Goal: Task Accomplishment & Management: Manage account settings

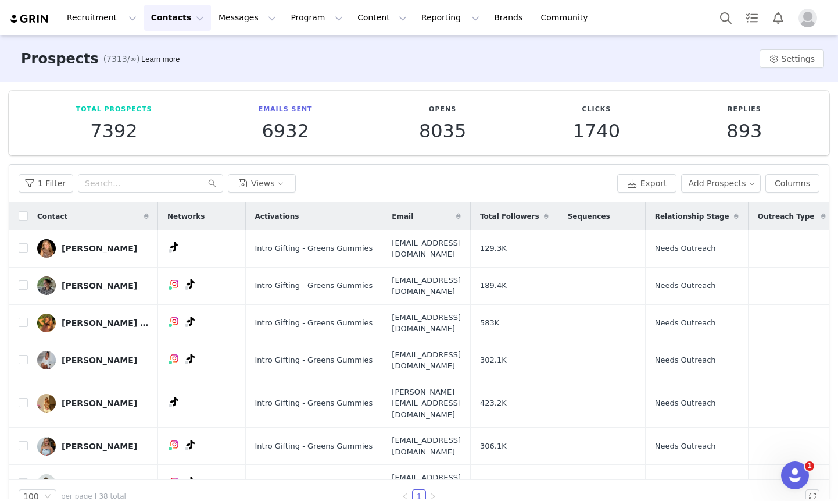
scroll to position [1010, 0]
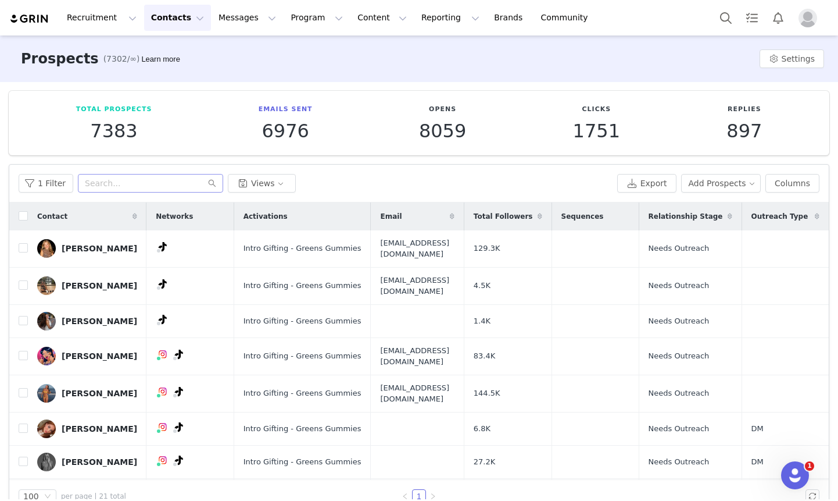
scroll to position [22, 0]
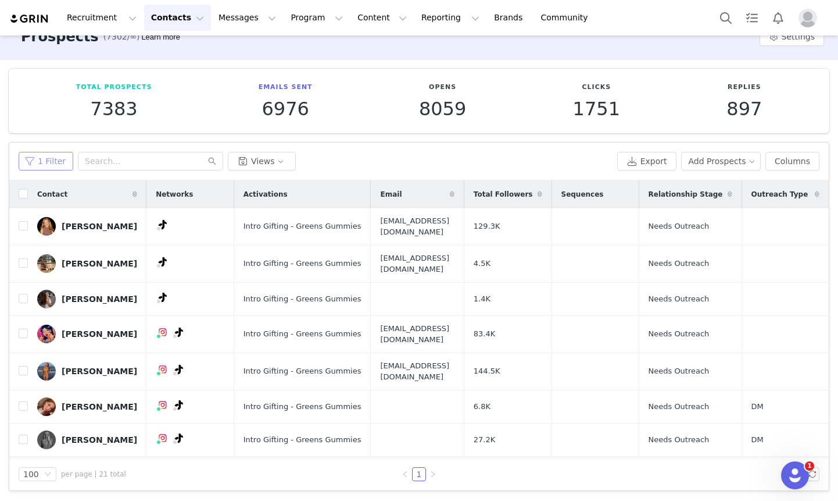
click at [61, 156] on button "1 Filter" at bounding box center [46, 161] width 55 height 19
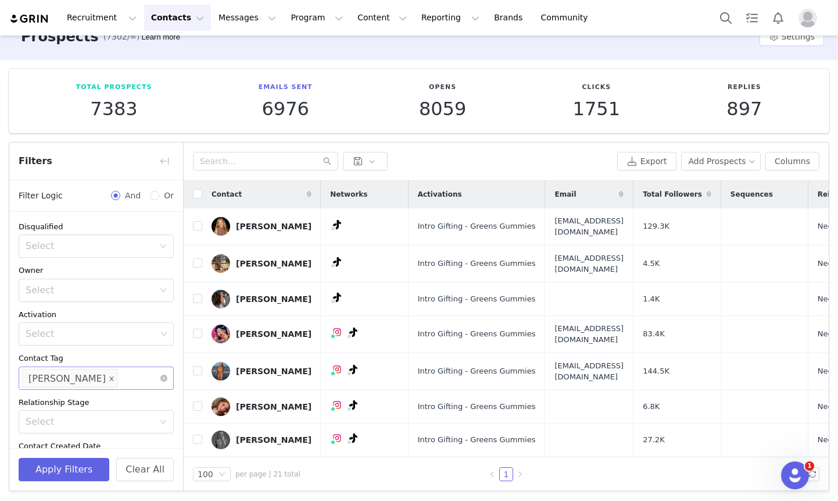
click at [109, 374] on span at bounding box center [112, 378] width 6 height 16
click at [83, 376] on div "Select" at bounding box center [91, 378] width 131 height 12
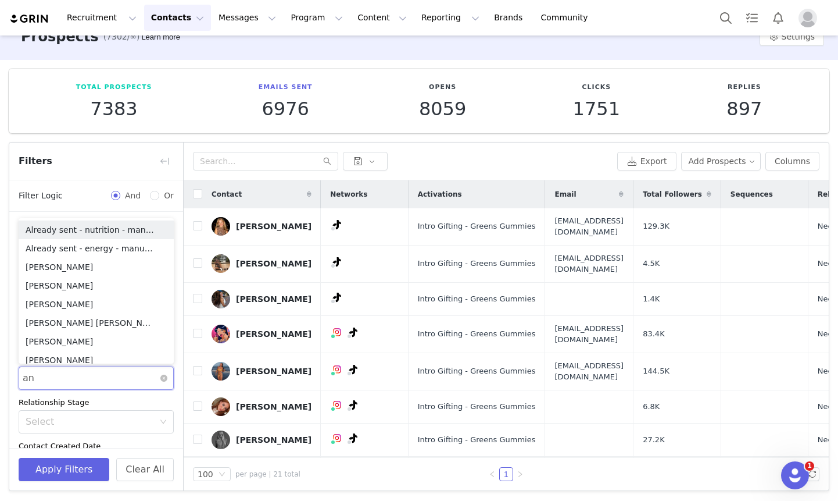
type input "and"
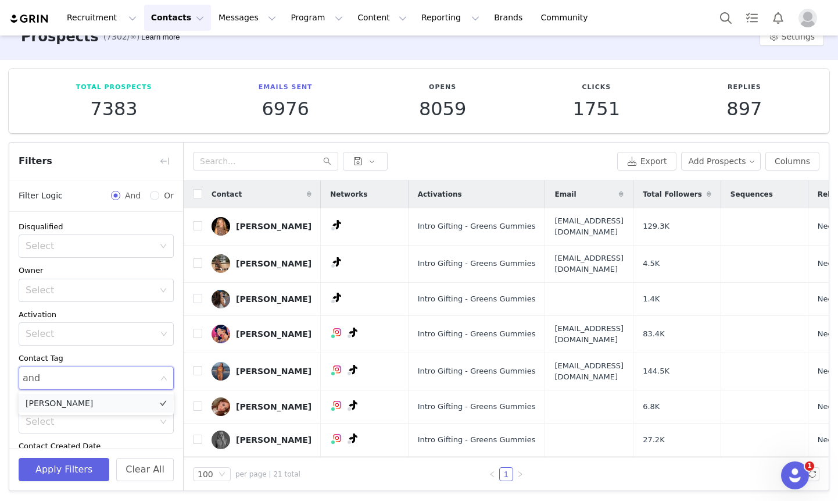
click at [93, 402] on li "[PERSON_NAME]" at bounding box center [96, 403] width 155 height 19
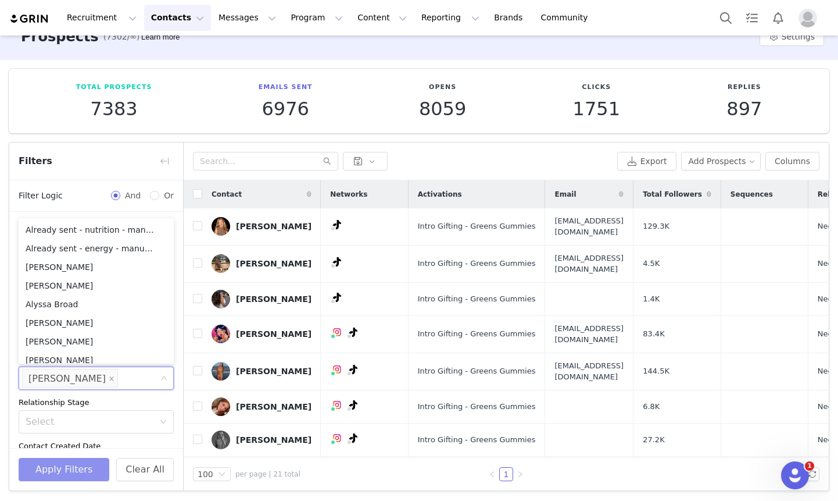
click at [60, 474] on button "Apply Filters" at bounding box center [64, 469] width 91 height 23
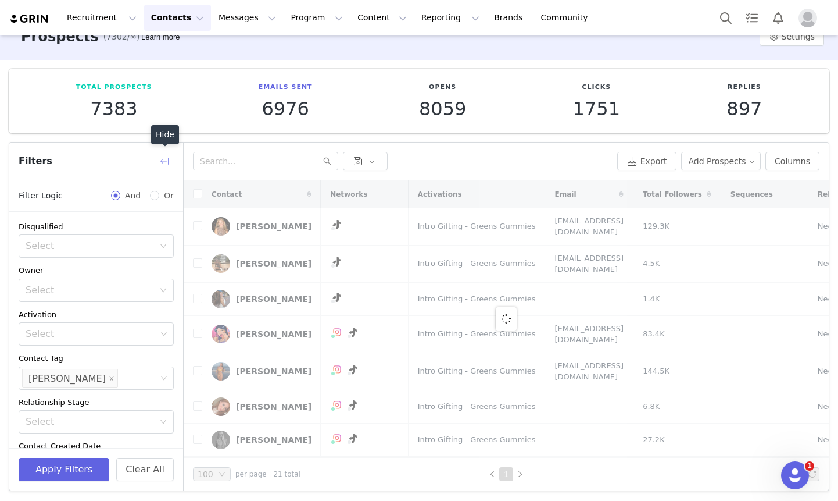
click at [160, 159] on button "button" at bounding box center [164, 161] width 19 height 19
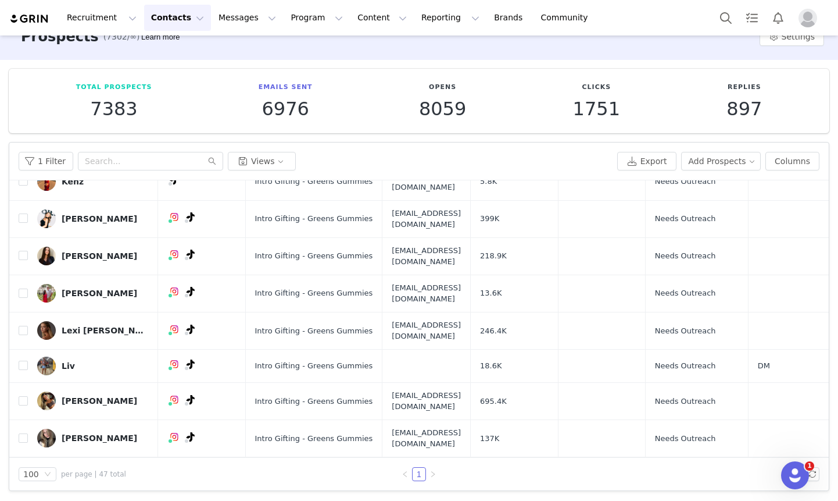
scroll to position [0, 0]
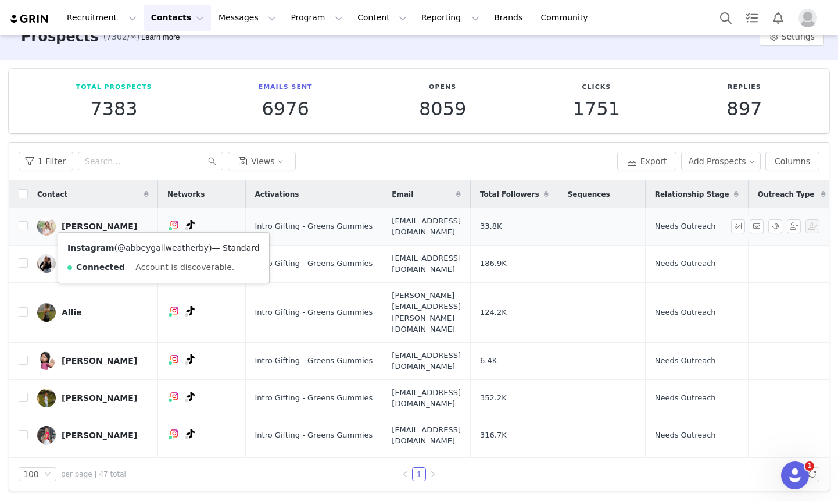
click at [156, 242] on div "Instagram ( @abbeygailweatherby ) — Standard Connected — Account is discoverabl…" at bounding box center [163, 258] width 211 height 50
click at [155, 246] on link "@abbeygailweatherby" at bounding box center [162, 247] width 91 height 9
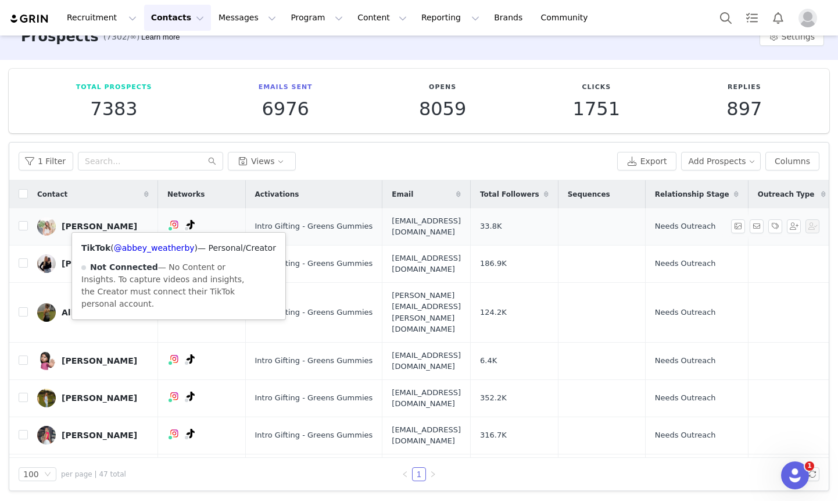
click at [168, 241] on div "TikTok ( @abbey_weatherby ) — Personal/Creator Not Connected — No Content or In…" at bounding box center [178, 276] width 213 height 87
click at [167, 248] on link "@abbey_weatherby" at bounding box center [154, 247] width 81 height 9
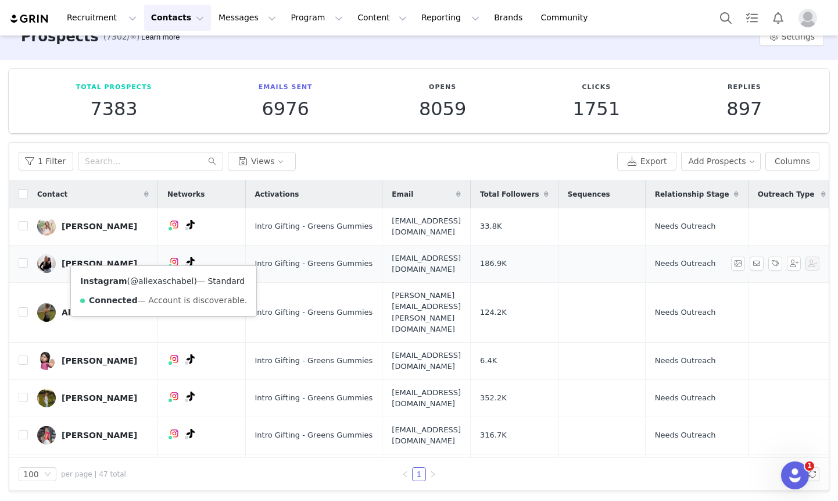
click at [158, 276] on link "@allexaschabel" at bounding box center [161, 280] width 63 height 9
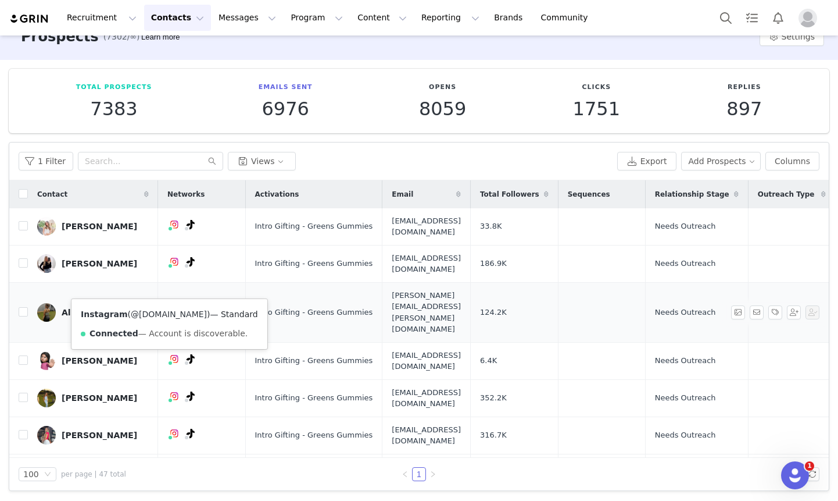
click at [151, 313] on link "@alliemae.fit" at bounding box center [169, 313] width 76 height 9
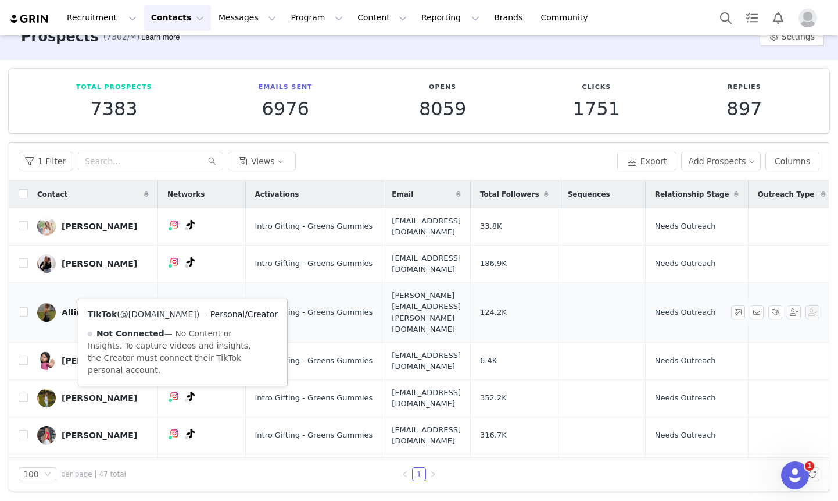
click at [166, 313] on link "@alliemae.fit" at bounding box center [158, 313] width 76 height 9
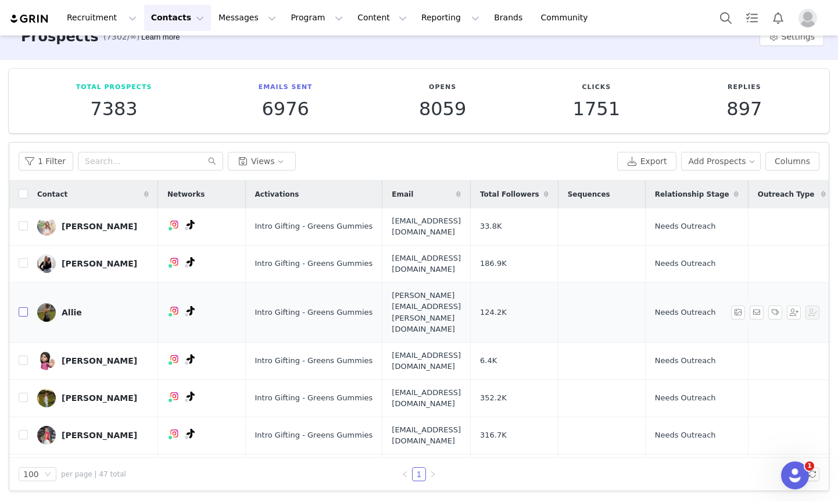
click at [20, 307] on input "checkbox" at bounding box center [23, 311] width 9 height 9
checkbox input "true"
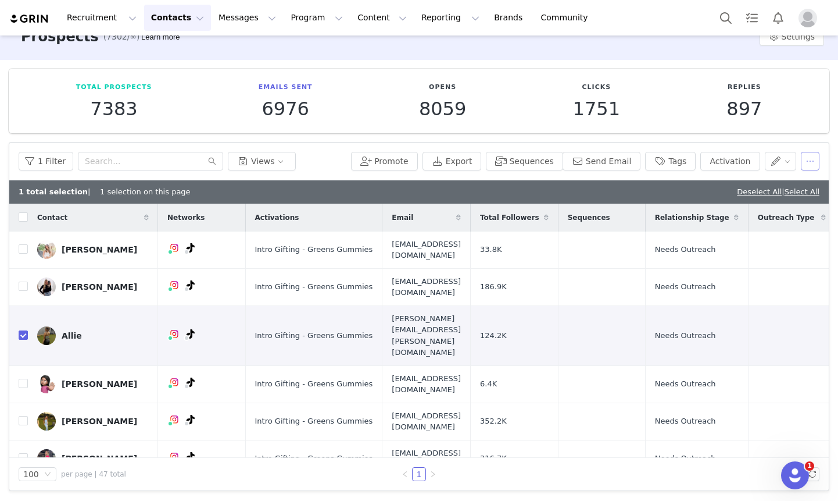
click at [808, 167] on button "button" at bounding box center [810, 161] width 19 height 19
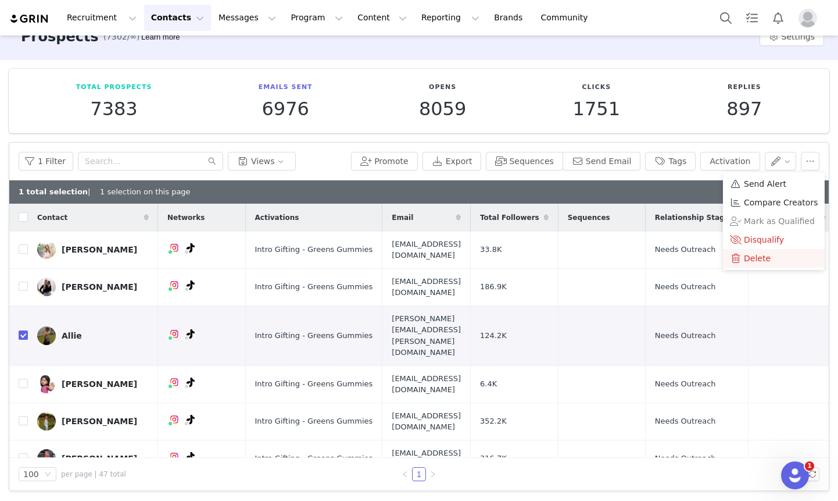
click at [763, 258] on span "Delete" at bounding box center [757, 258] width 27 height 13
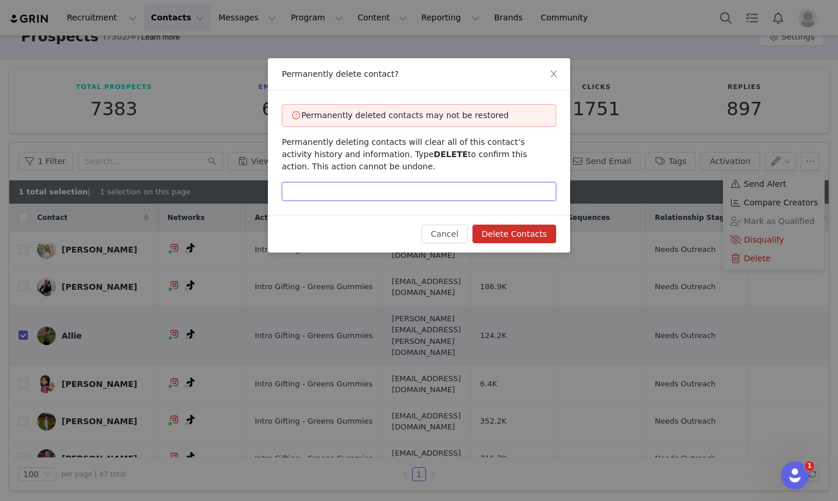
click at [478, 197] on input "text" at bounding box center [419, 191] width 274 height 19
type input "delete"
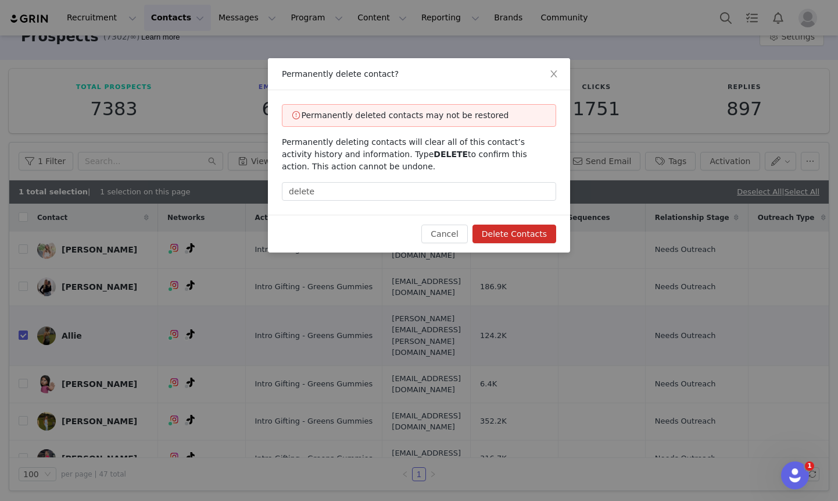
click at [528, 235] on button "Delete Contacts" at bounding box center [515, 233] width 84 height 19
checkbox input "false"
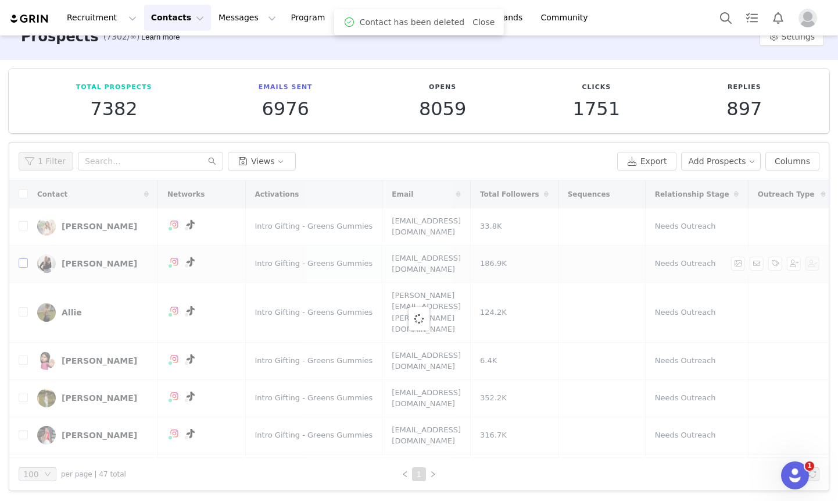
click at [22, 258] on input "checkbox" at bounding box center [23, 262] width 9 height 9
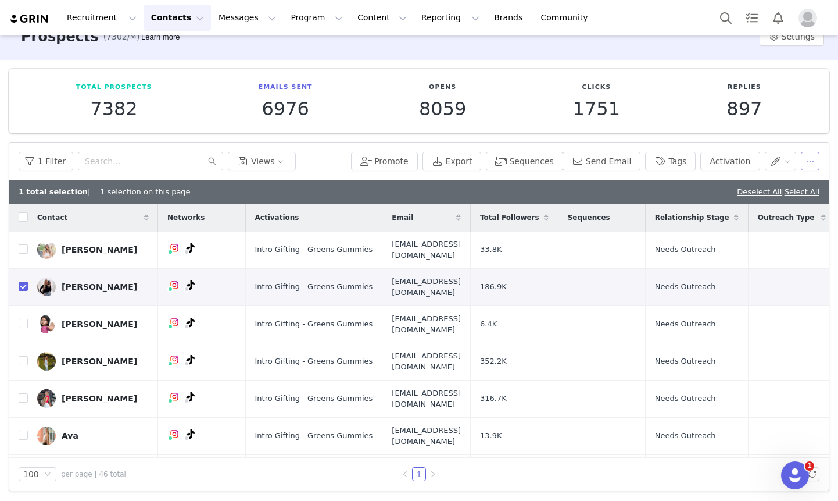
click at [810, 160] on button "button" at bounding box center [810, 161] width 19 height 19
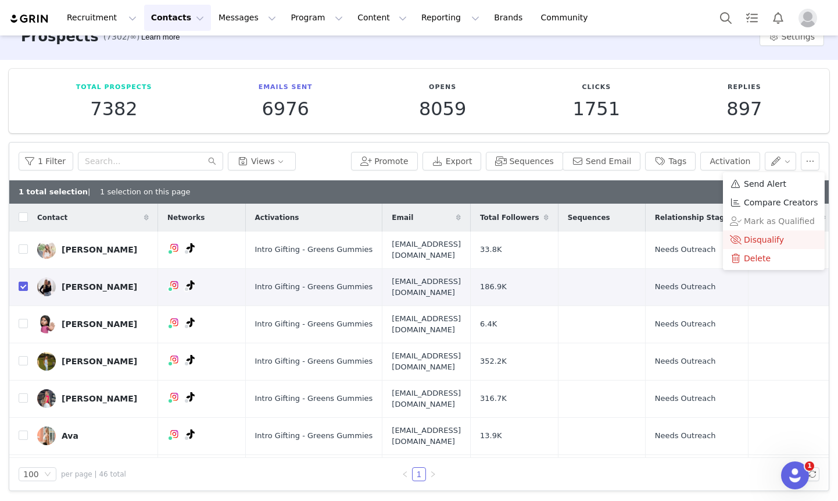
click at [773, 240] on span "Disqualify" at bounding box center [764, 239] width 40 height 13
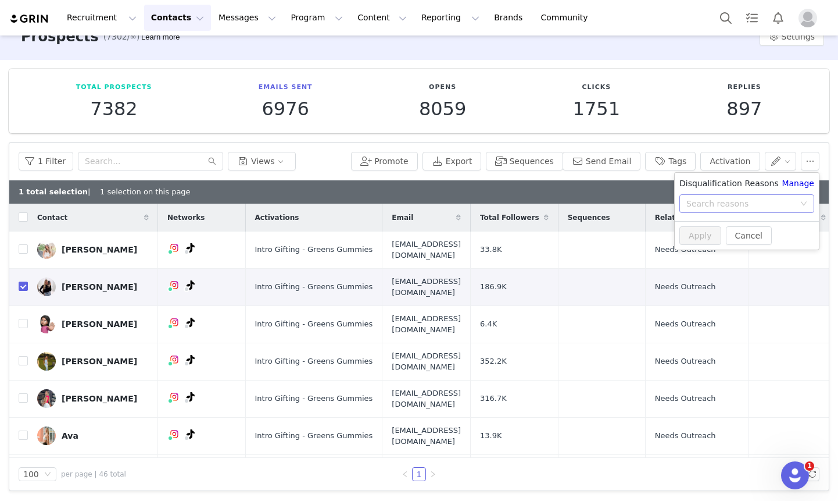
click at [742, 202] on div "Search reasons" at bounding box center [741, 204] width 108 height 12
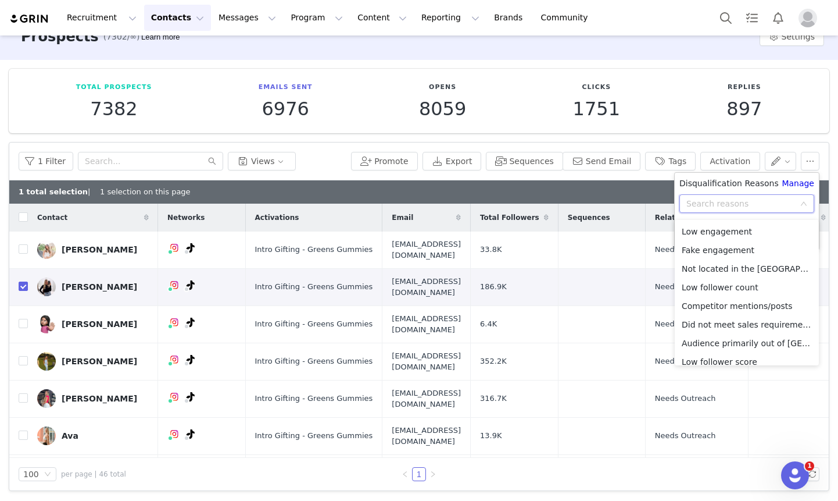
click at [746, 208] on input at bounding box center [743, 203] width 113 height 17
click at [741, 230] on li "Low engagement" at bounding box center [747, 231] width 144 height 19
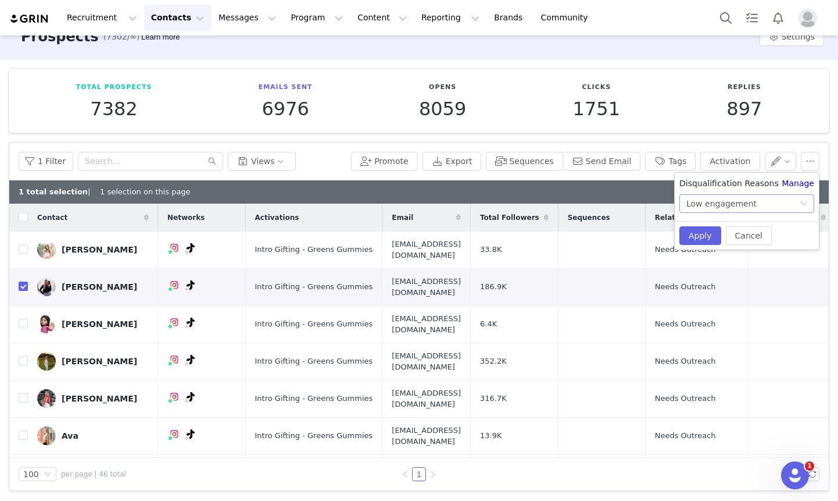
click at [726, 205] on div "Low engagement" at bounding box center [722, 203] width 70 height 17
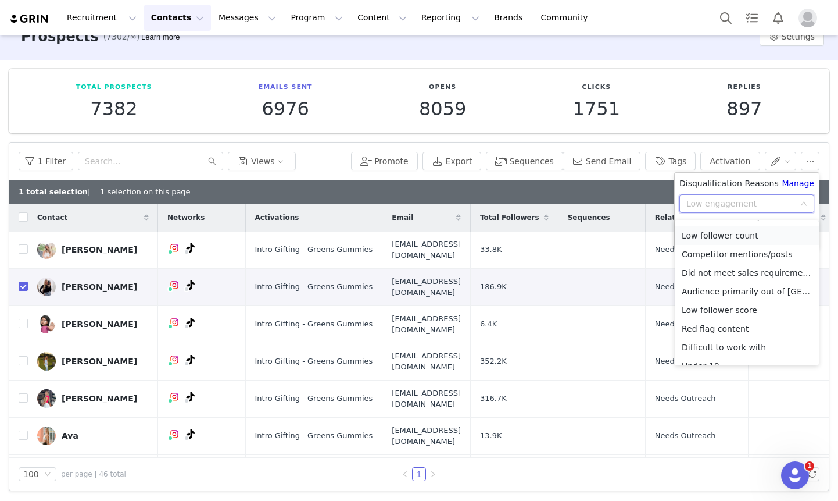
scroll to position [83, 0]
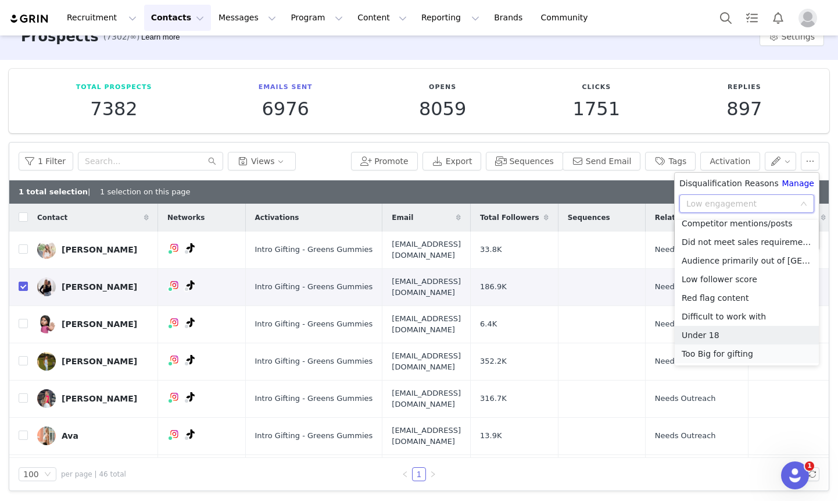
click at [725, 352] on li "Too Big for gifting" at bounding box center [747, 353] width 144 height 19
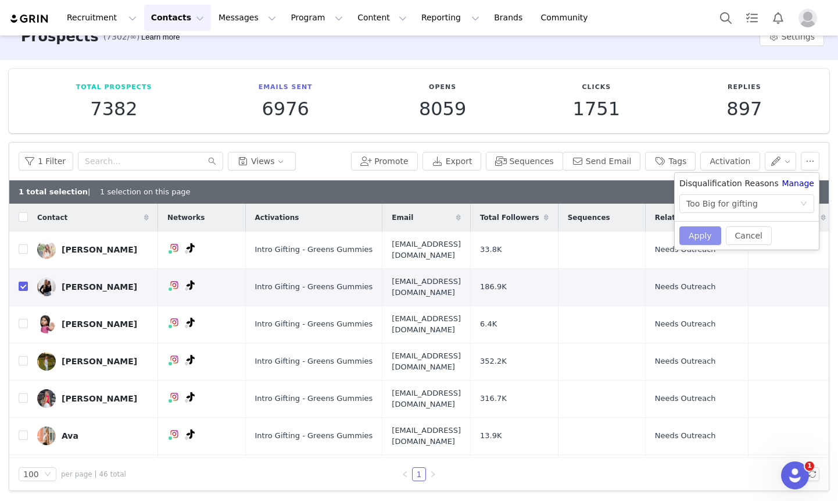
click at [691, 240] on button "Apply" at bounding box center [701, 235] width 42 height 19
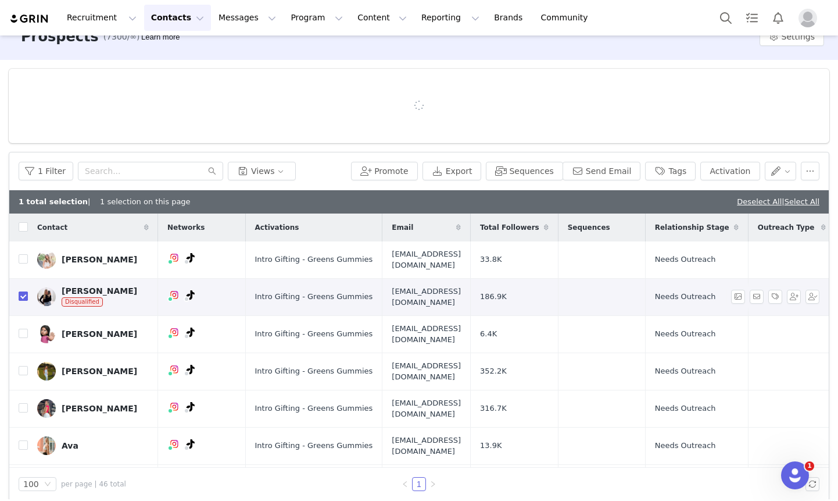
click at [19, 291] on input "checkbox" at bounding box center [23, 295] width 9 height 9
checkbox input "false"
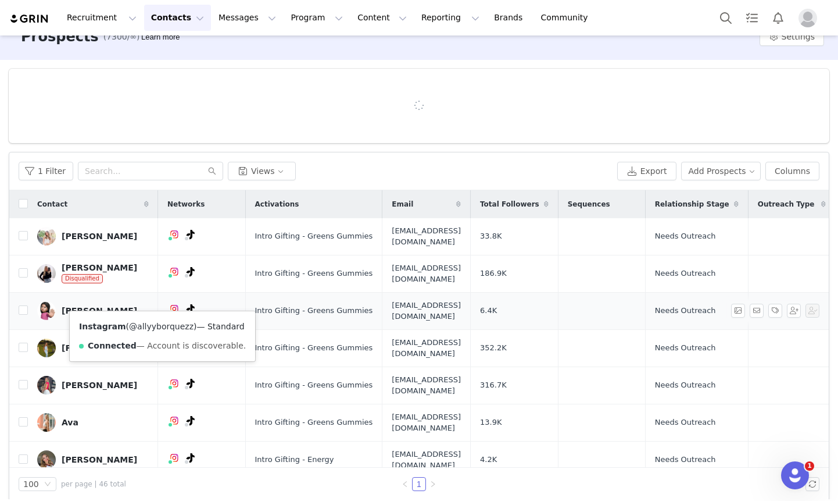
click at [161, 321] on div "Instagram ( @allyyborquezz ) — Standard Connected — Account is discoverable." at bounding box center [162, 336] width 185 height 50
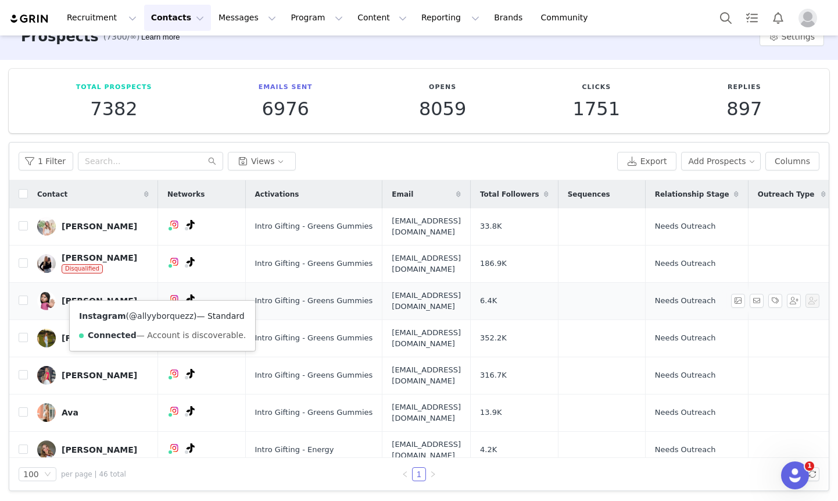
click at [159, 316] on link "@allyyborquezz" at bounding box center [161, 315] width 65 height 9
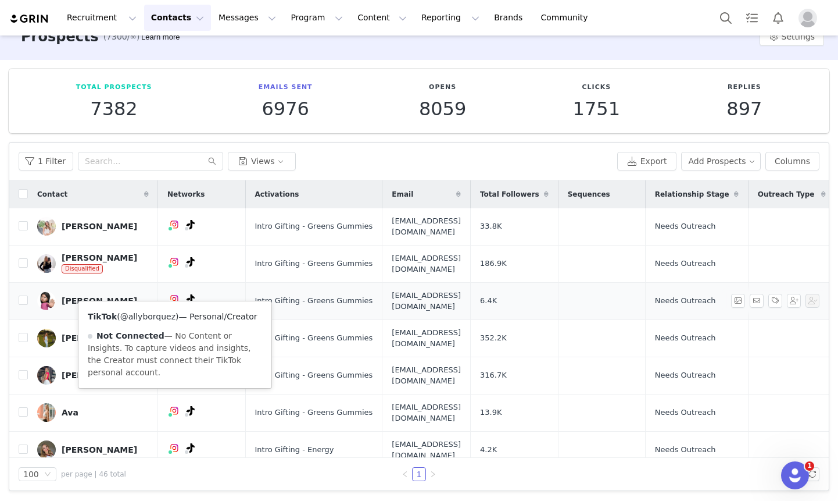
click at [158, 313] on link "@allyborquez" at bounding box center [147, 316] width 55 height 9
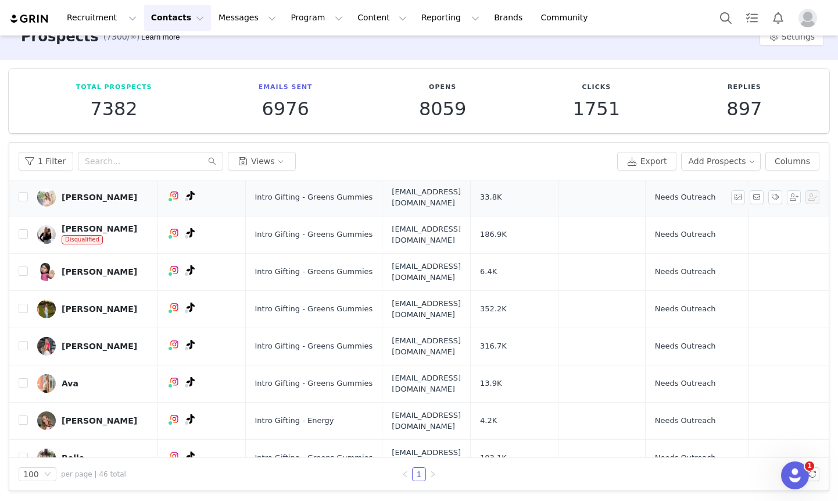
scroll to position [32, 0]
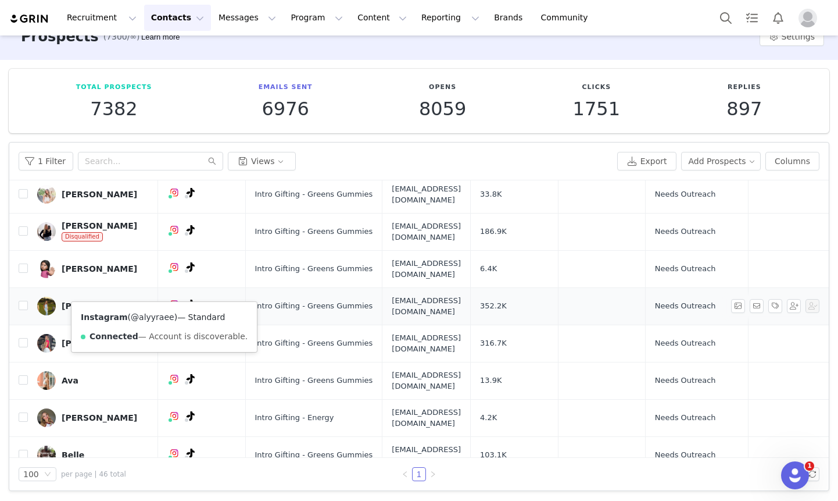
click at [153, 313] on link "@alyyraee" at bounding box center [153, 316] width 44 height 9
click at [22, 301] on input "checkbox" at bounding box center [23, 305] width 9 height 9
checkbox input "true"
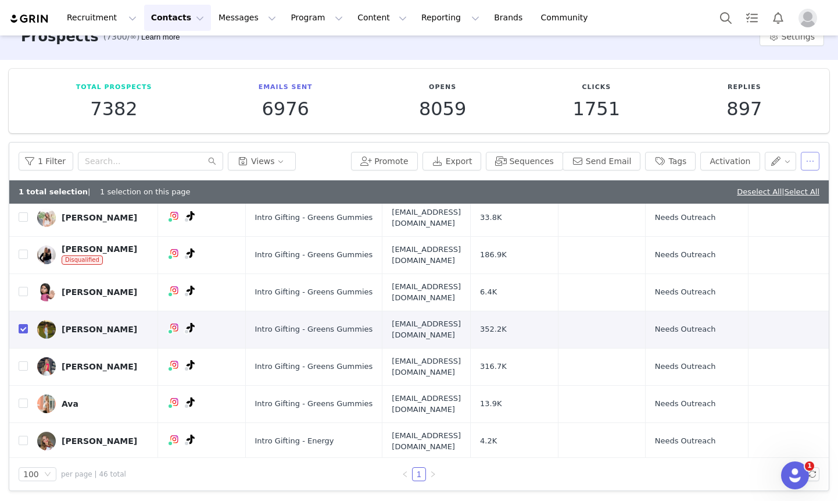
click at [812, 160] on button "button" at bounding box center [810, 161] width 19 height 19
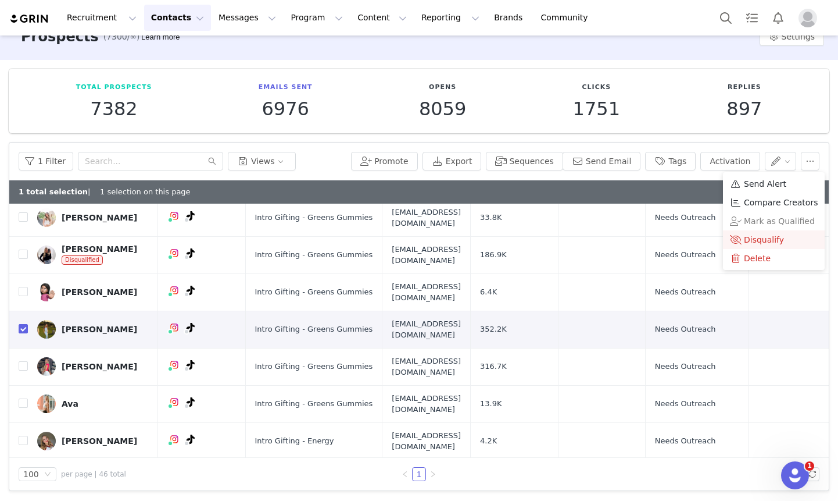
click at [768, 234] on span "Disqualify" at bounding box center [764, 239] width 40 height 13
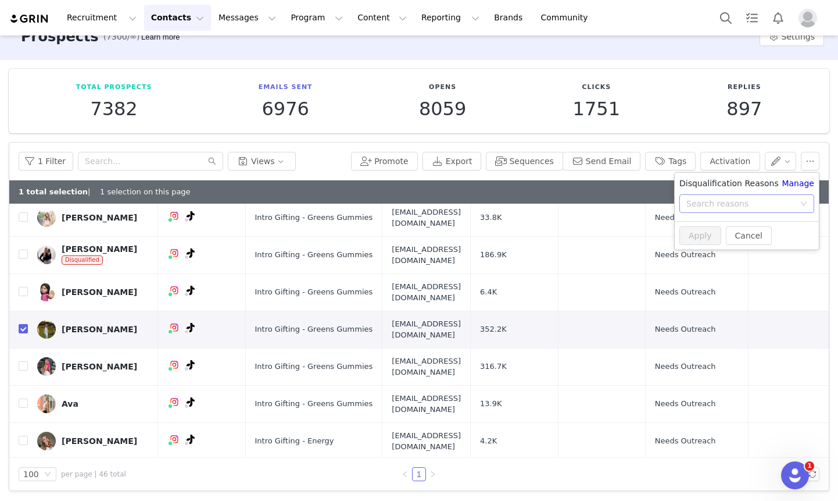
click at [738, 209] on div "Search reasons" at bounding box center [741, 204] width 108 height 12
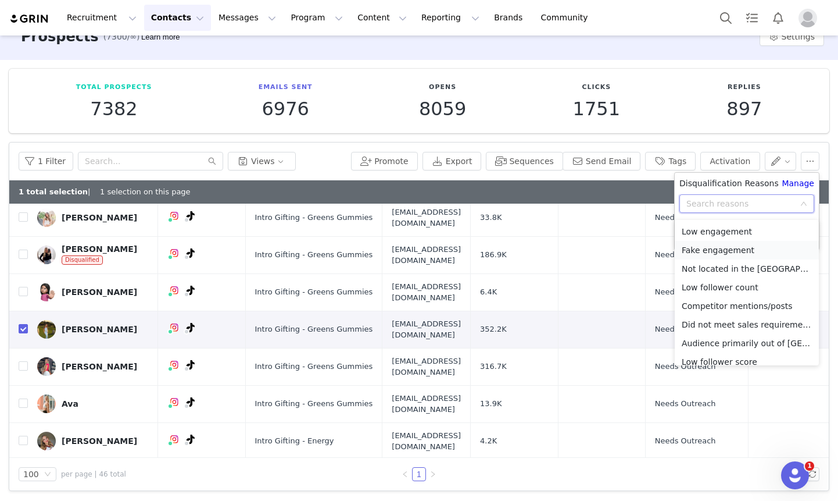
scroll to position [83, 0]
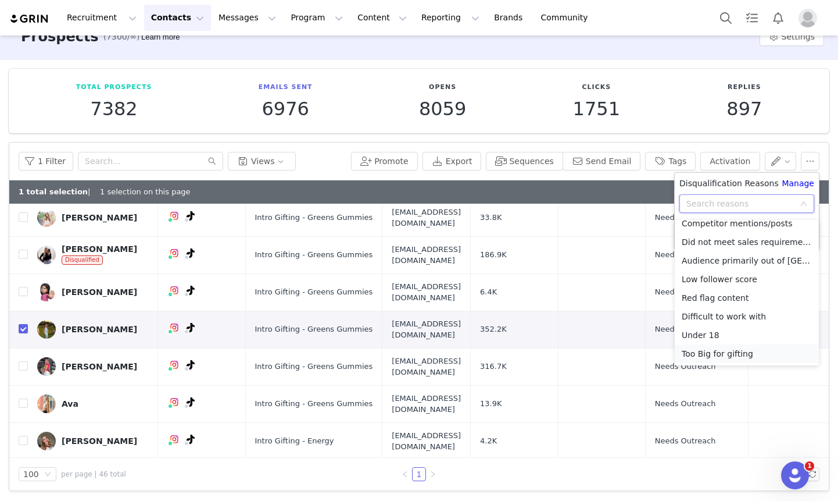
click at [730, 348] on li "Too Big for gifting" at bounding box center [747, 353] width 144 height 19
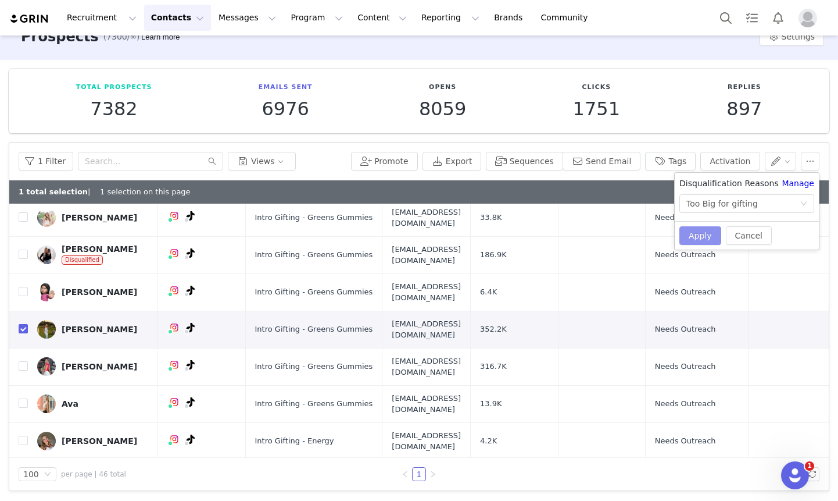
click at [692, 241] on button "Apply" at bounding box center [701, 235] width 42 height 19
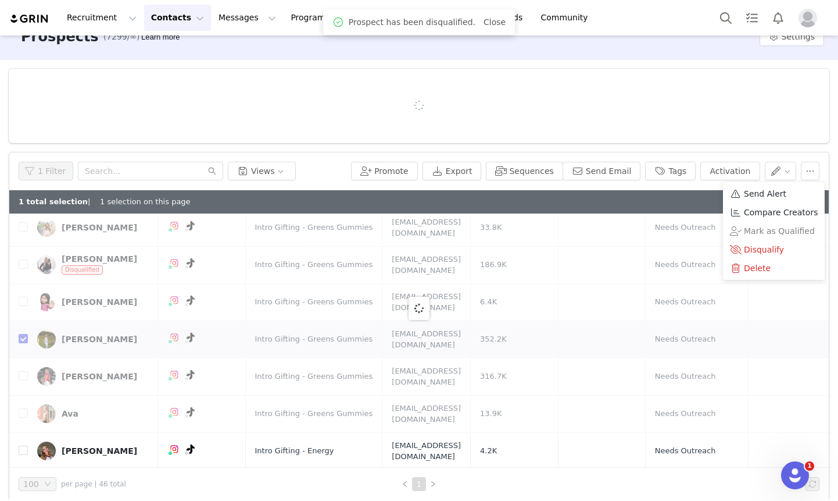
scroll to position [0, 0]
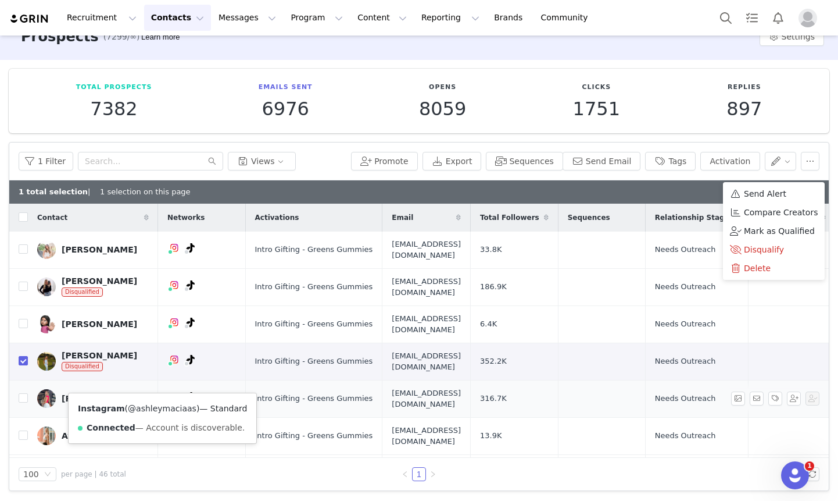
click at [159, 411] on link "@ashleymaciaas" at bounding box center [162, 407] width 69 height 9
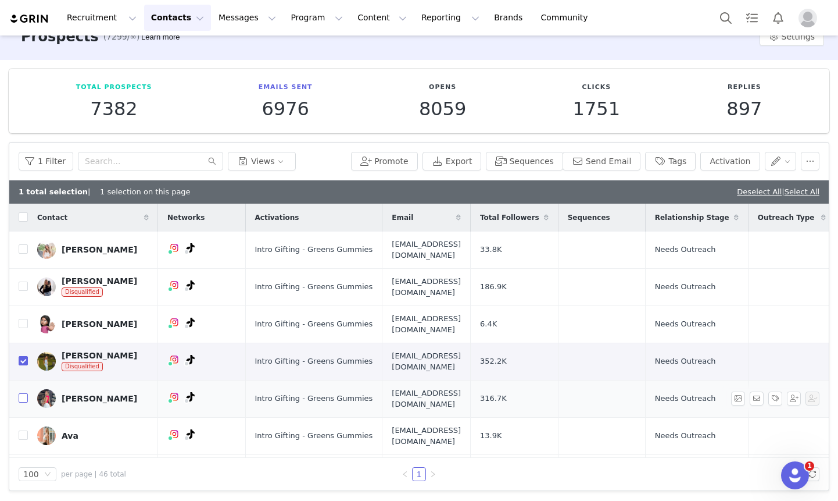
click at [20, 393] on input "checkbox" at bounding box center [23, 397] width 9 height 9
checkbox input "true"
click at [15, 350] on td at bounding box center [18, 360] width 19 height 37
click at [25, 356] on input "checkbox" at bounding box center [23, 360] width 9 height 9
checkbox input "false"
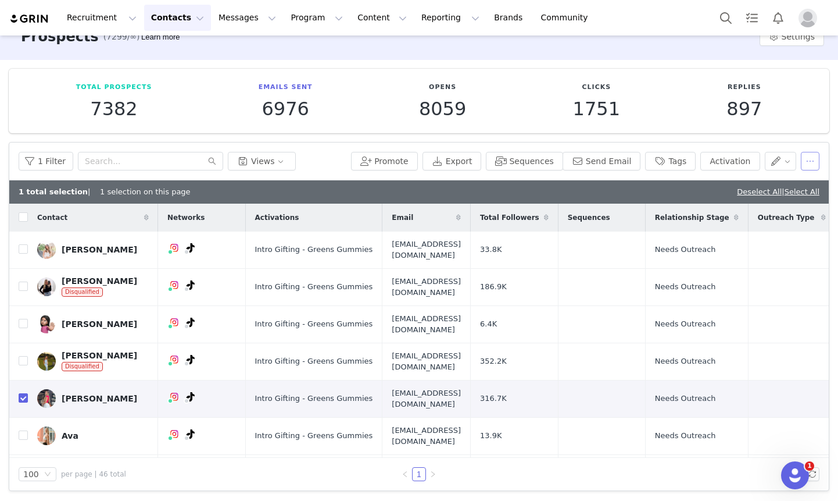
click at [810, 158] on button "button" at bounding box center [810, 161] width 19 height 19
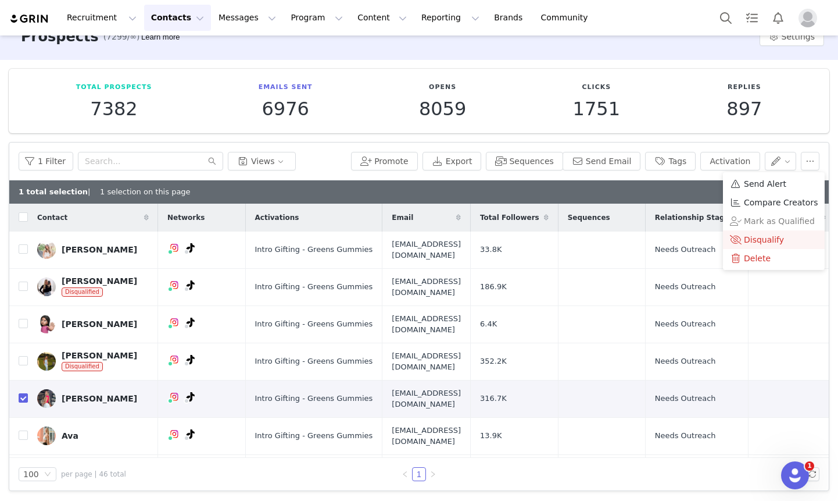
click at [761, 234] on span "Disqualify" at bounding box center [764, 239] width 40 height 13
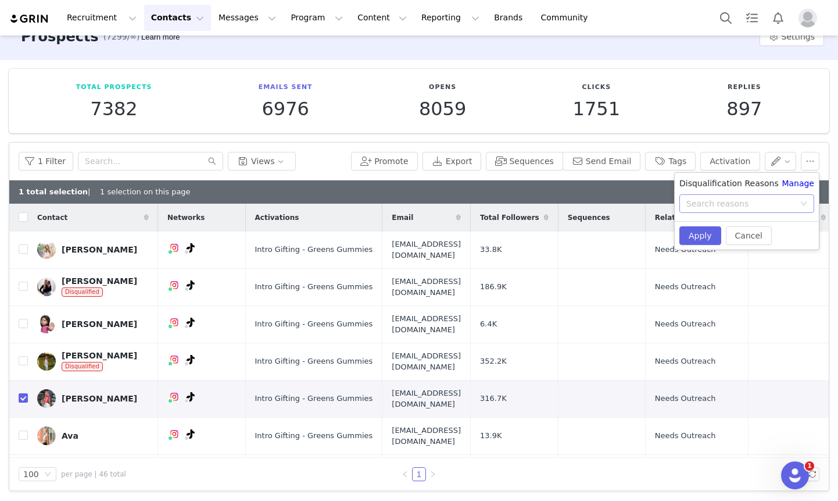
click at [720, 206] on div "Search reasons" at bounding box center [741, 204] width 108 height 12
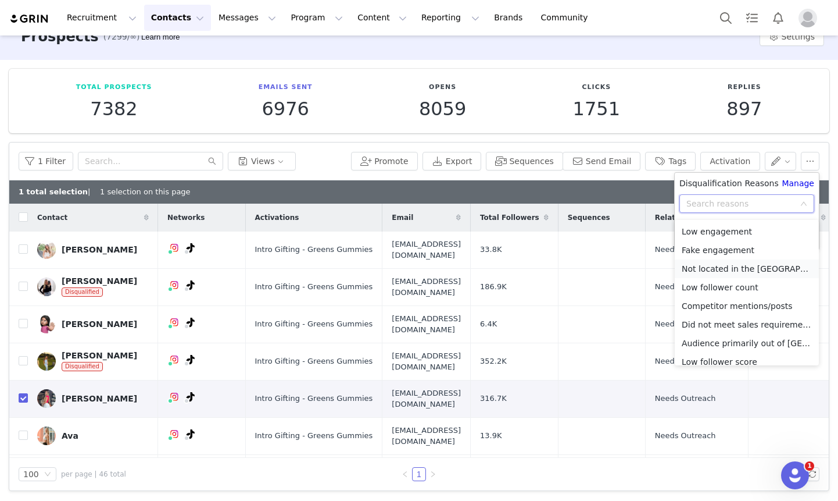
scroll to position [83, 0]
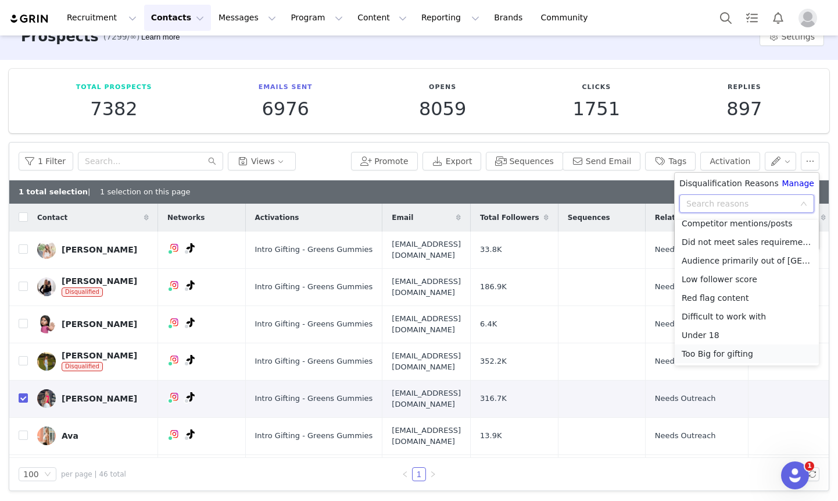
click at [723, 353] on li "Too Big for gifting" at bounding box center [747, 353] width 144 height 19
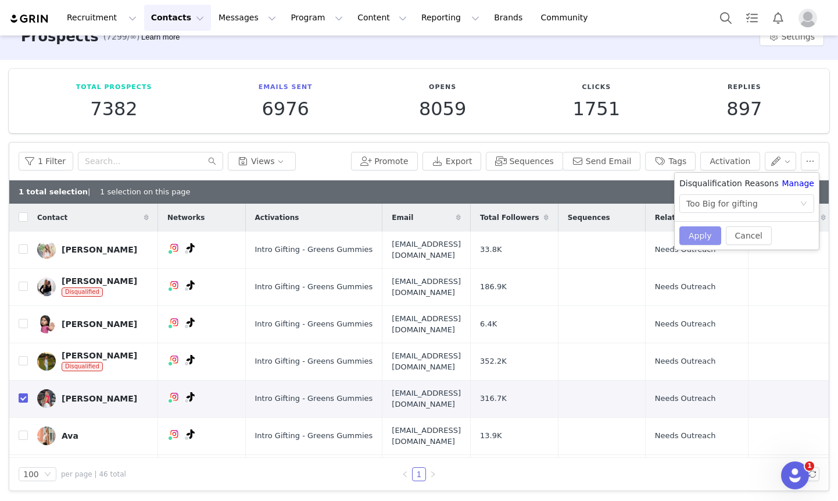
click at [694, 238] on button "Apply" at bounding box center [701, 235] width 42 height 19
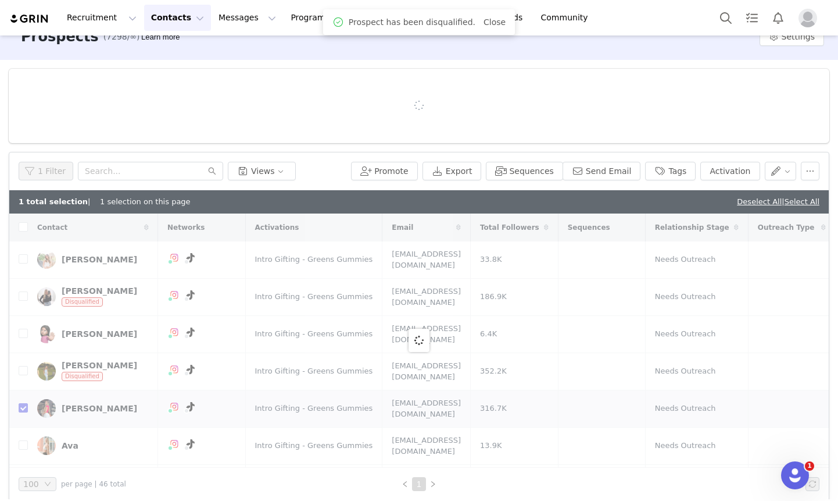
click at [778, 95] on div at bounding box center [419, 106] width 821 height 74
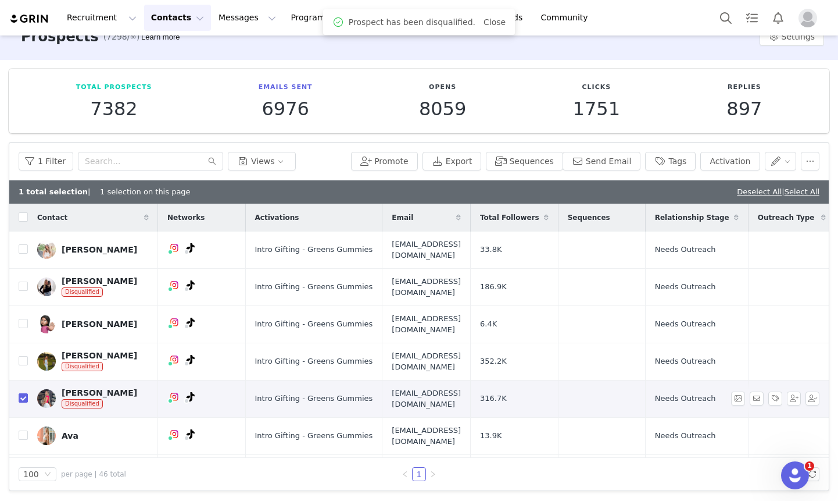
scroll to position [92, 0]
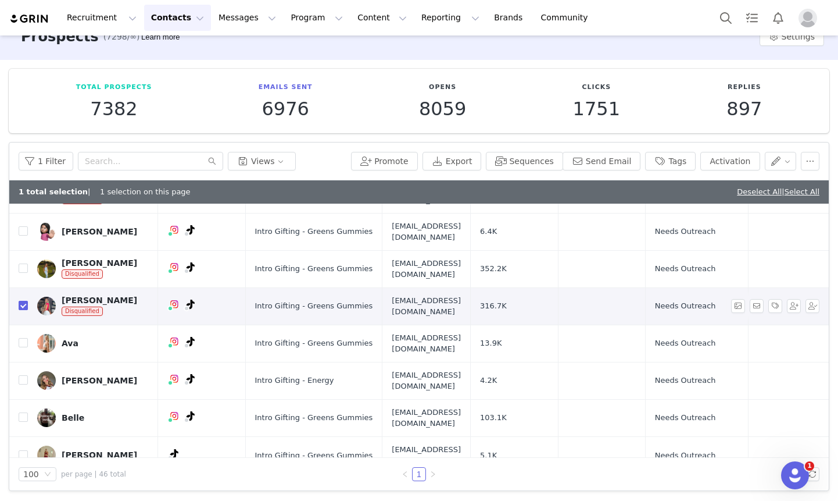
click at [24, 301] on input "checkbox" at bounding box center [23, 305] width 9 height 9
checkbox input "false"
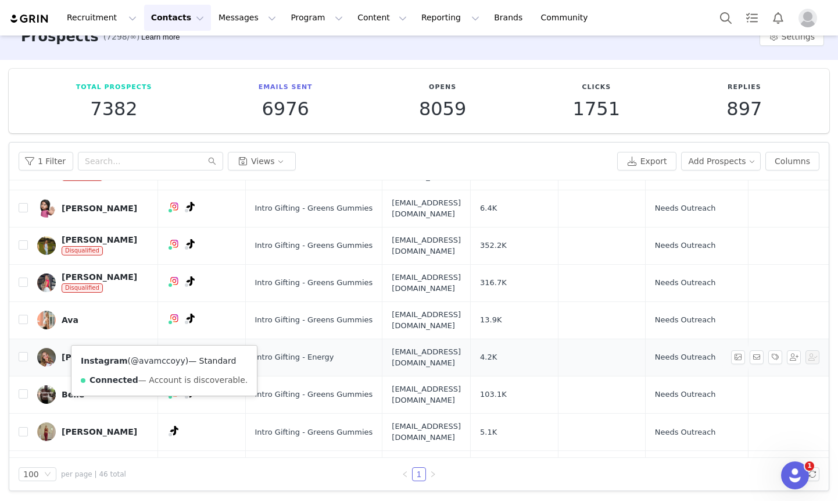
click at [152, 358] on link "@avamccoyy" at bounding box center [158, 360] width 55 height 9
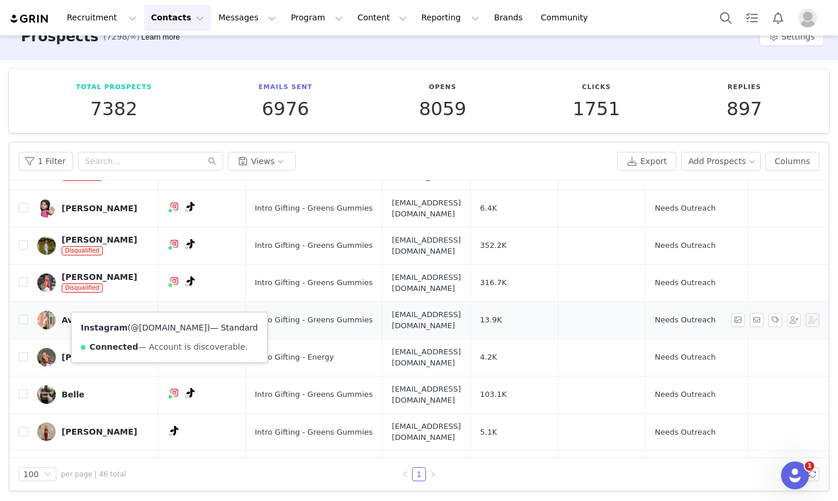
click at [153, 327] on link "@avaf.it" at bounding box center [169, 327] width 76 height 9
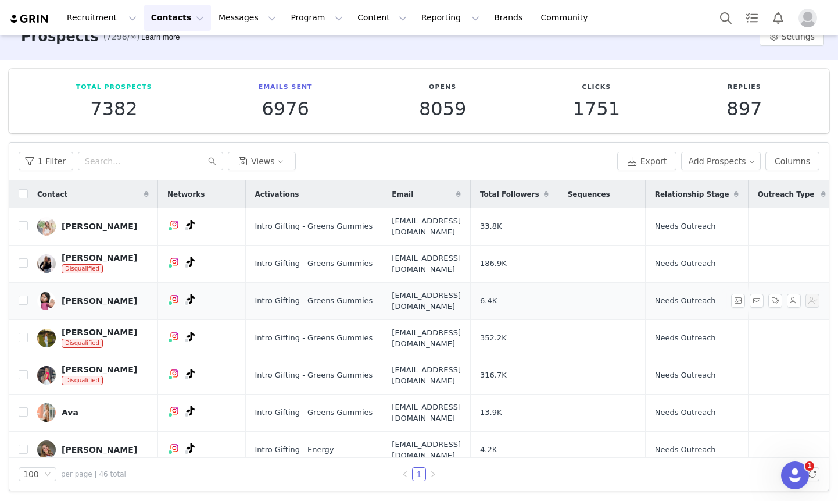
scroll to position [5, 0]
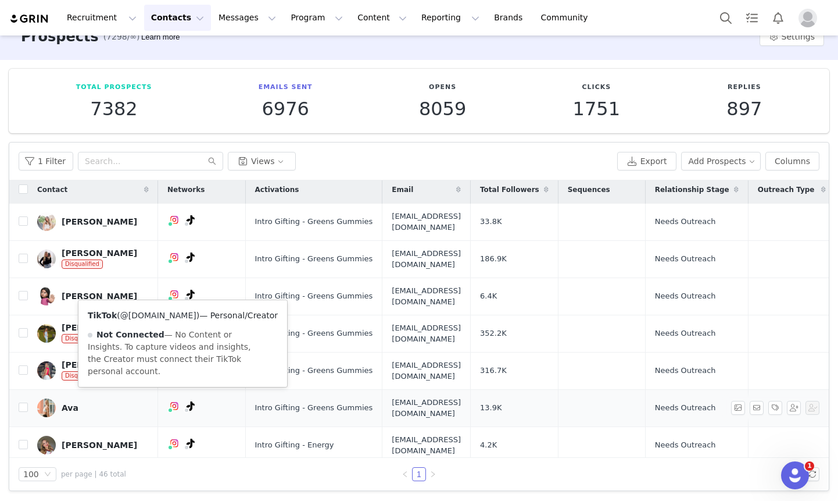
click at [142, 316] on link "@avaf.it" at bounding box center [158, 314] width 76 height 9
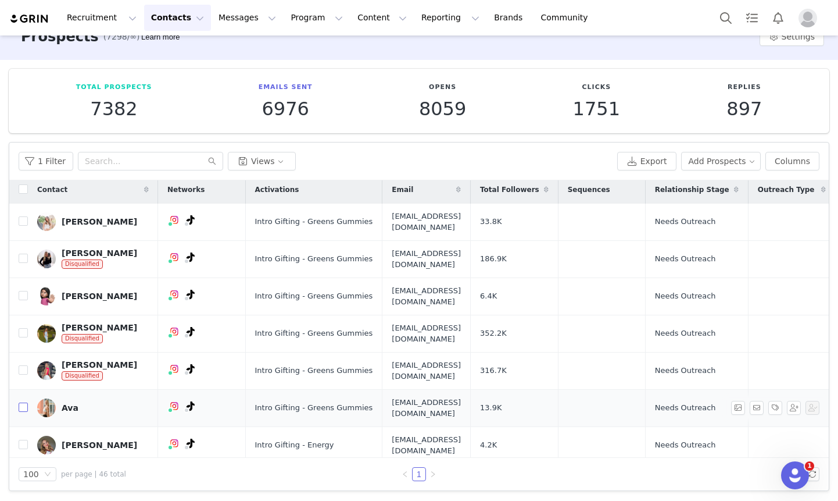
click at [24, 402] on input "checkbox" at bounding box center [23, 406] width 9 height 9
checkbox input "true"
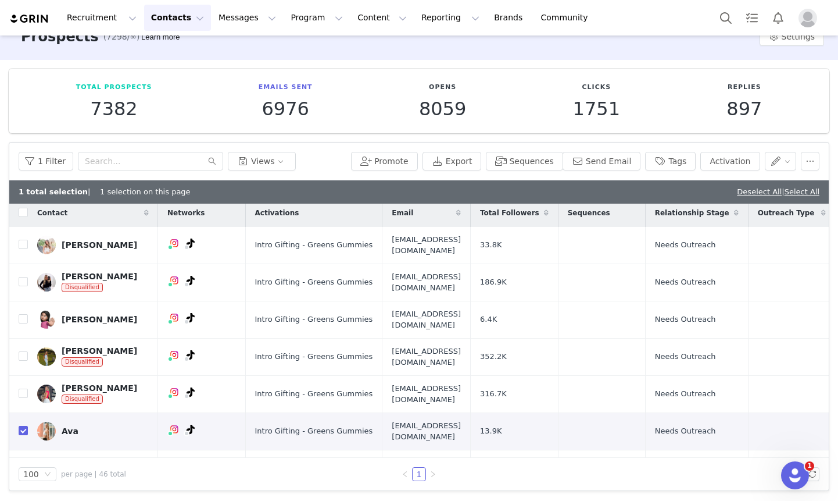
scroll to position [55, 0]
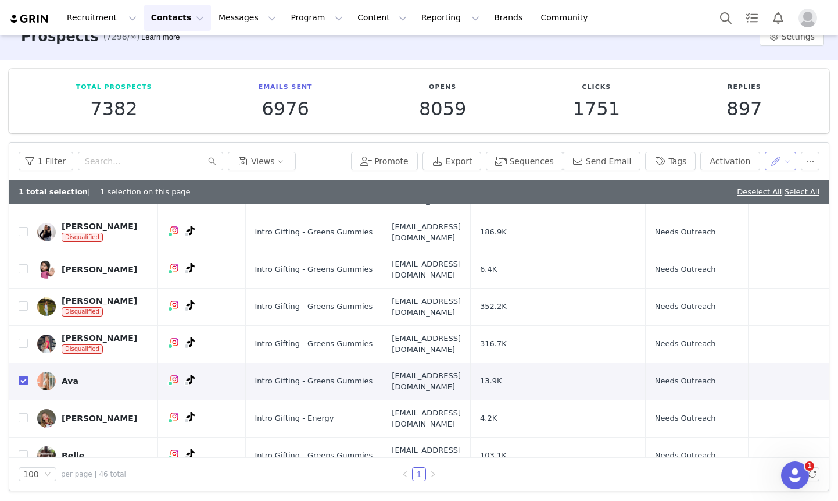
click at [780, 159] on button "button" at bounding box center [781, 161] width 32 height 19
click at [811, 168] on button "button" at bounding box center [810, 161] width 19 height 19
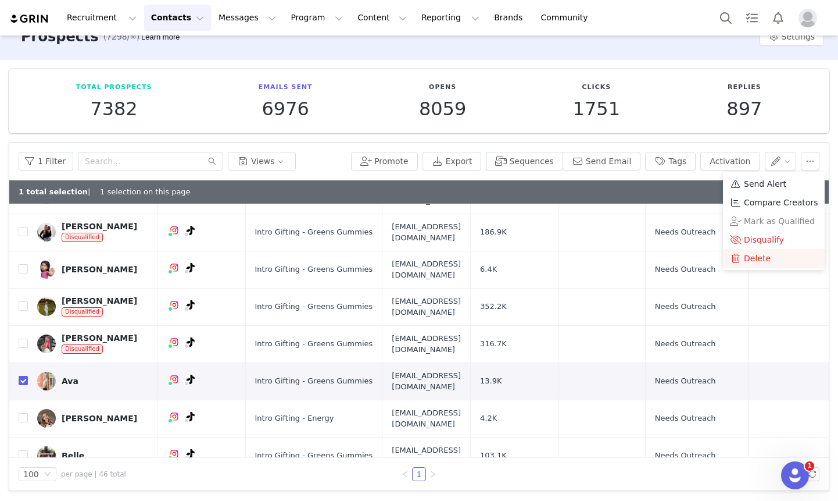
click at [769, 258] on div "Delete" at bounding box center [774, 258] width 88 height 13
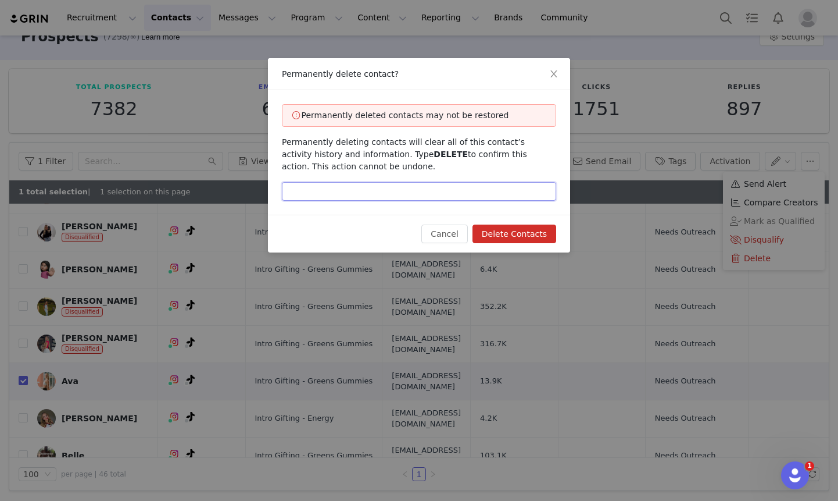
click at [451, 193] on input "text" at bounding box center [419, 191] width 274 height 19
type input "delete"
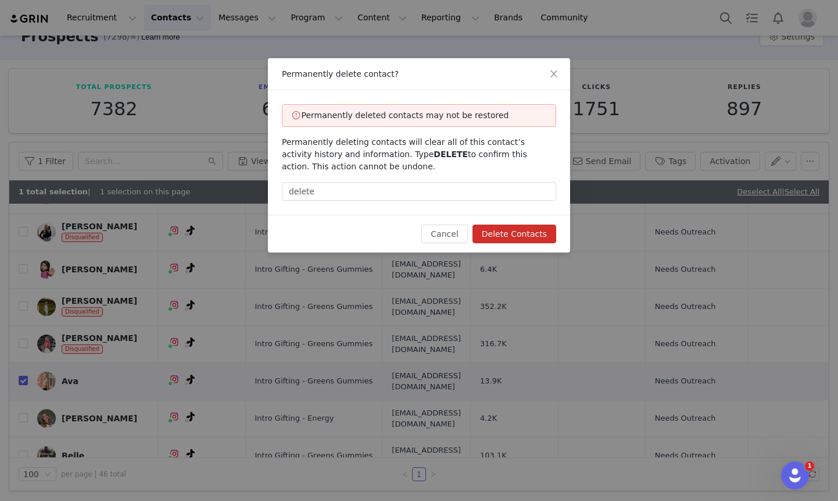
click at [508, 235] on button "Delete Contacts" at bounding box center [515, 233] width 84 height 19
checkbox input "false"
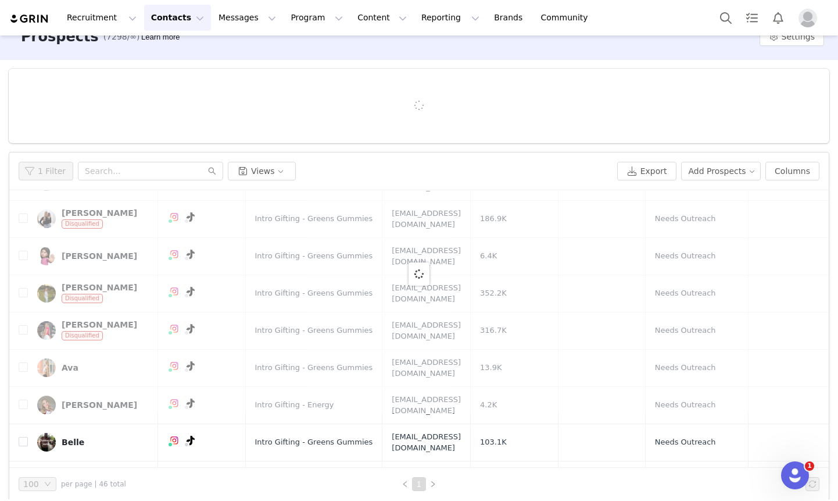
scroll to position [0, 0]
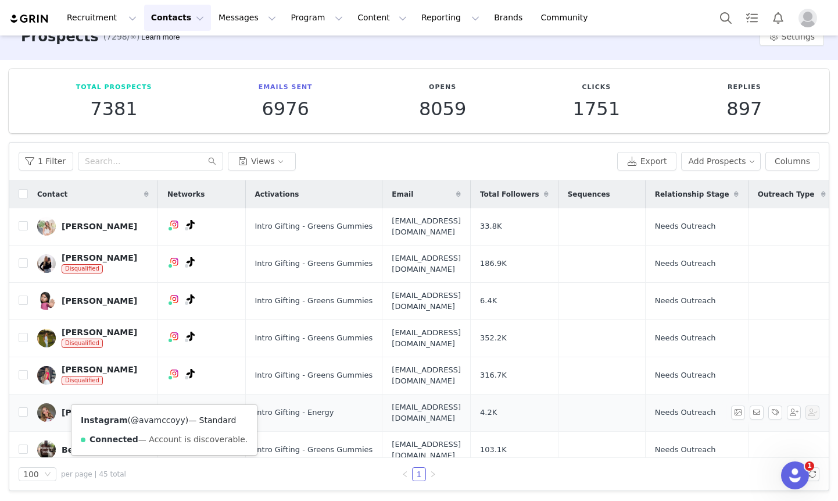
click at [149, 423] on link "@avamccoyy" at bounding box center [158, 419] width 55 height 9
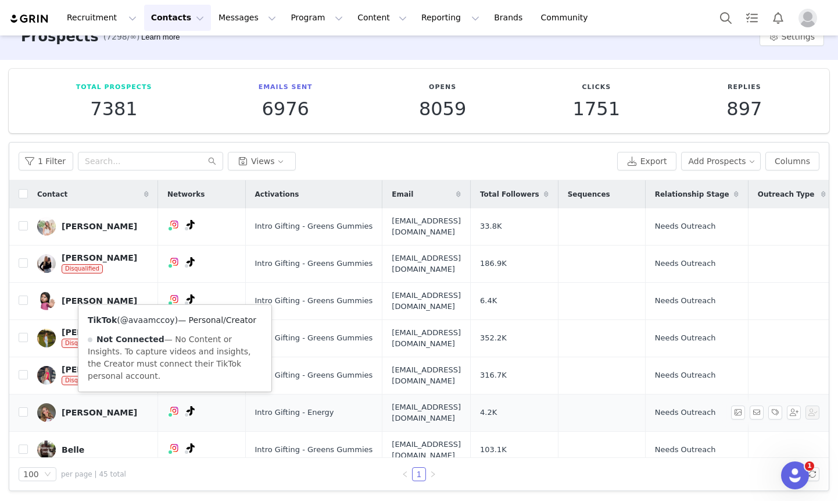
click at [155, 322] on link "@avaamccoy" at bounding box center [147, 319] width 55 height 9
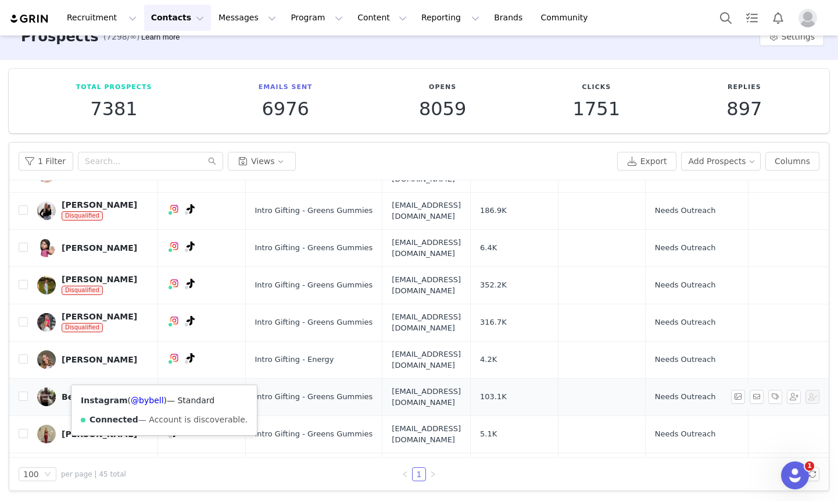
click at [153, 394] on div "Instagram ( @bybell ) — Standard Connected — Account is discoverable." at bounding box center [164, 410] width 185 height 50
click at [148, 401] on link "@bybell" at bounding box center [147, 399] width 33 height 9
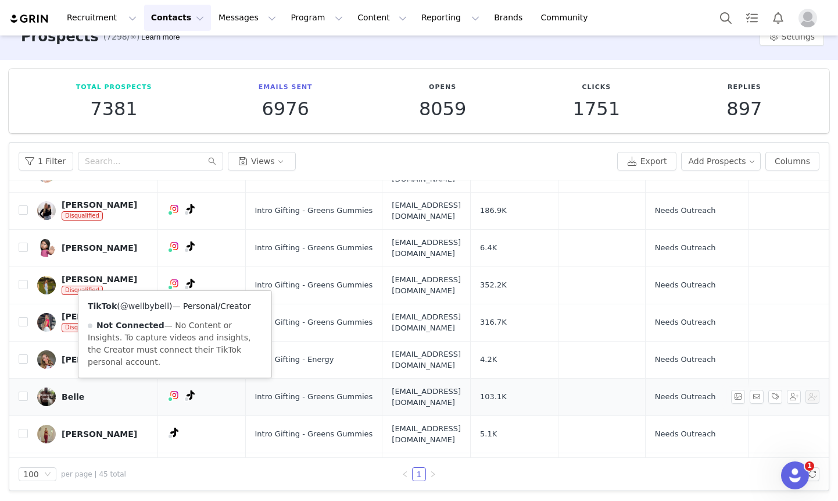
click at [148, 307] on link "@wellbybell" at bounding box center [144, 305] width 49 height 9
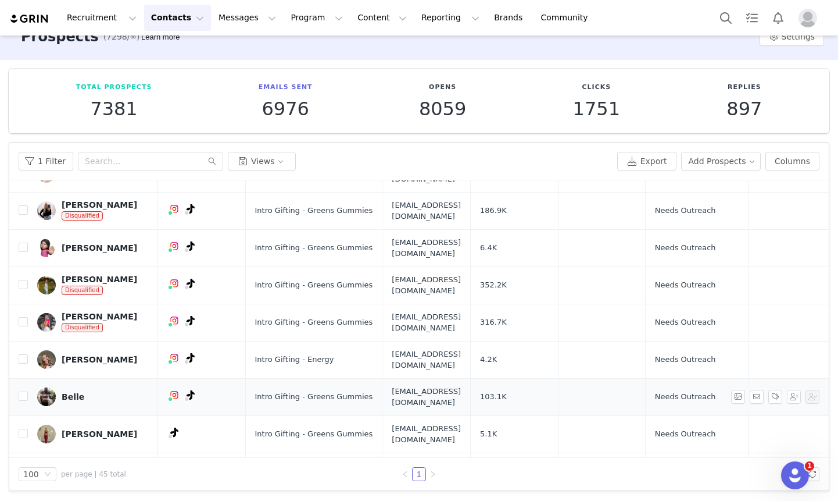
click at [24, 385] on td at bounding box center [18, 396] width 19 height 37
click at [24, 391] on input "checkbox" at bounding box center [23, 395] width 9 height 9
checkbox input "true"
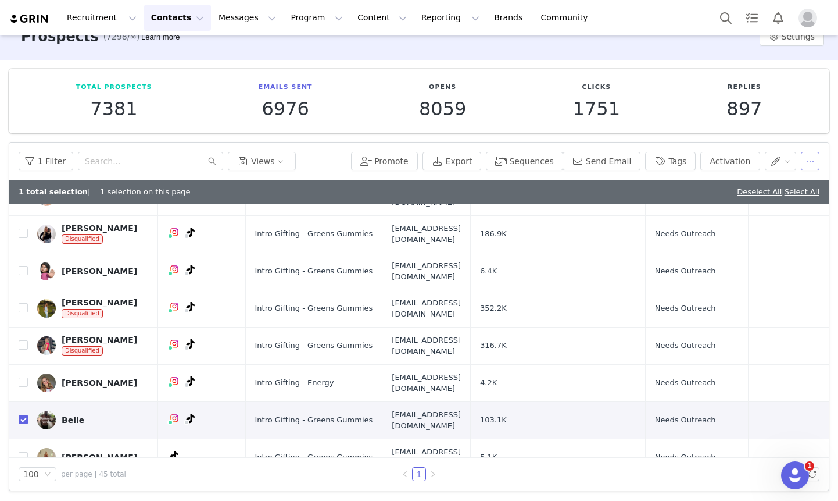
click at [818, 160] on button "button" at bounding box center [810, 161] width 19 height 19
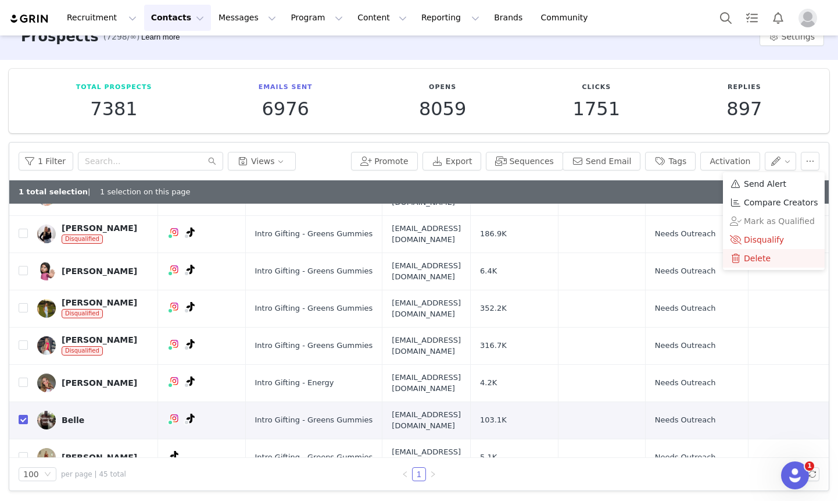
click at [765, 256] on span "Delete" at bounding box center [757, 258] width 27 height 13
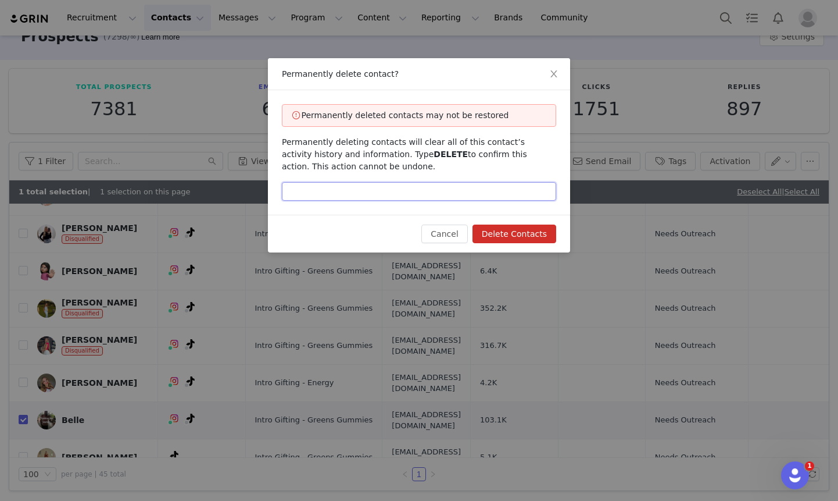
click at [467, 199] on input "text" at bounding box center [419, 191] width 274 height 19
type input "delete"
click at [504, 239] on button "Delete Contacts" at bounding box center [515, 233] width 84 height 19
checkbox input "false"
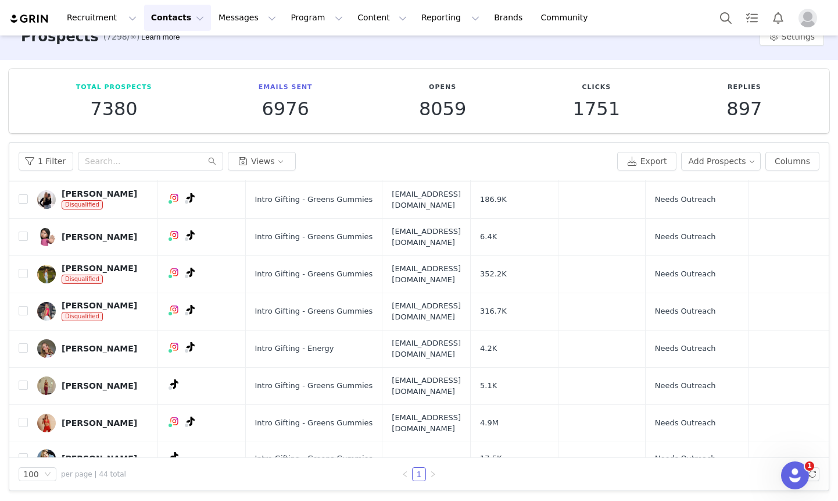
scroll to position [80, 0]
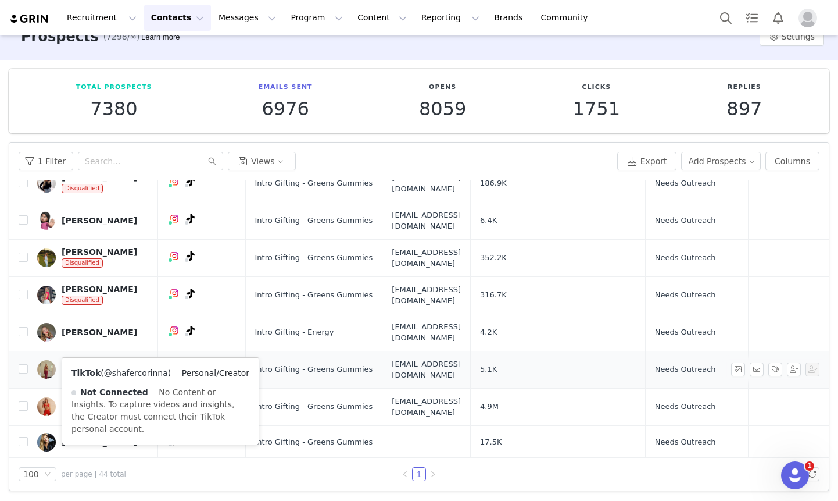
click at [150, 371] on link "@shafercorinna" at bounding box center [136, 372] width 64 height 9
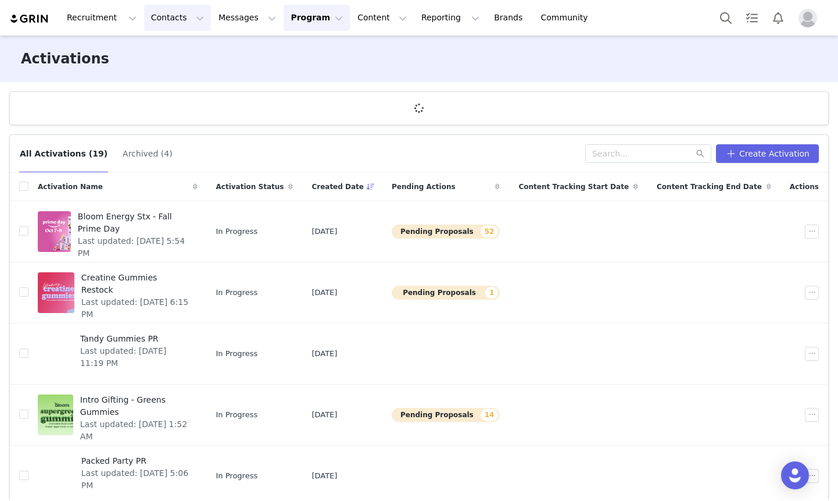
click at [166, 22] on button "Contacts Contacts" at bounding box center [177, 18] width 67 height 26
click at [163, 69] on p "Prospects" at bounding box center [164, 73] width 39 height 12
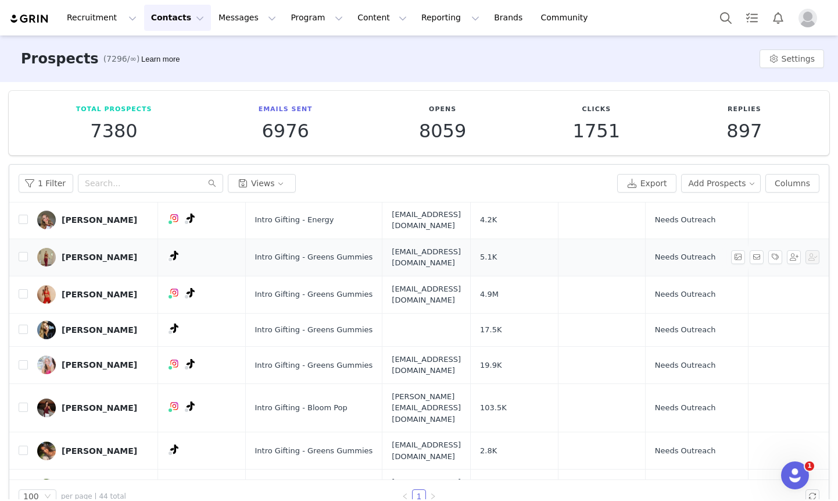
scroll to position [223, 0]
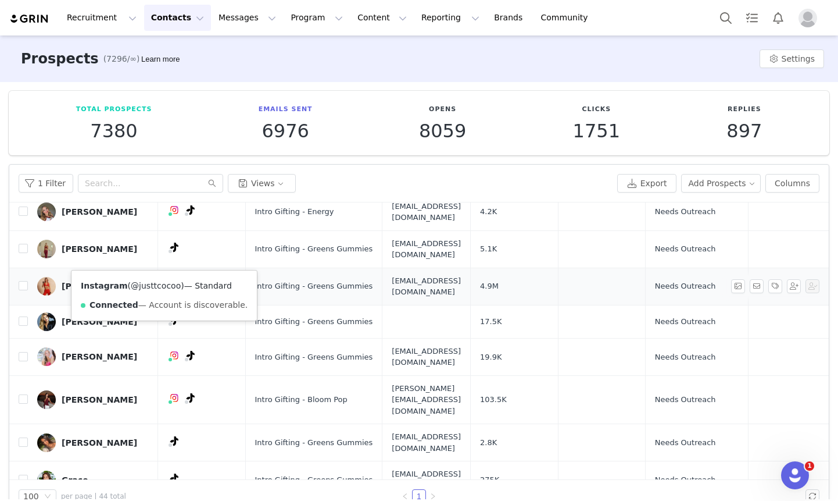
click at [154, 284] on link "@justtcocoo" at bounding box center [156, 285] width 50 height 9
click at [29, 267] on td "[PERSON_NAME]" at bounding box center [93, 285] width 130 height 37
click at [22, 281] on input "checkbox" at bounding box center [23, 285] width 9 height 9
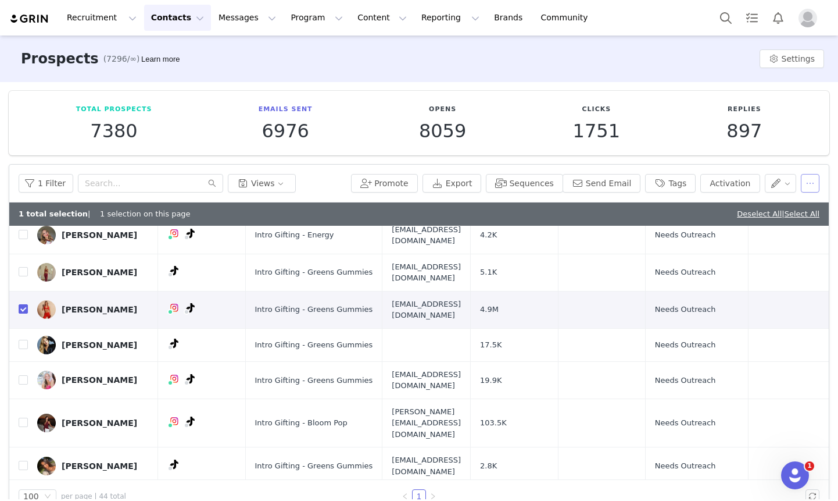
click at [810, 177] on button "button" at bounding box center [810, 183] width 19 height 19
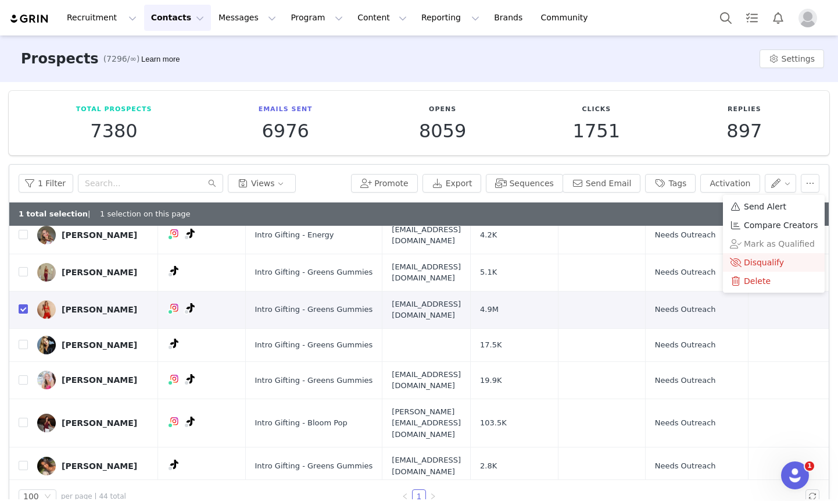
click at [760, 267] on span "Disqualify" at bounding box center [764, 262] width 40 height 13
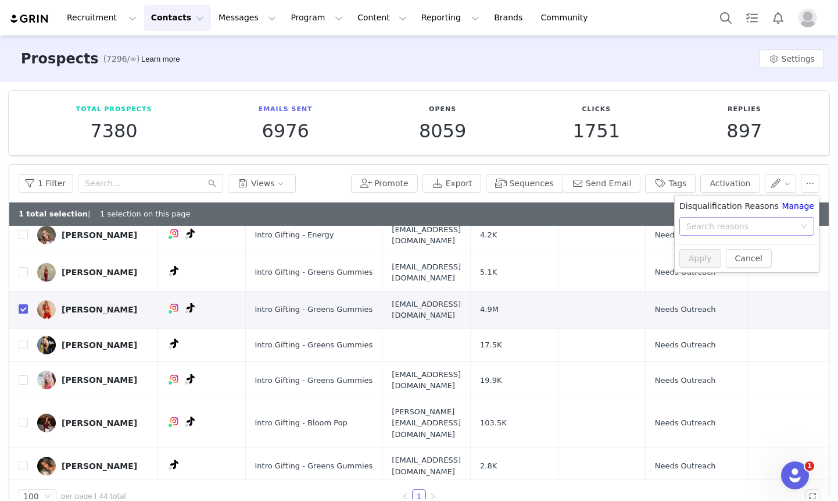
click at [728, 231] on div "Search reasons" at bounding box center [741, 226] width 108 height 12
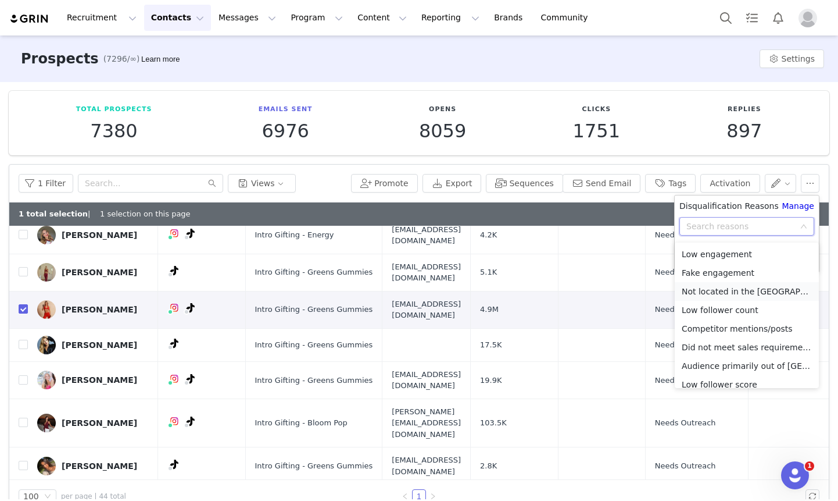
scroll to position [83, 0]
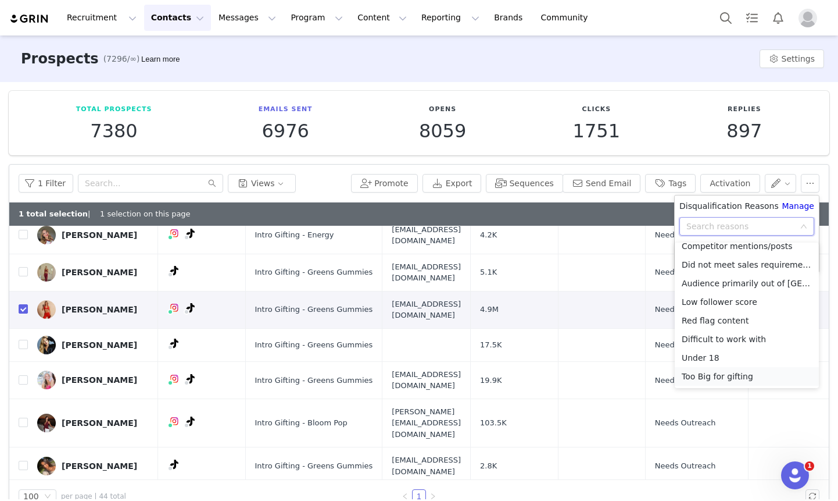
click at [719, 380] on li "Too Big for gifting" at bounding box center [747, 376] width 144 height 19
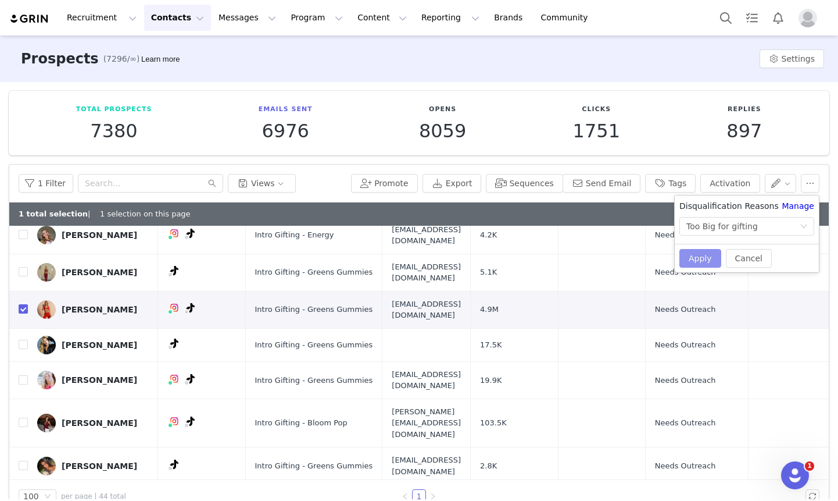
click at [702, 251] on button "Apply" at bounding box center [701, 258] width 42 height 19
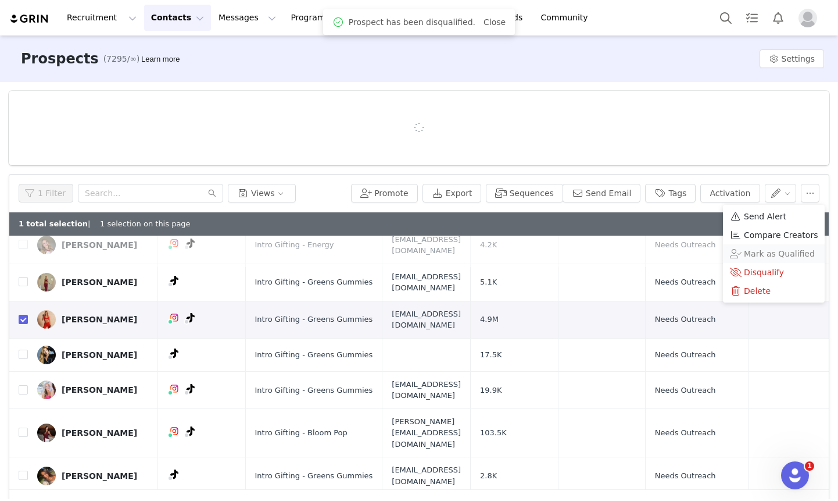
scroll to position [0, 0]
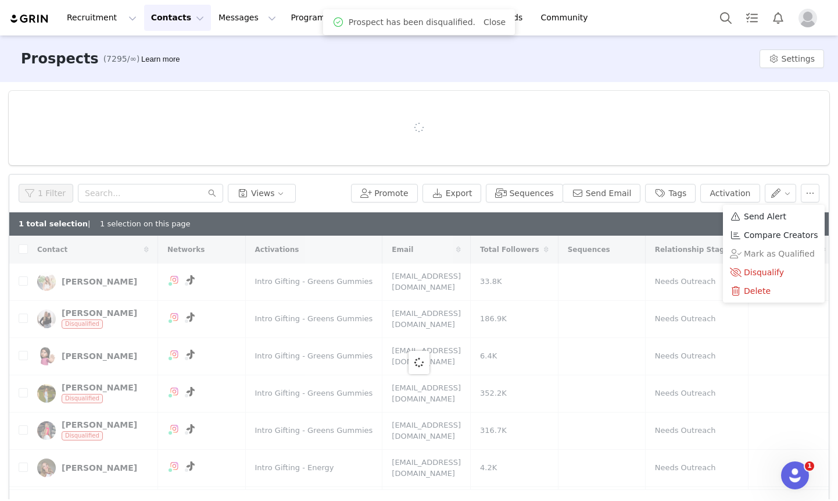
click at [681, 381] on div at bounding box center [419, 362] width 820 height 254
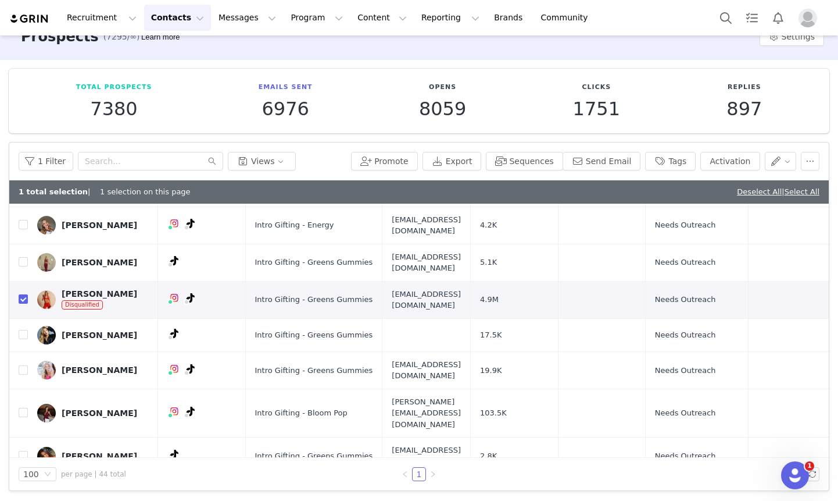
scroll to position [227, 0]
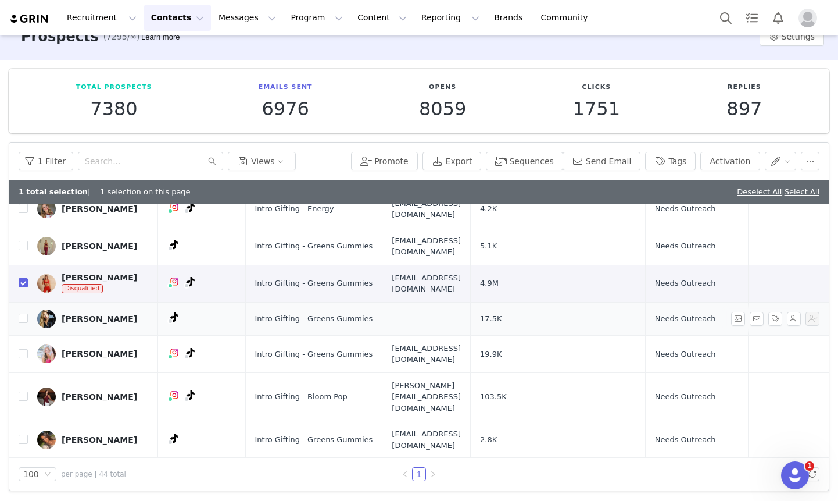
click at [23, 278] on input "checkbox" at bounding box center [23, 282] width 9 height 9
checkbox input "false"
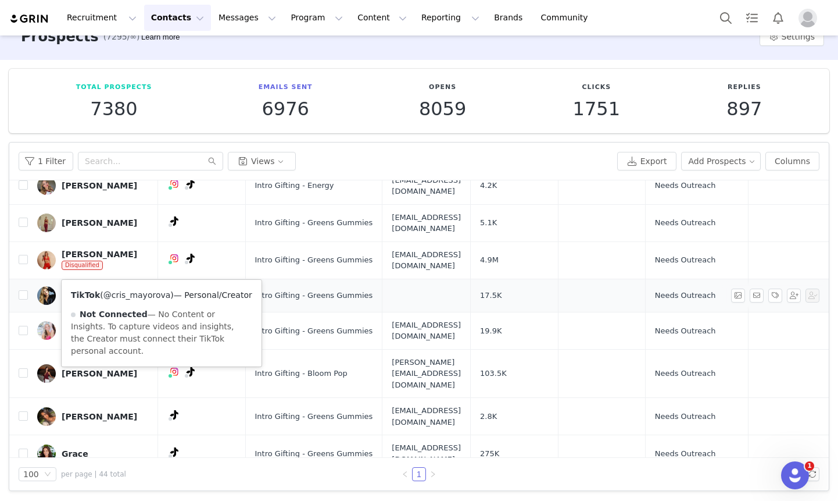
click at [149, 292] on link "@cris_mayorova" at bounding box center [136, 294] width 67 height 9
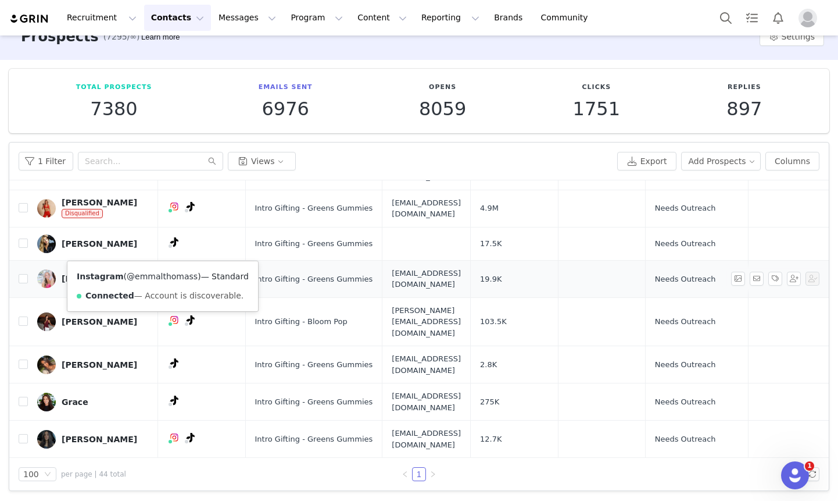
click at [151, 273] on link "@emmalthomass" at bounding box center [162, 275] width 71 height 9
click at [162, 277] on link "@lifestyledbyemmaa" at bounding box center [155, 275] width 86 height 9
click at [101, 274] on div "EMMA LAWRENCE" at bounding box center [100, 278] width 76 height 9
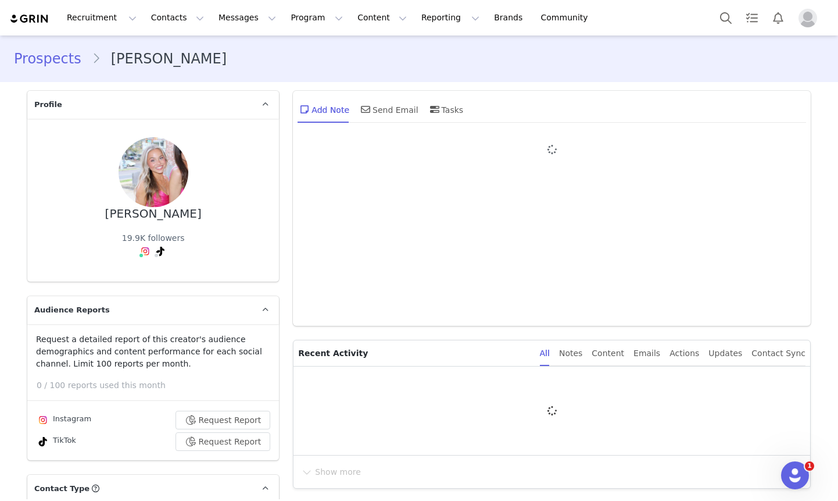
type input "+1 (United States)"
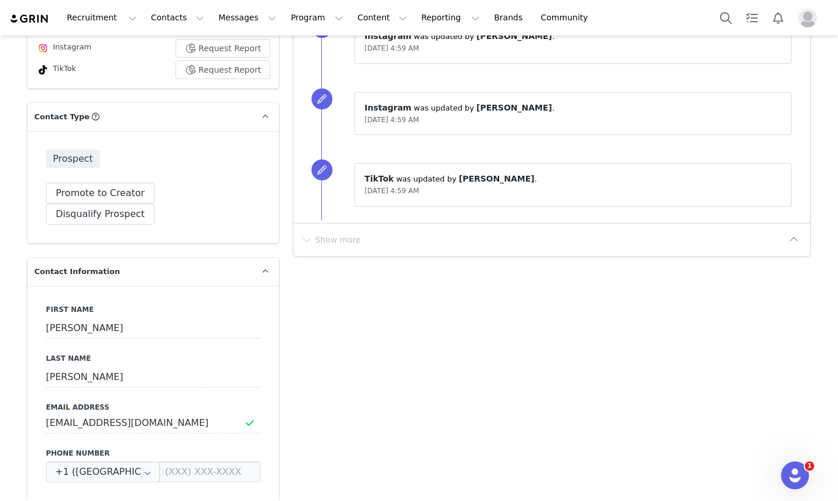
scroll to position [387, 0]
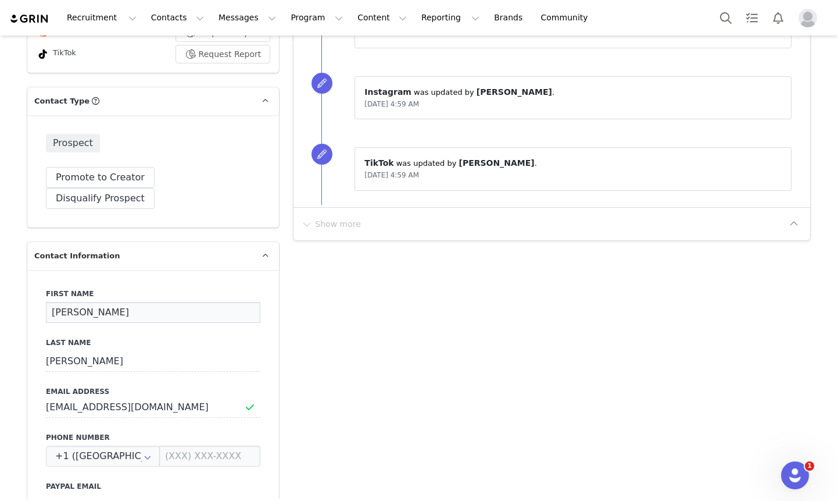
drag, startPoint x: 85, startPoint y: 290, endPoint x: 60, endPoint y: 290, distance: 25.0
click at [60, 302] on input "EMMA" at bounding box center [153, 312] width 215 height 21
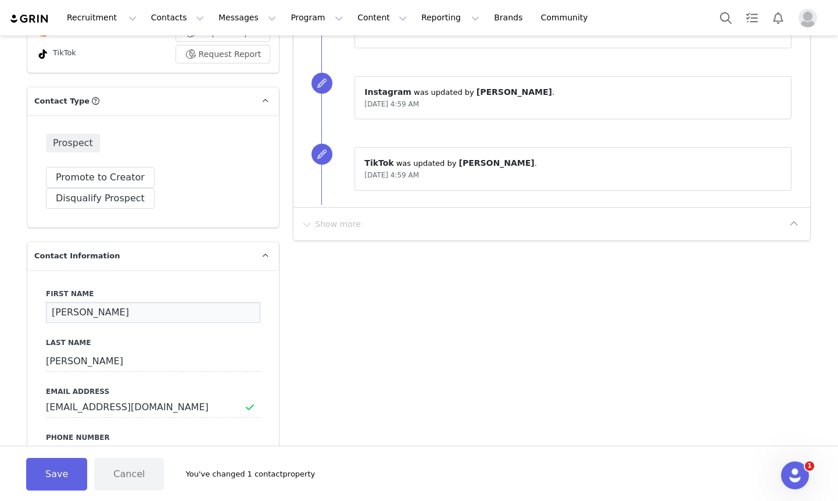
type input "Emma"
drag, startPoint x: 97, startPoint y: 341, endPoint x: 58, endPoint y: 340, distance: 39.5
click at [58, 351] on input "LAWRENCE" at bounding box center [153, 361] width 215 height 21
drag, startPoint x: 129, startPoint y: 335, endPoint x: 56, endPoint y: 334, distance: 72.7
click at [56, 351] on input "LAWRENCE" at bounding box center [153, 361] width 215 height 21
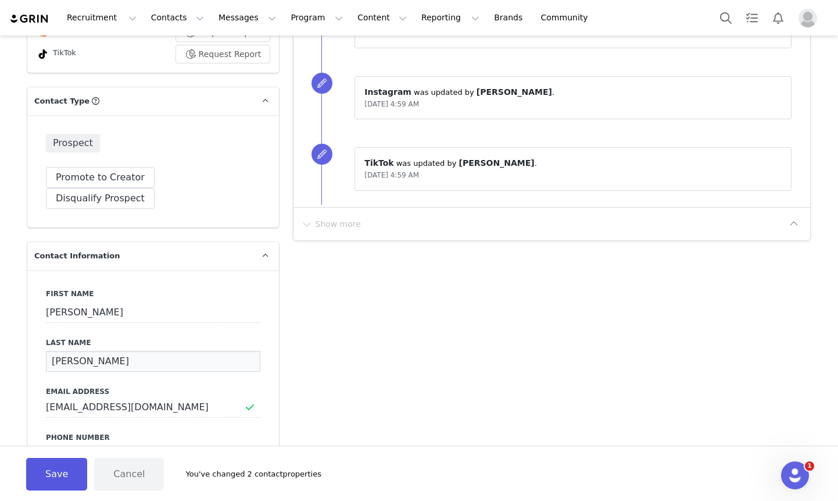
type input "Lawrence"
click at [60, 470] on button "Save" at bounding box center [56, 474] width 61 height 33
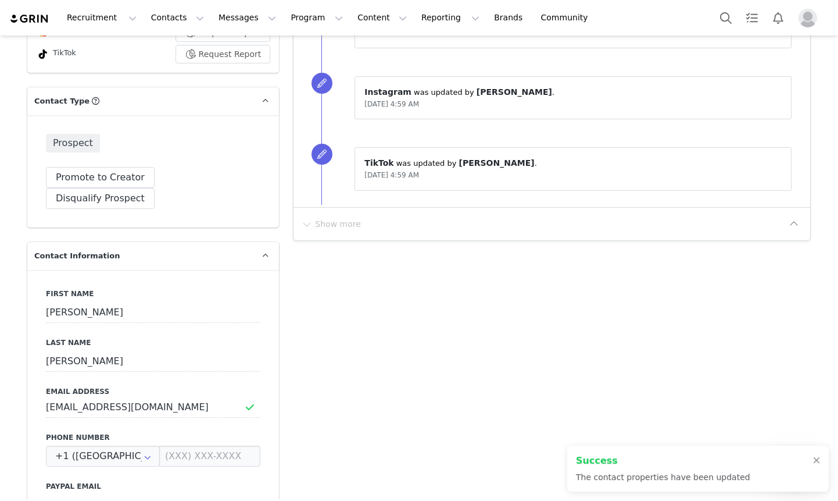
scroll to position [0, 0]
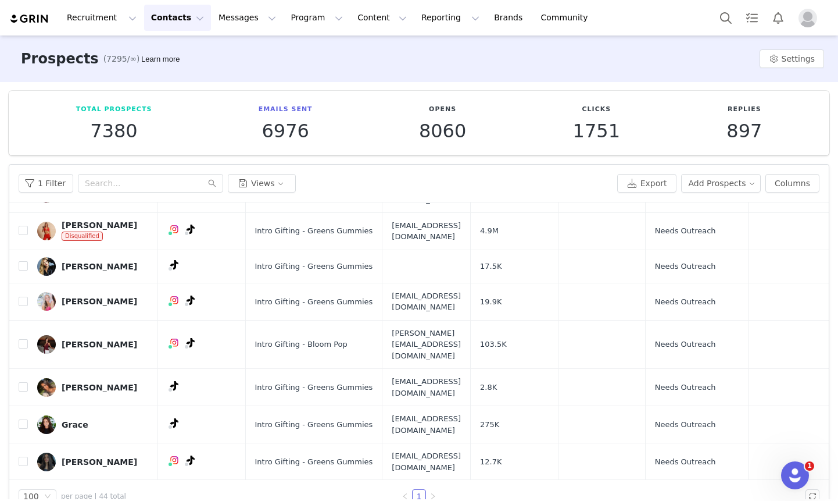
scroll to position [286, 0]
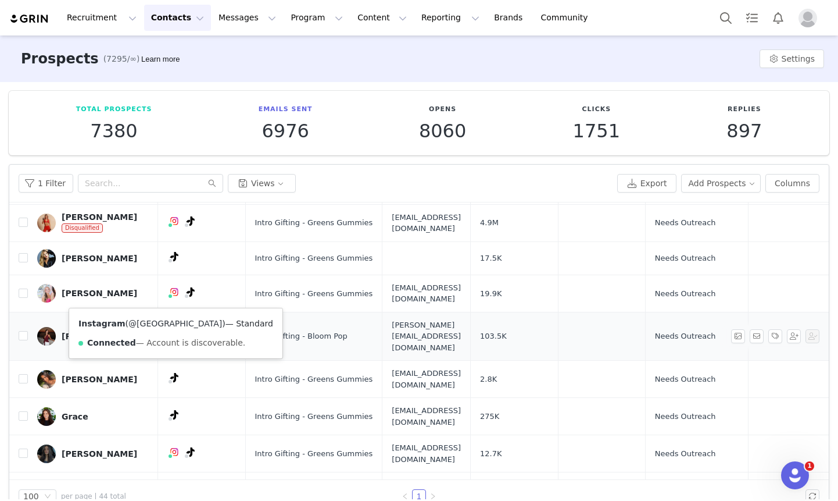
click at [131, 323] on link "@florencejiangg" at bounding box center [175, 323] width 94 height 9
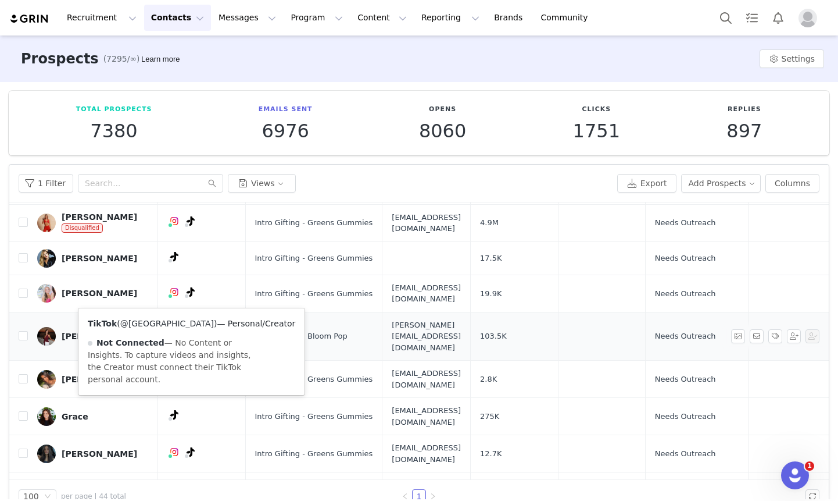
click at [162, 319] on link "@florencejiangg" at bounding box center [167, 323] width 94 height 9
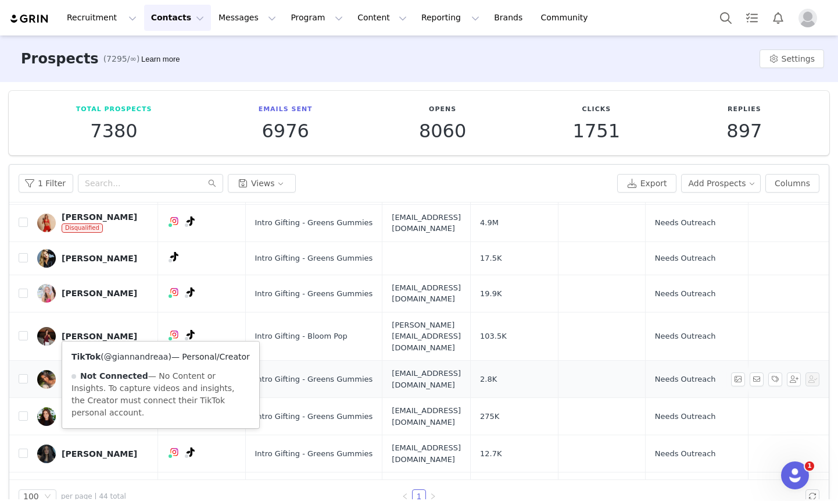
click at [149, 359] on link "@giannandreaa" at bounding box center [136, 356] width 65 height 9
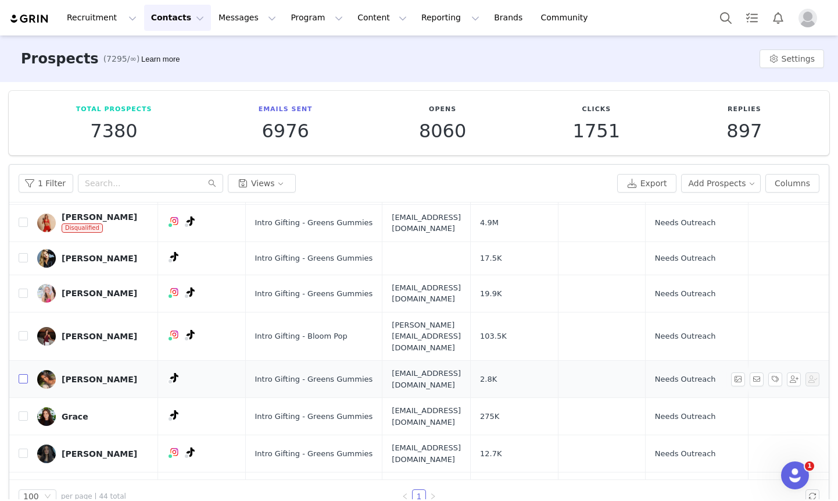
click at [23, 374] on input "checkbox" at bounding box center [23, 378] width 9 height 9
checkbox input "true"
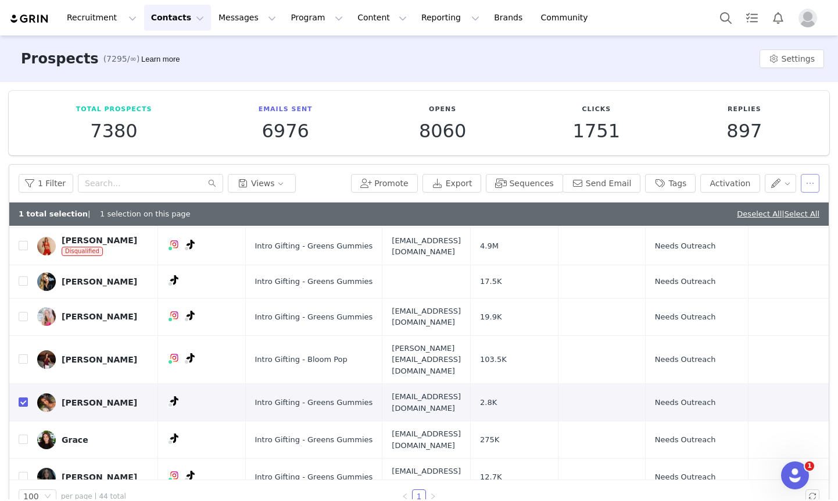
click at [804, 185] on button "button" at bounding box center [810, 183] width 19 height 19
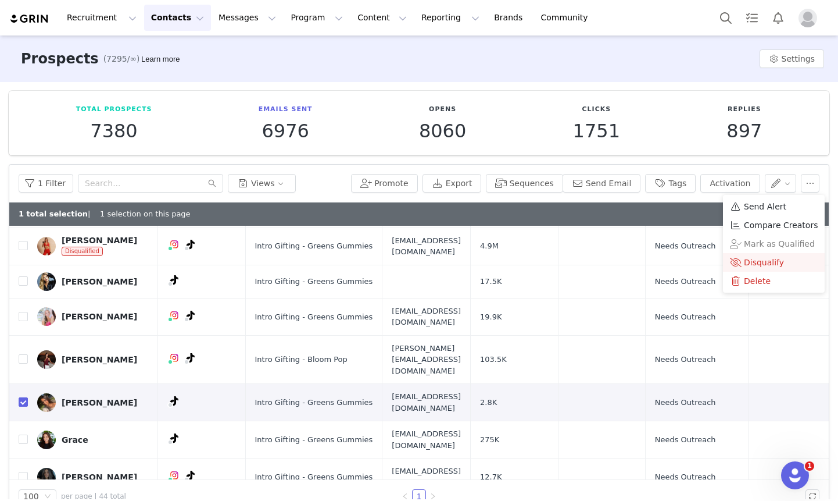
click at [766, 259] on span "Disqualify" at bounding box center [764, 262] width 40 height 13
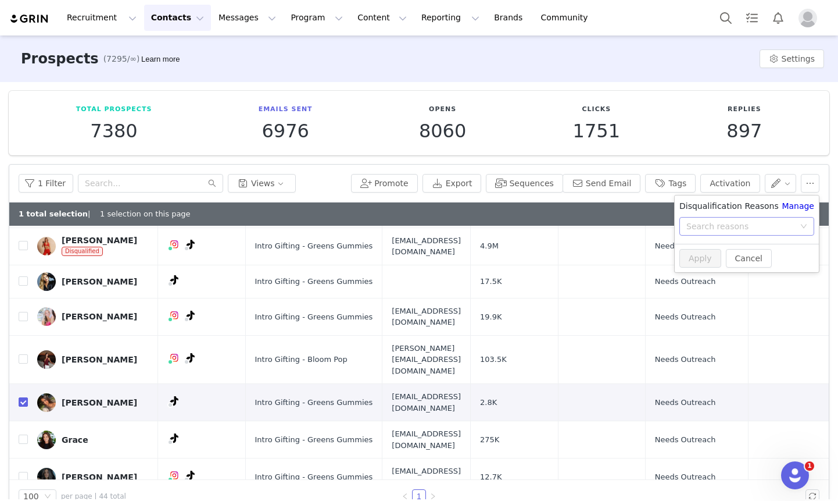
click at [738, 233] on div "Search reasons" at bounding box center [743, 225] width 113 height 17
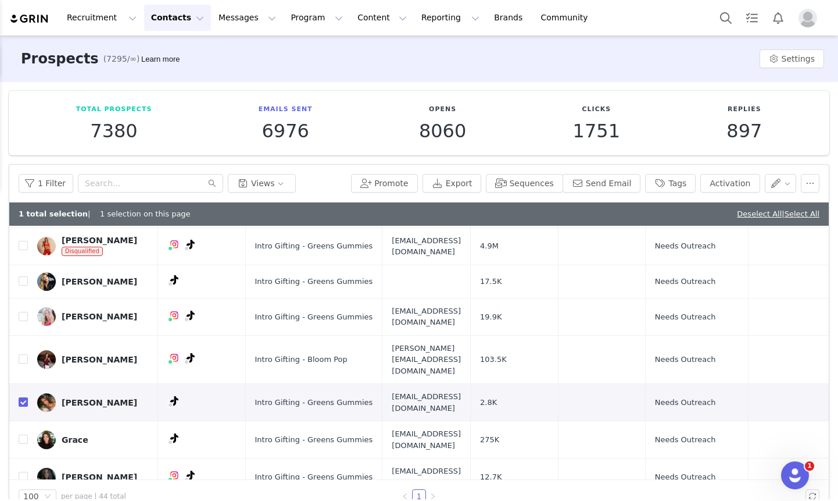
click at [805, 167] on div "1 Filter Views Promote Export Sequences Send Email Tags Activation" at bounding box center [419, 184] width 820 height 38
click at [806, 180] on button "button" at bounding box center [810, 183] width 19 height 19
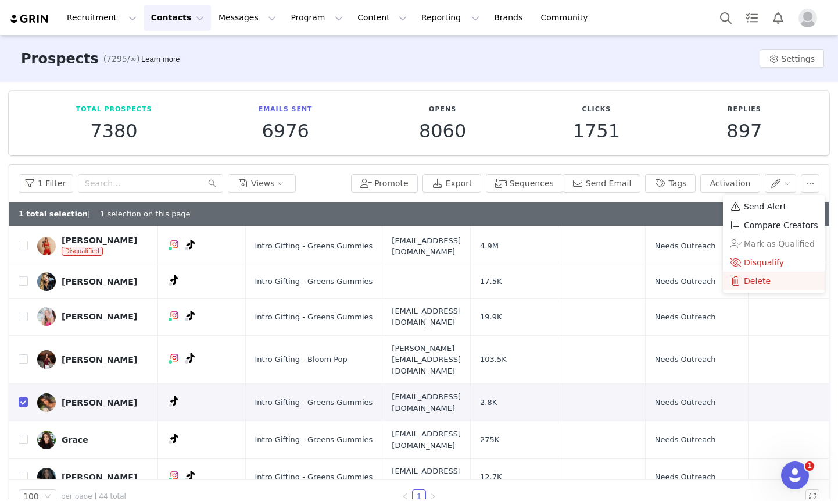
click at [761, 278] on span "Delete" at bounding box center [757, 280] width 27 height 13
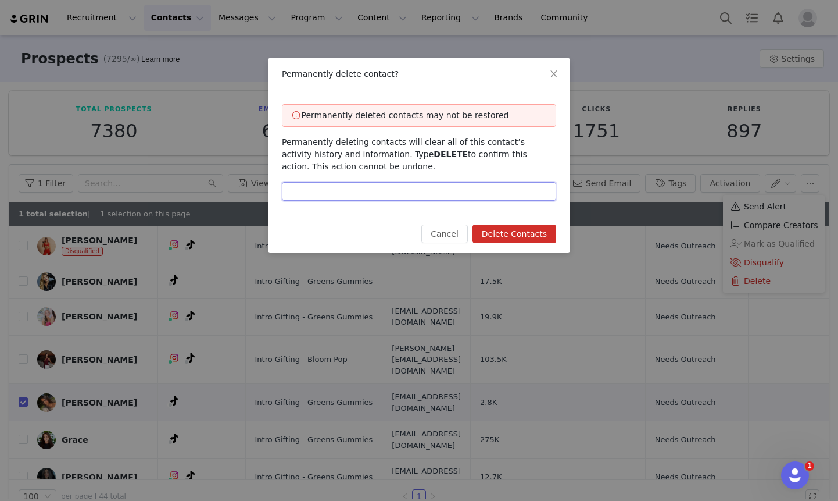
click at [517, 184] on input "text" at bounding box center [419, 191] width 274 height 19
type input "delete"
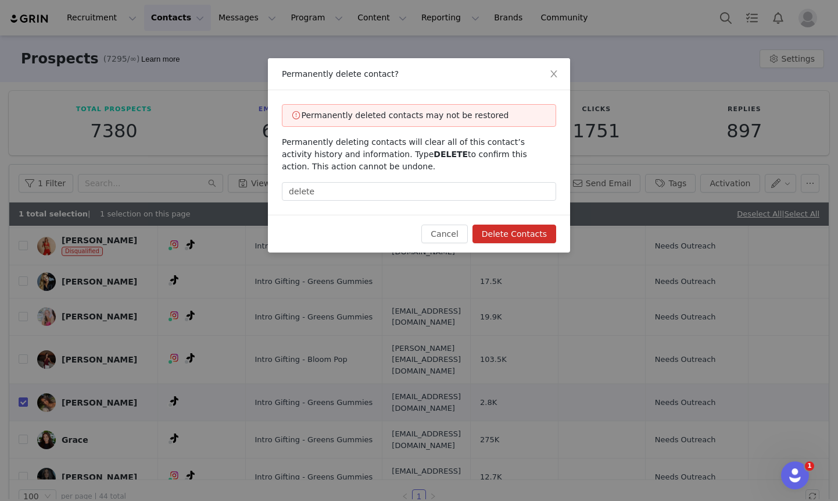
click at [526, 231] on button "Delete Contacts" at bounding box center [515, 233] width 84 height 19
checkbox input "false"
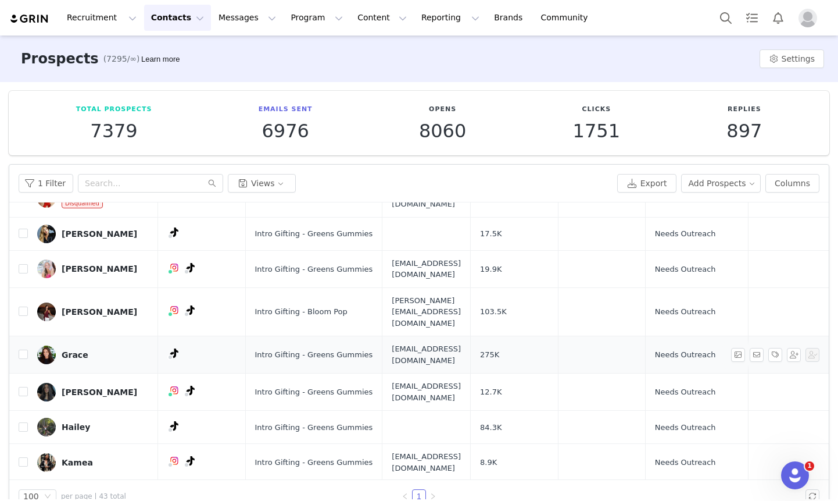
scroll to position [311, 0]
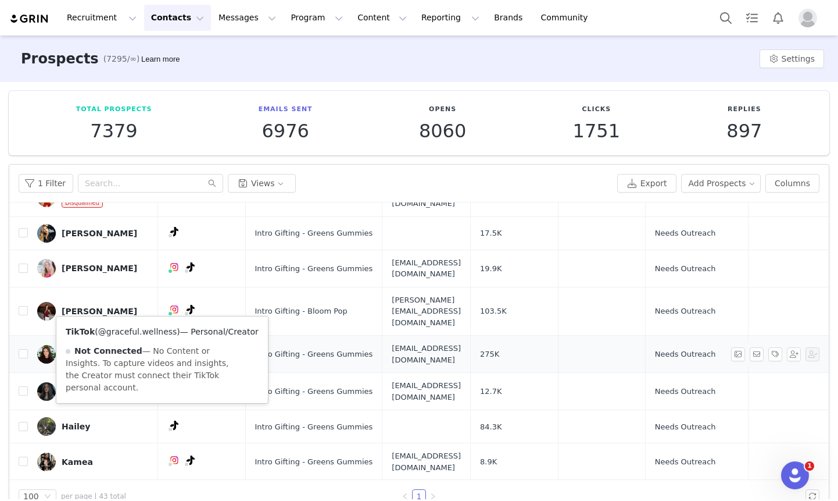
click at [153, 328] on link "@graceful.wellness" at bounding box center [137, 331] width 79 height 9
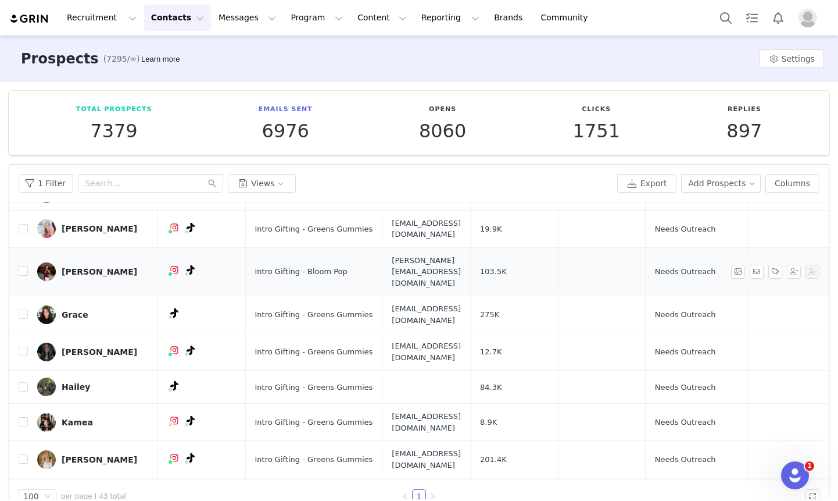
scroll to position [356, 0]
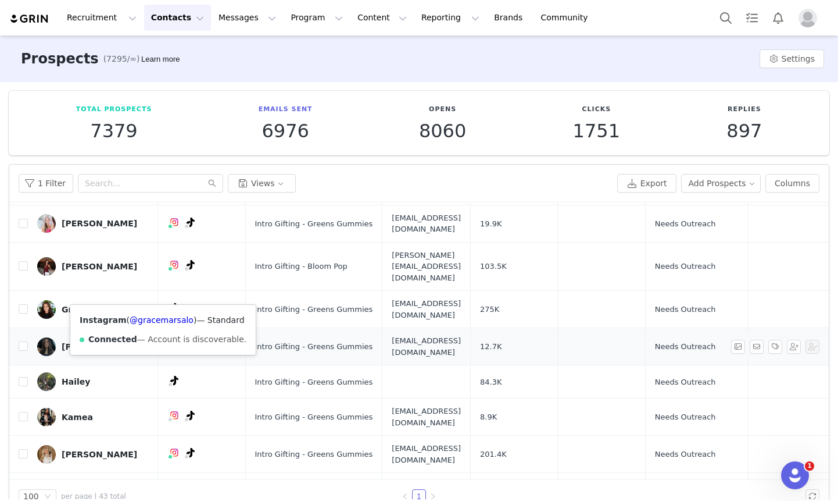
click at [167, 346] on span at bounding box center [170, 349] width 6 height 6
click at [156, 319] on link "@gracemarsalo" at bounding box center [162, 319] width 64 height 9
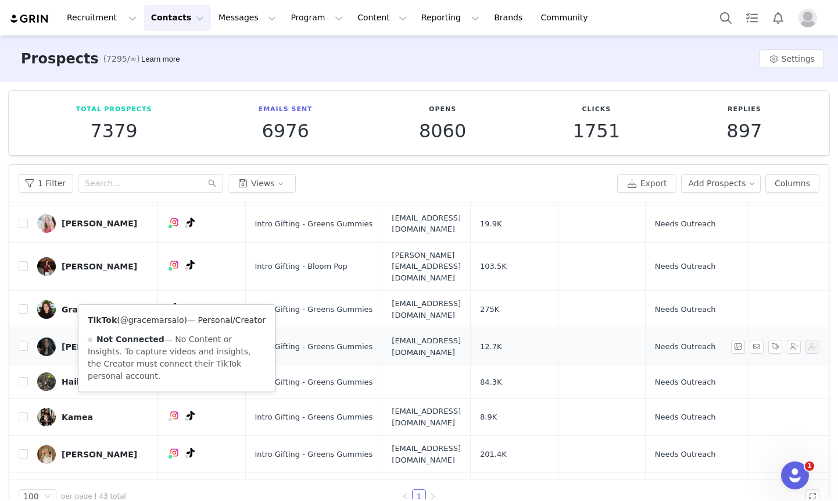
click at [161, 323] on link "@gracemarsalo" at bounding box center [152, 319] width 64 height 9
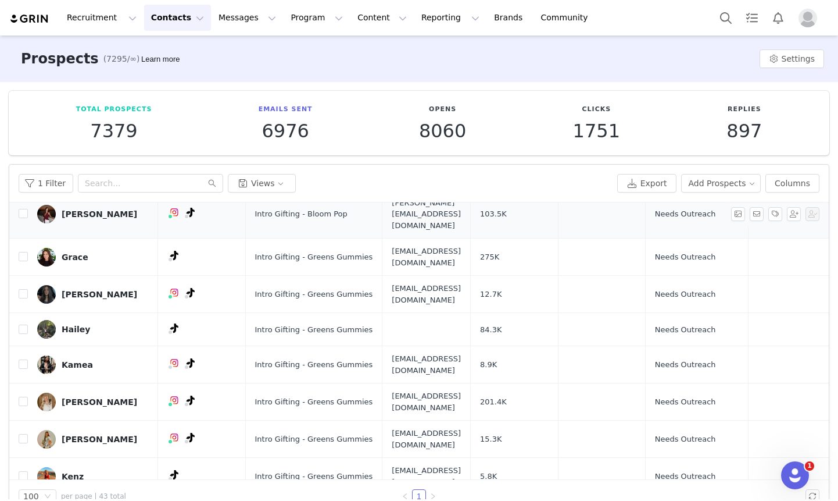
scroll to position [428, 0]
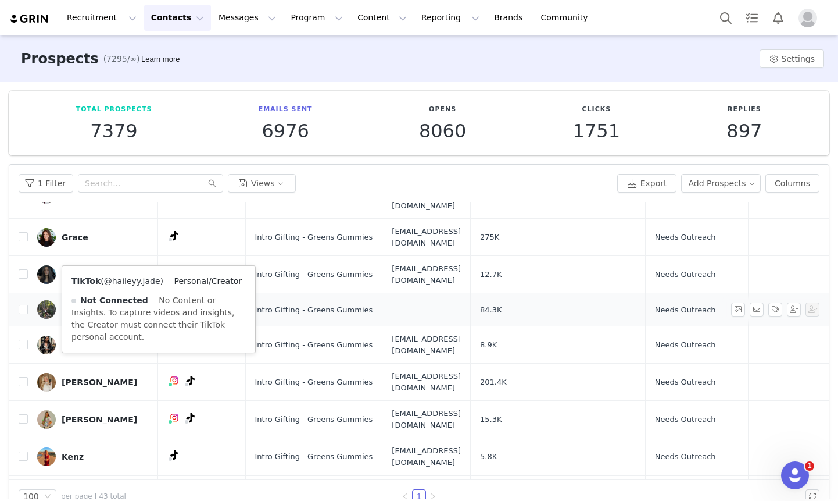
click at [156, 279] on link "@haileyy.jade" at bounding box center [132, 280] width 56 height 9
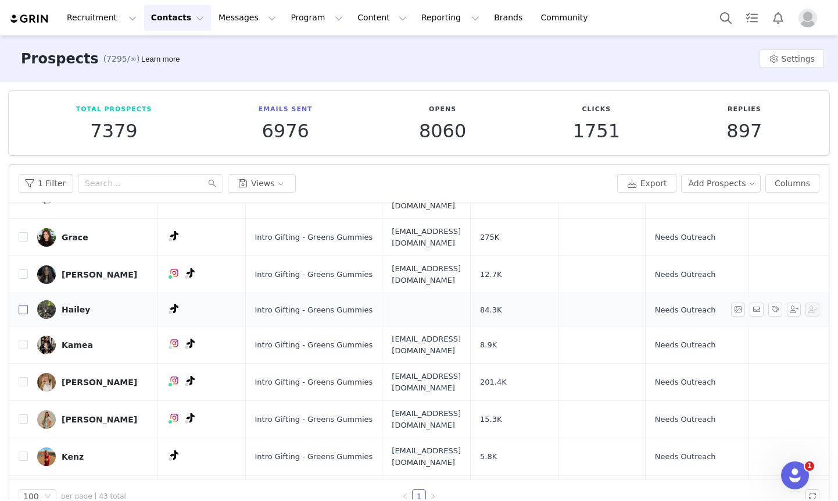
click at [21, 305] on input "checkbox" at bounding box center [23, 309] width 9 height 9
checkbox input "true"
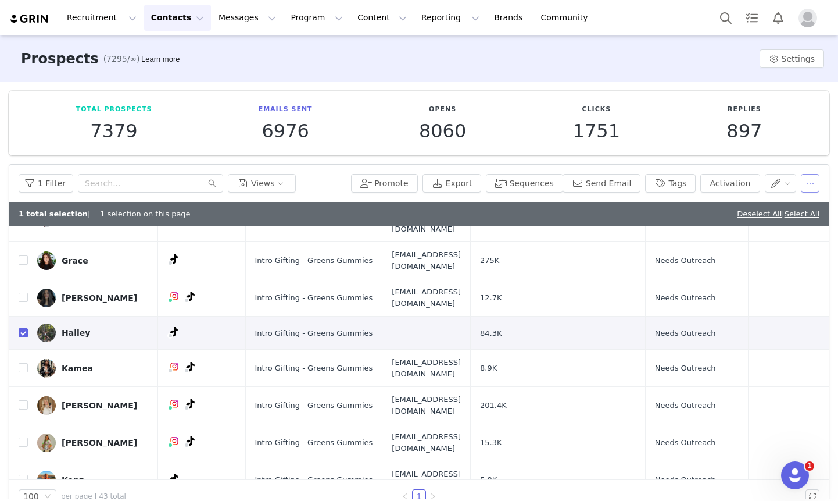
click at [810, 186] on button "button" at bounding box center [810, 183] width 19 height 19
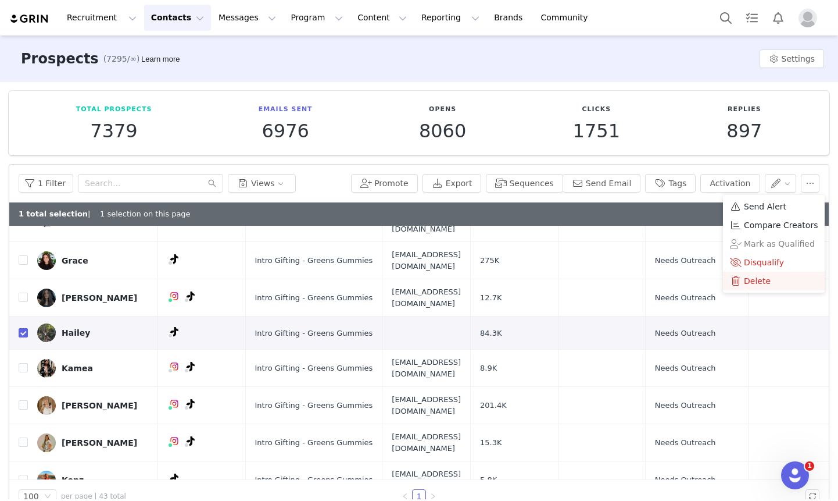
click at [748, 280] on span "Delete" at bounding box center [757, 280] width 27 height 13
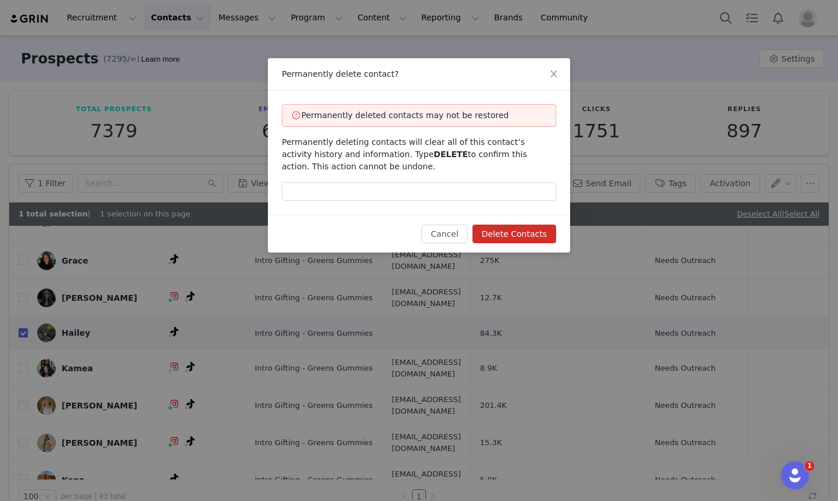
click at [483, 208] on div "Permanently deleted contacts may not be restored Permanently deleting contacts …" at bounding box center [419, 152] width 302 height 124
click at [483, 196] on input "text" at bounding box center [419, 191] width 274 height 19
type input "delete"
click at [524, 233] on button "Delete Contacts" at bounding box center [515, 233] width 84 height 19
checkbox input "false"
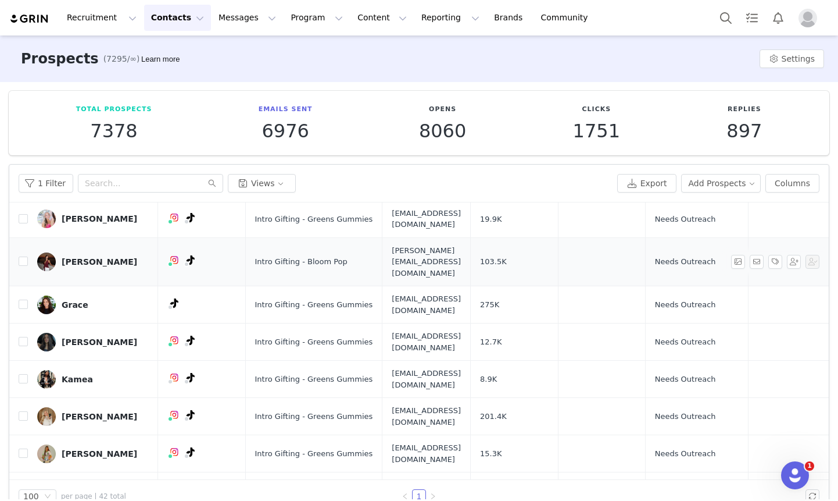
scroll to position [364, 0]
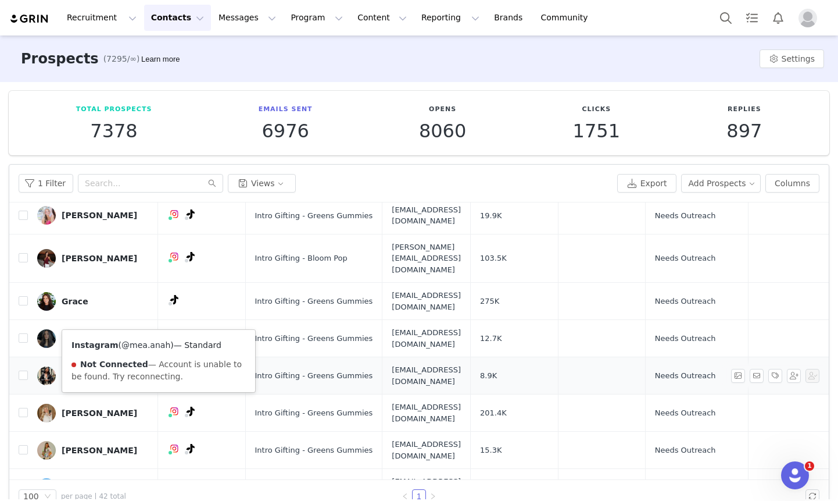
click at [148, 342] on link "@mea.anah" at bounding box center [146, 344] width 49 height 9
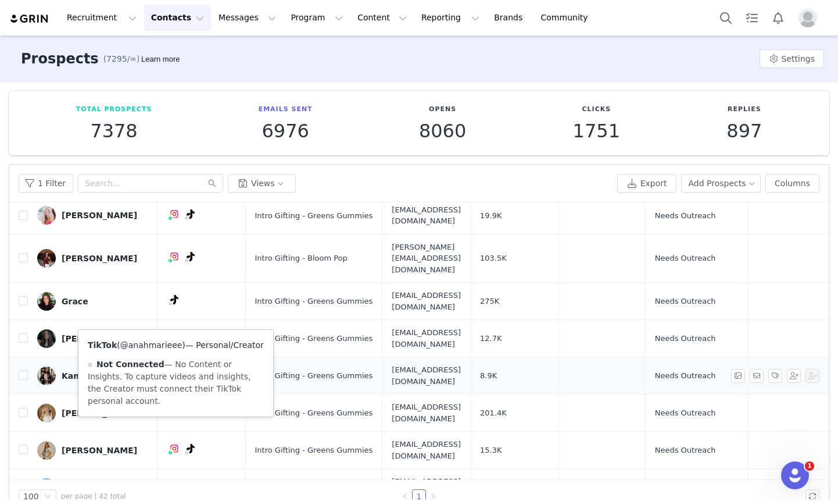
click at [142, 348] on link "@anahmarieee" at bounding box center [151, 344] width 62 height 9
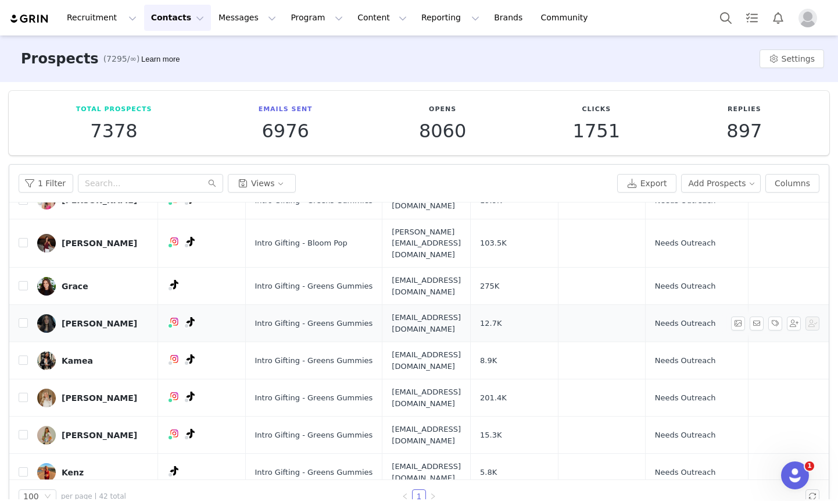
scroll to position [382, 0]
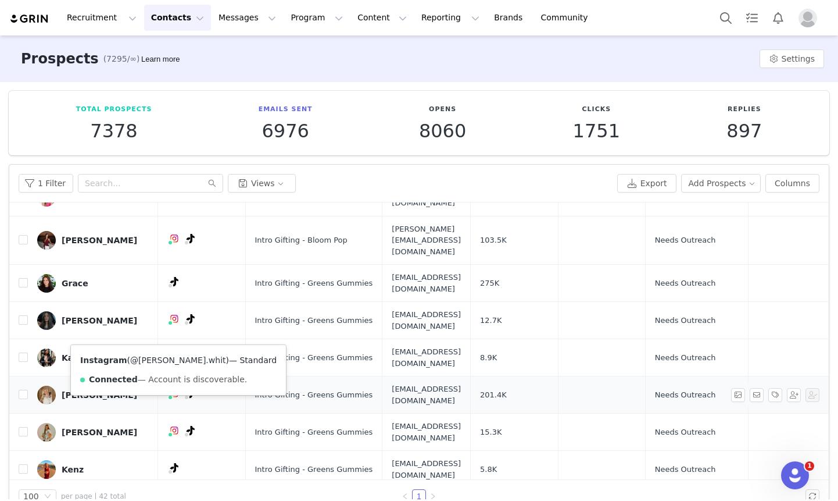
click at [153, 357] on link "@kameron.whit" at bounding box center [177, 359] width 95 height 9
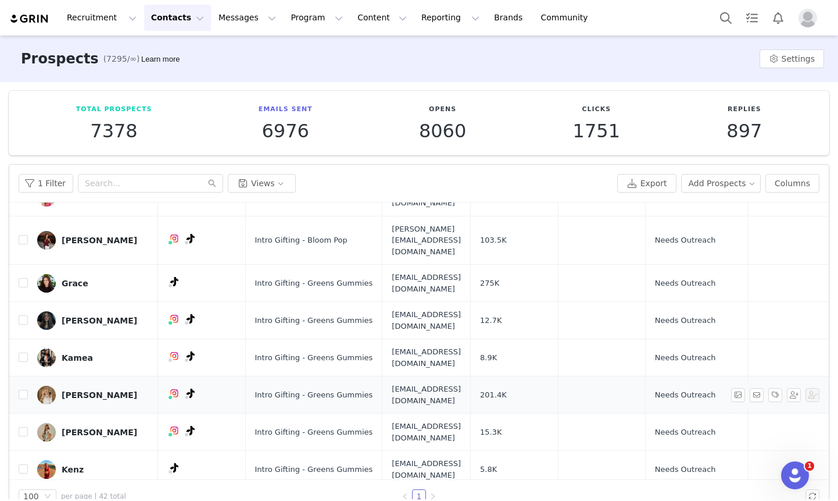
click at [34, 376] on td "[PERSON_NAME]" at bounding box center [93, 394] width 130 height 37
click at [27, 390] on input "checkbox" at bounding box center [23, 394] width 9 height 9
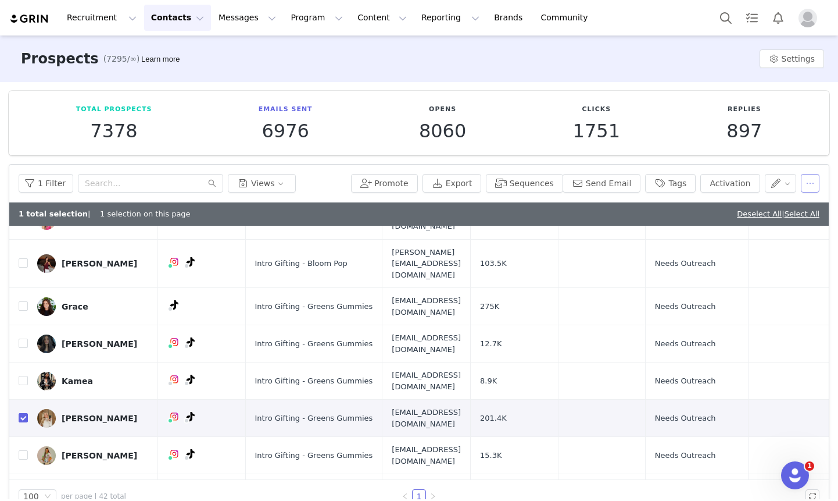
click at [809, 183] on button "button" at bounding box center [810, 183] width 19 height 19
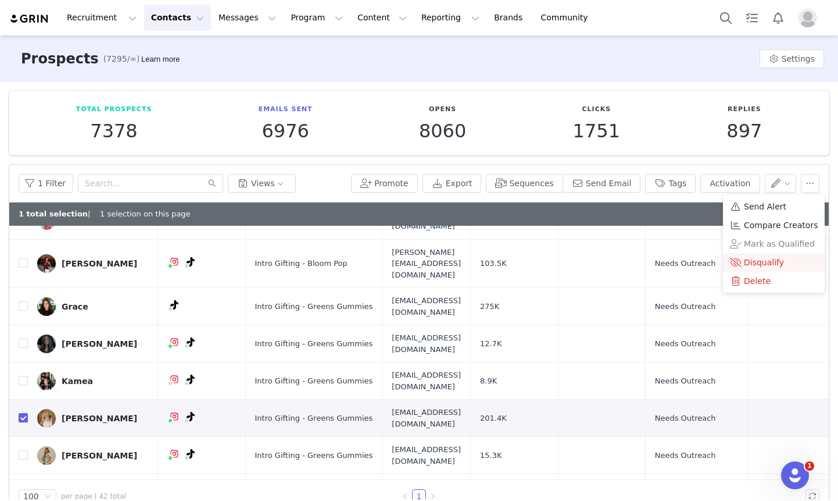
click at [756, 259] on span "Disqualify" at bounding box center [764, 262] width 40 height 13
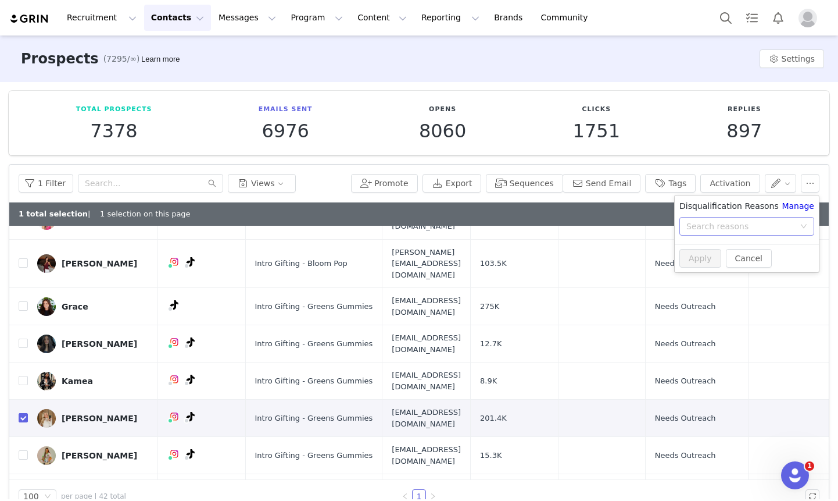
click at [756, 223] on div "Search reasons" at bounding box center [741, 226] width 108 height 12
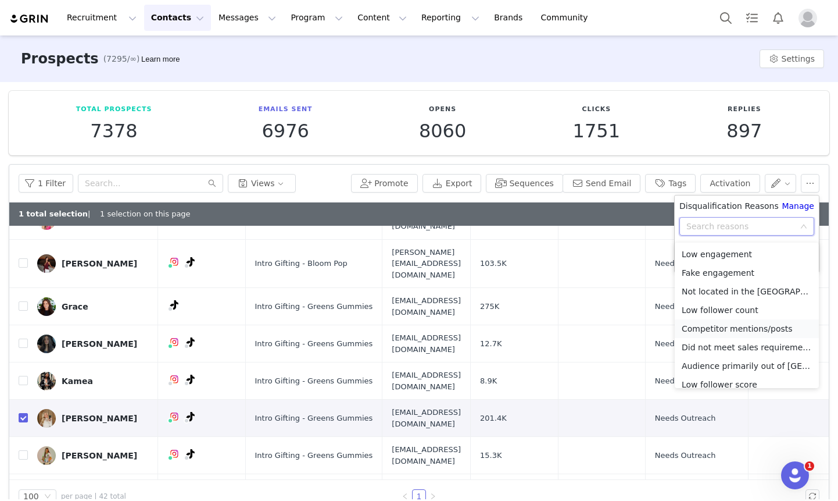
scroll to position [83, 0]
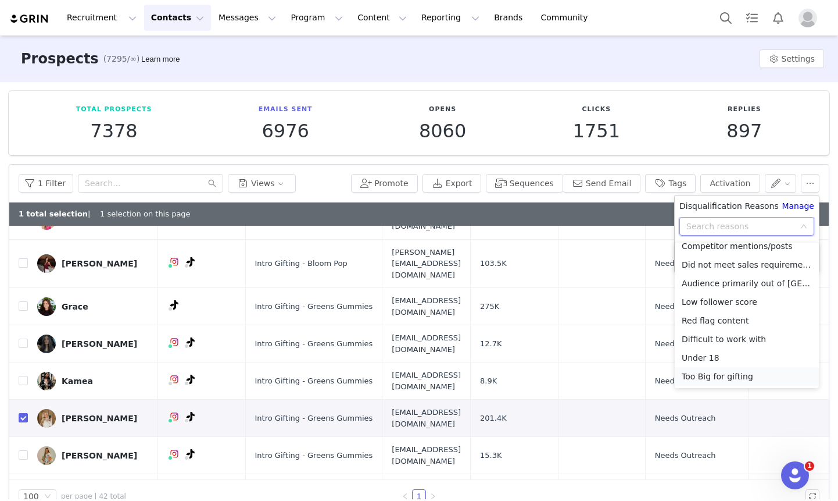
click at [740, 376] on li "Too Big for gifting" at bounding box center [747, 376] width 144 height 19
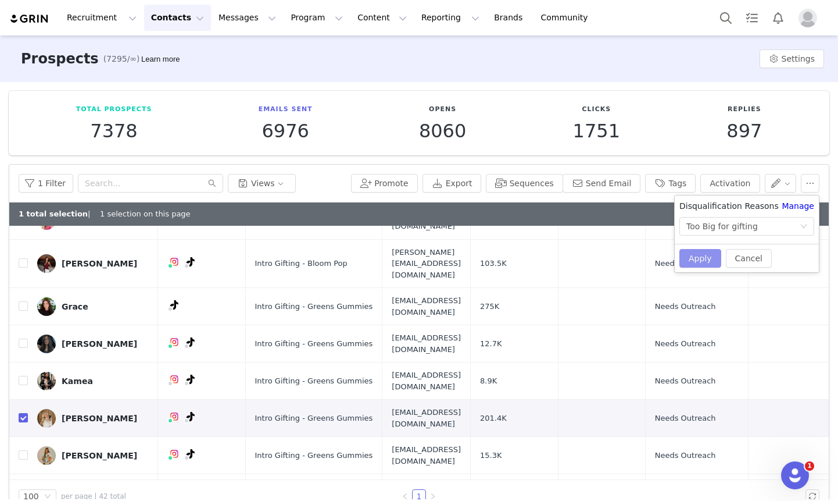
click at [702, 261] on button "Apply" at bounding box center [701, 258] width 42 height 19
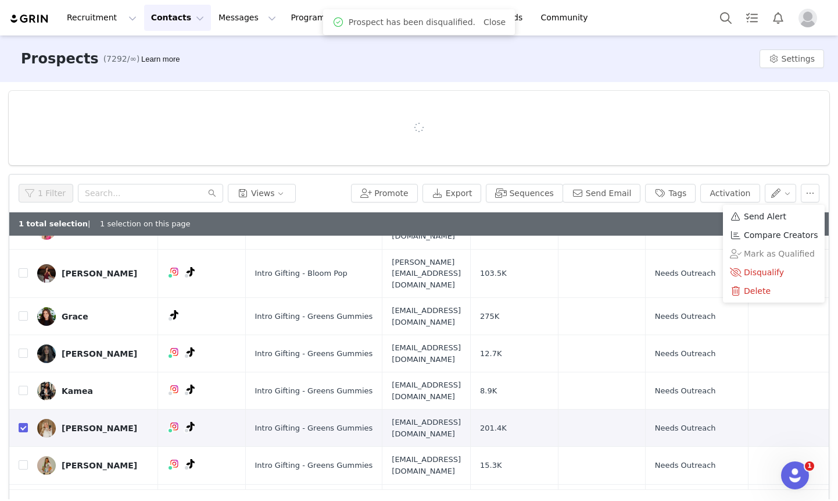
scroll to position [0, 0]
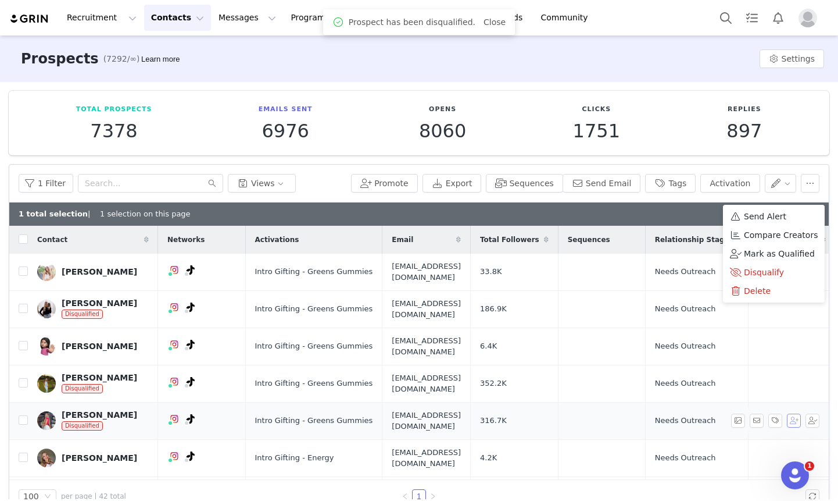
click at [794, 413] on button "button" at bounding box center [794, 420] width 14 height 14
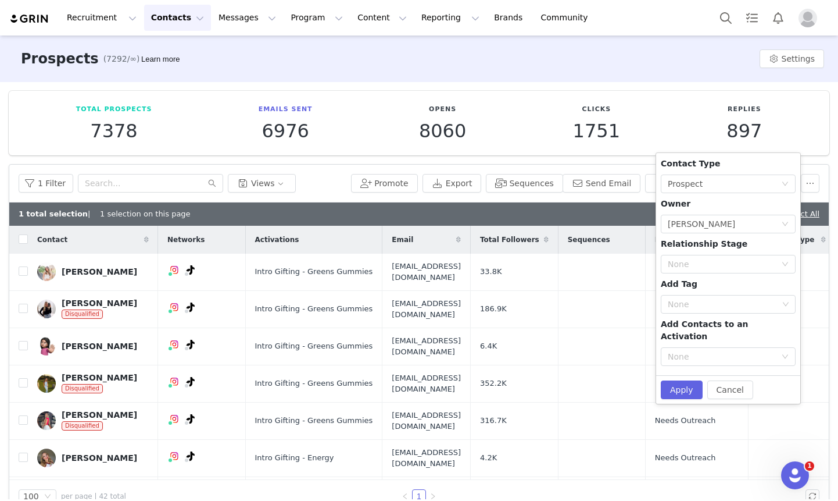
click at [820, 171] on div "1 Filter Views Promote Export Sequences Send Email Tags Activation" at bounding box center [419, 184] width 820 height 38
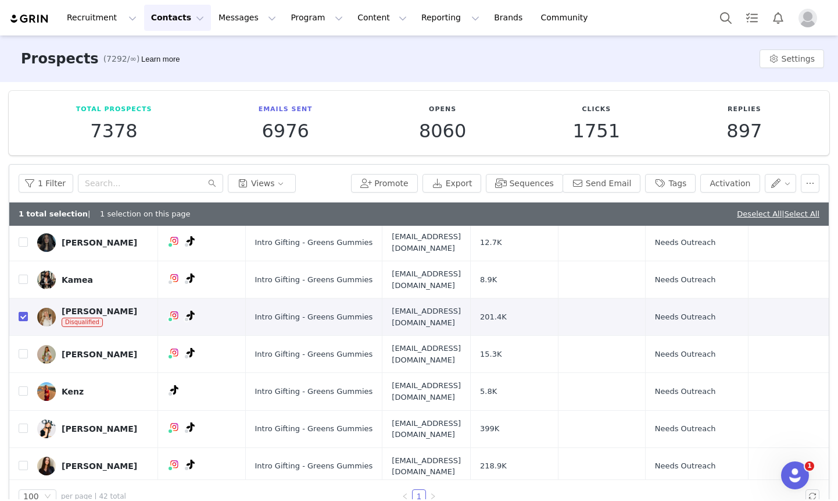
scroll to position [486, 0]
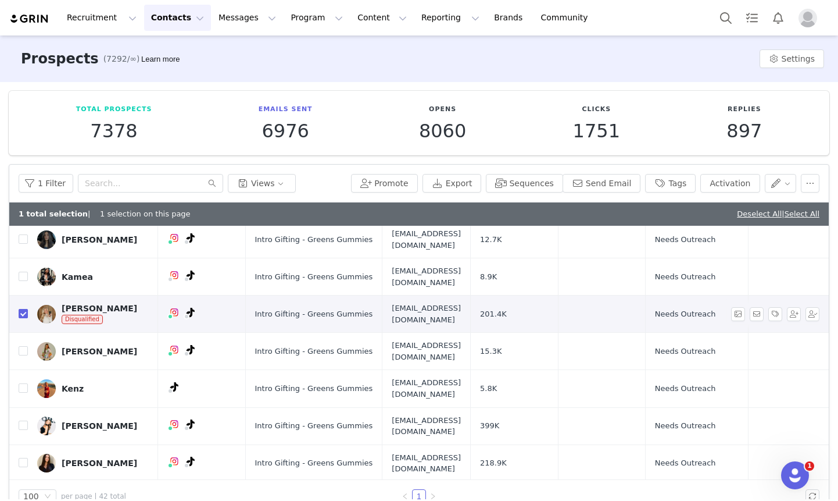
click at [26, 309] on input "checkbox" at bounding box center [23, 313] width 9 height 9
checkbox input "false"
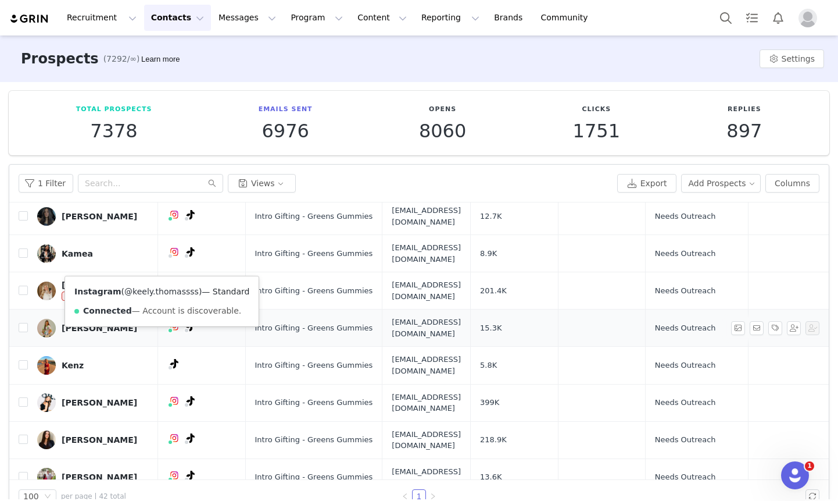
click at [151, 294] on link "@keely.thomassss" at bounding box center [161, 291] width 74 height 9
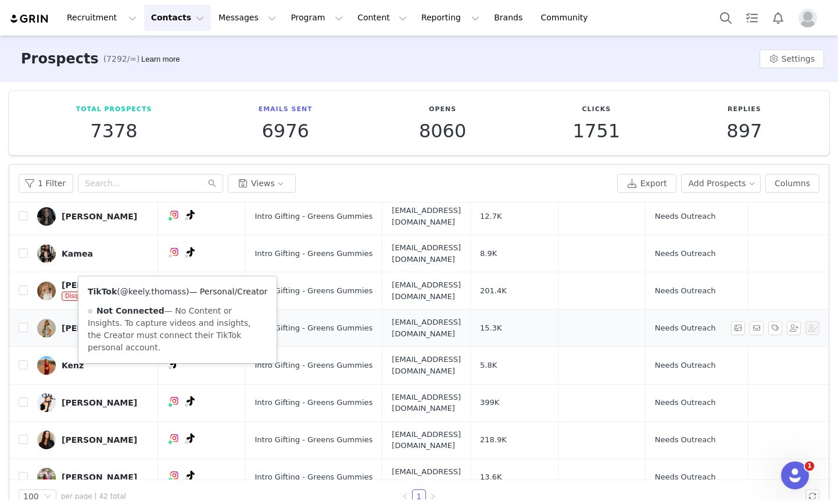
click at [165, 295] on link "@keely.thomass" at bounding box center [153, 291] width 66 height 9
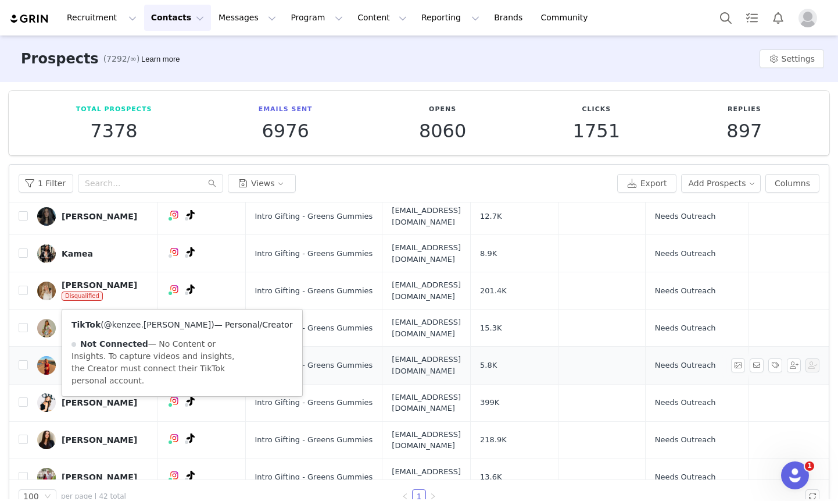
click at [152, 323] on link "@kenzee.kaye" at bounding box center [157, 324] width 107 height 9
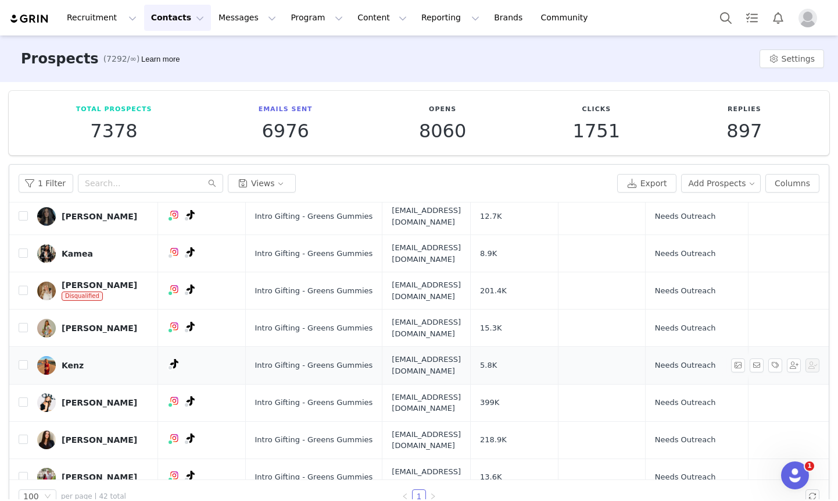
click at [31, 346] on td "Kenz" at bounding box center [93, 364] width 130 height 37
click at [20, 360] on input "checkbox" at bounding box center [23, 364] width 9 height 9
checkbox input "true"
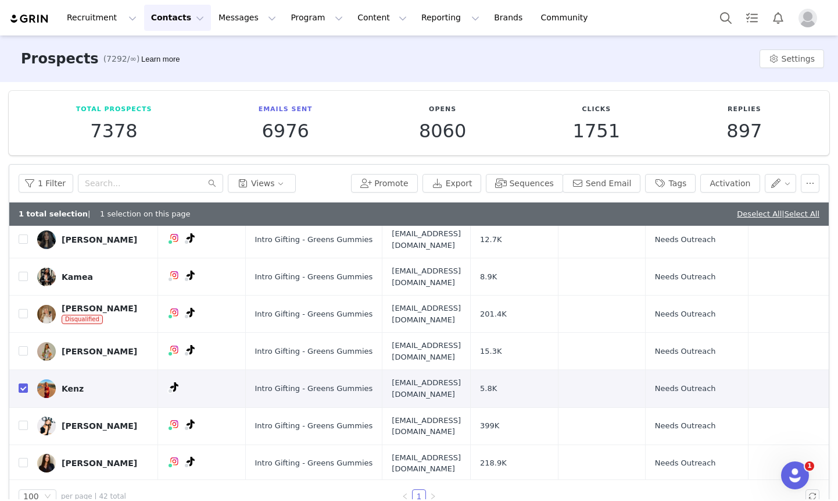
click at [820, 185] on div "1 Filter Views Promote Export Sequences Send Email Tags Activation" at bounding box center [419, 184] width 820 height 38
click at [817, 187] on button "button" at bounding box center [810, 183] width 19 height 19
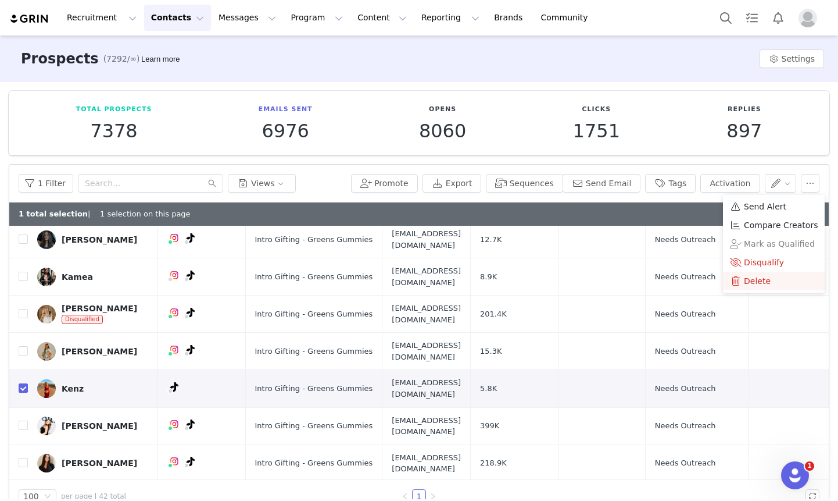
click at [752, 277] on span "Delete" at bounding box center [757, 280] width 27 height 13
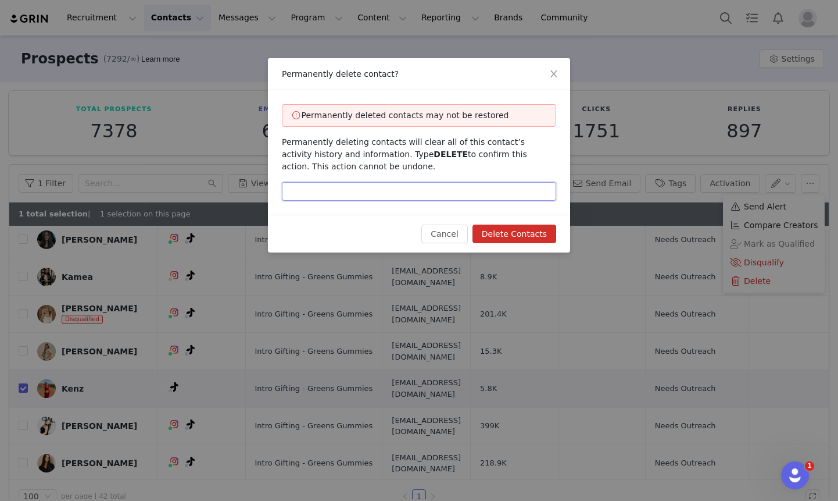
click at [458, 183] on input "text" at bounding box center [419, 191] width 274 height 19
type input "delete"
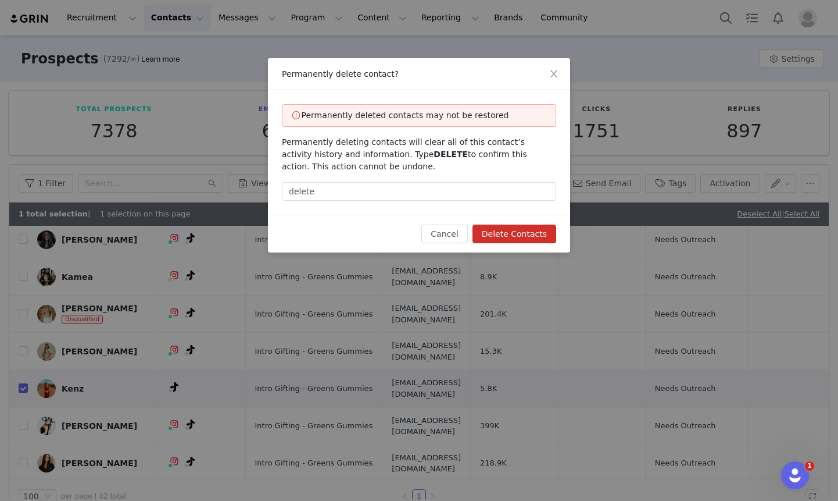
click at [546, 229] on button "Delete Contacts" at bounding box center [515, 233] width 84 height 19
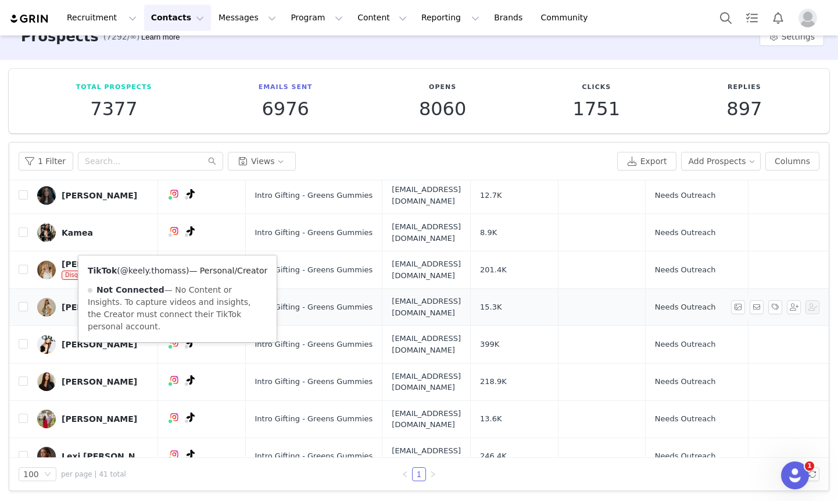
scroll to position [504, 0]
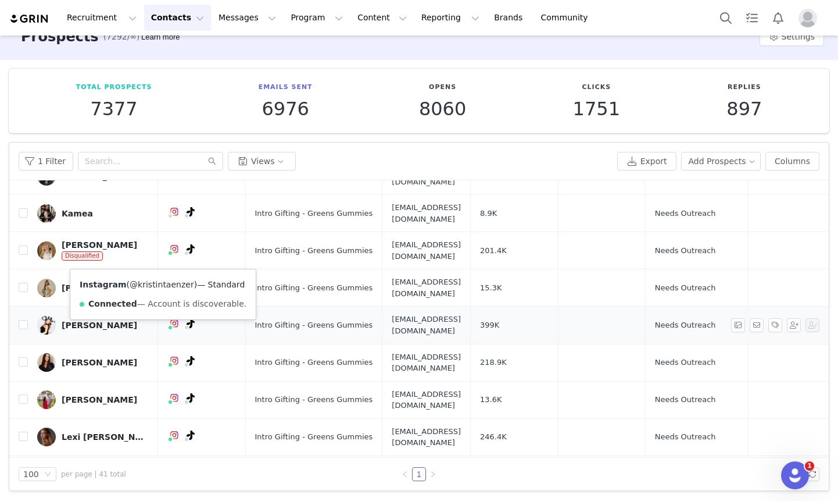
click at [157, 284] on link "@kristintaenzer" at bounding box center [162, 284] width 65 height 9
click at [23, 320] on input "checkbox" at bounding box center [23, 324] width 9 height 9
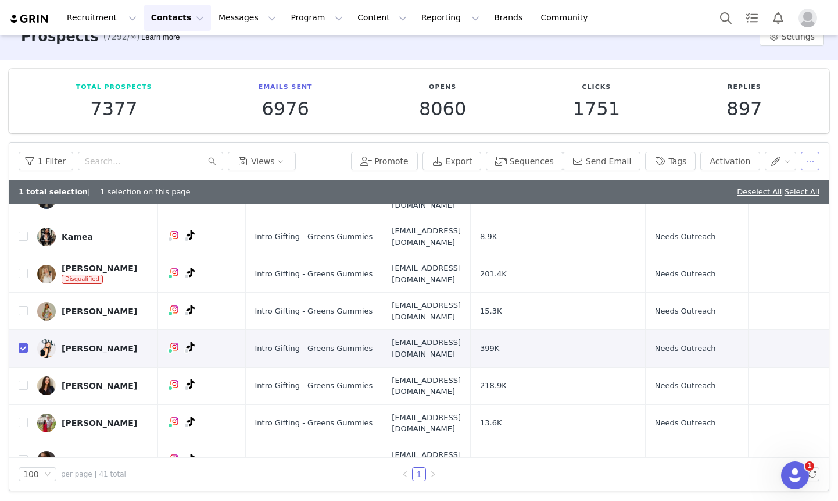
click at [812, 160] on button "button" at bounding box center [810, 161] width 19 height 19
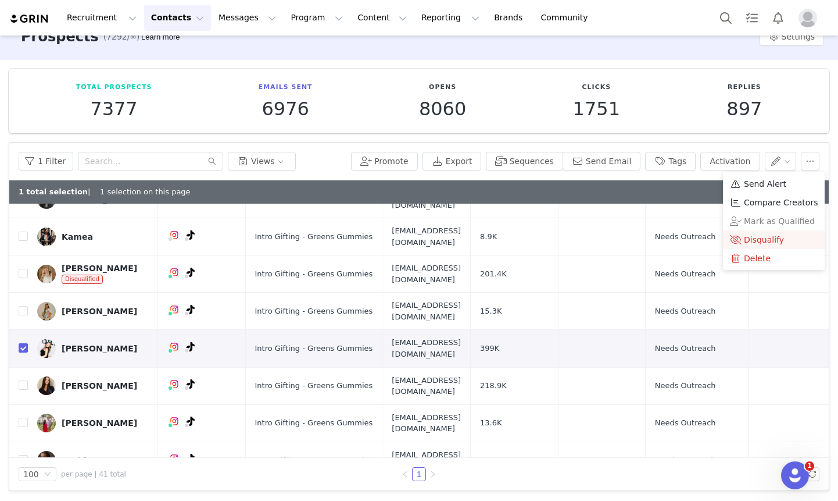
click at [777, 241] on span "Disqualify" at bounding box center [764, 239] width 40 height 13
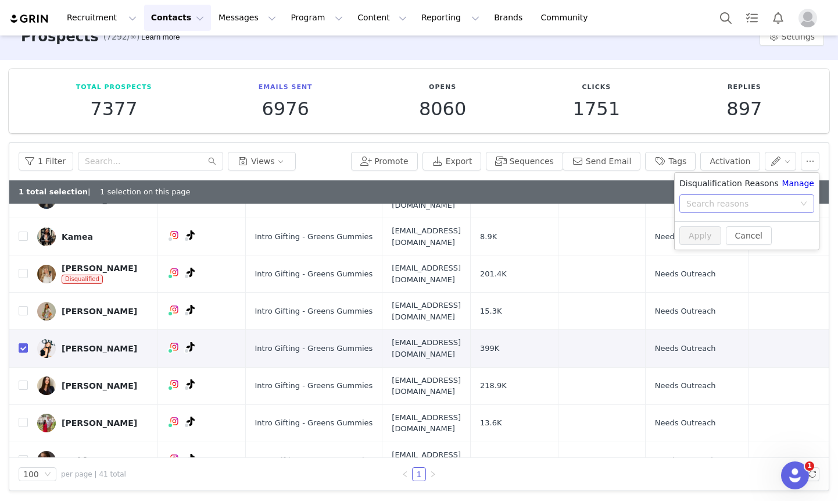
click at [743, 198] on div "Search reasons" at bounding box center [741, 204] width 108 height 12
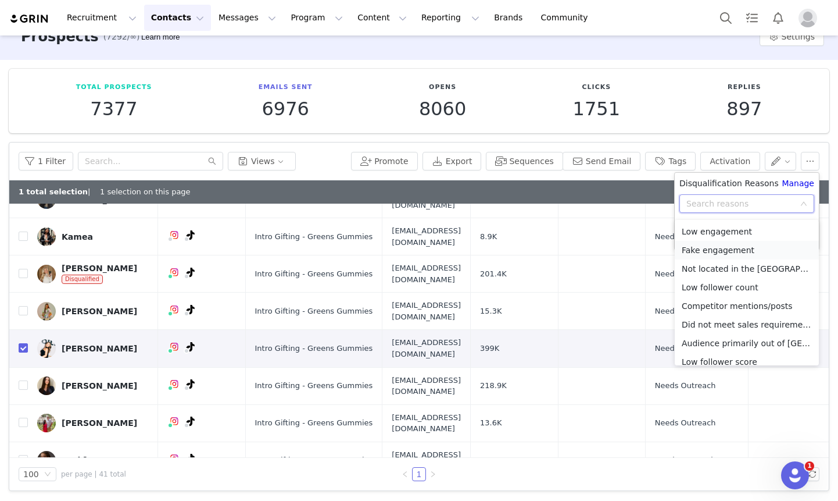
scroll to position [83, 0]
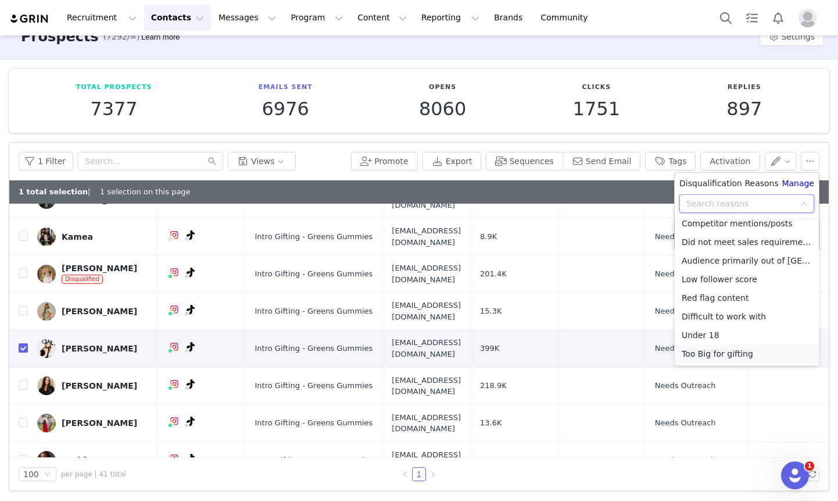
click at [728, 358] on li "Too Big for gifting" at bounding box center [747, 353] width 144 height 19
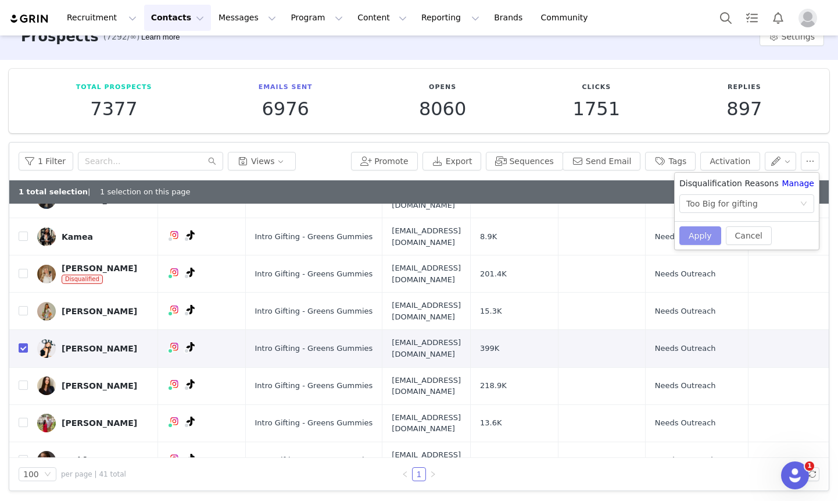
click at [693, 242] on button "Apply" at bounding box center [701, 235] width 42 height 19
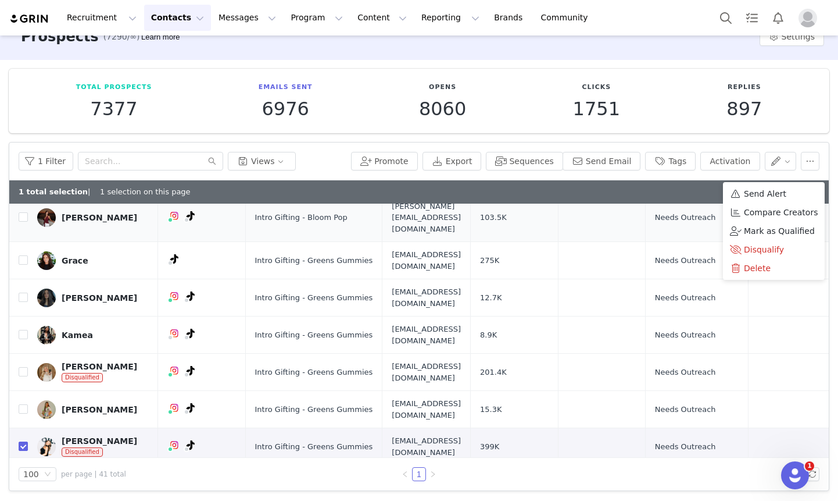
scroll to position [477, 0]
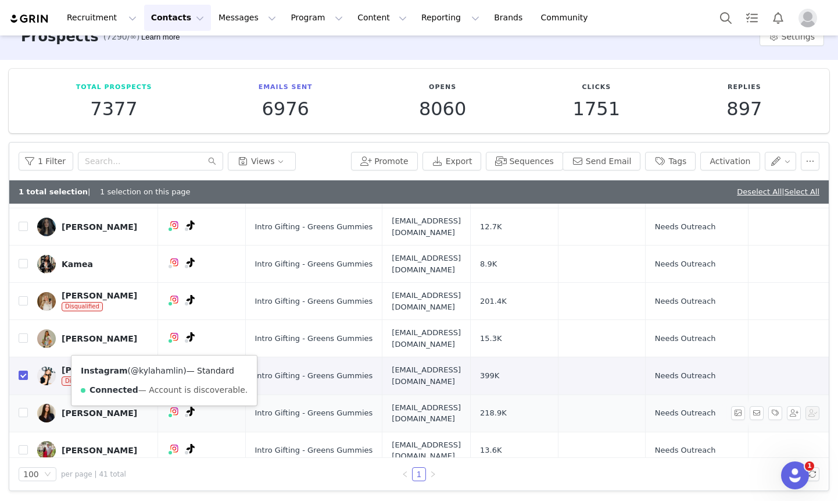
click at [151, 369] on link "@kylahamlin" at bounding box center [157, 370] width 52 height 9
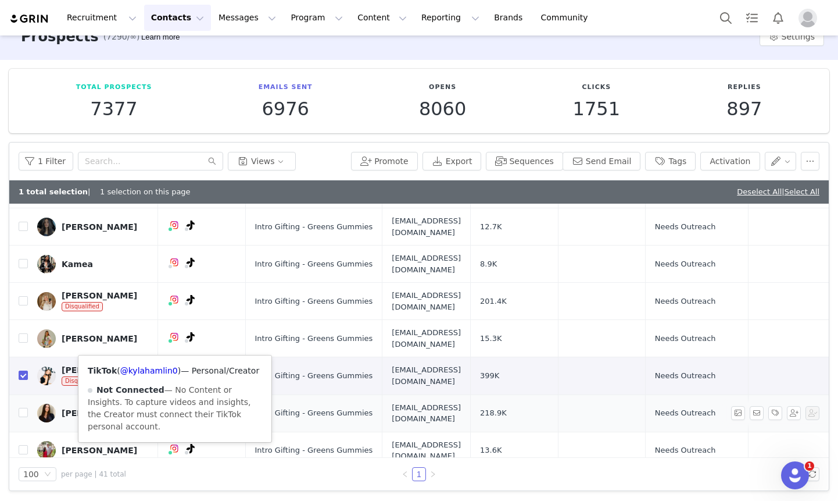
click at [170, 365] on div "TikTok ( @kylahamlin0 ) — Personal/Creator Not Connected — No Content or Insigh…" at bounding box center [174, 398] width 193 height 87
click at [167, 370] on link "@kylahamlin0" at bounding box center [149, 370] width 58 height 9
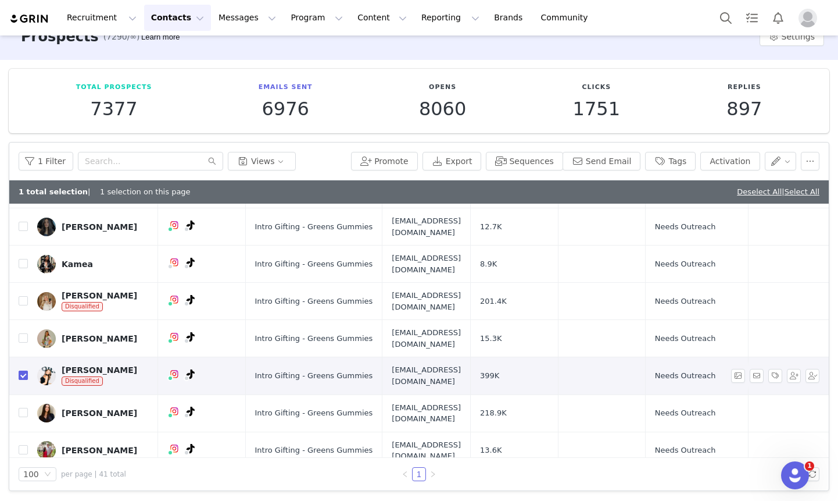
click at [24, 370] on input "checkbox" at bounding box center [23, 374] width 9 height 9
checkbox input "false"
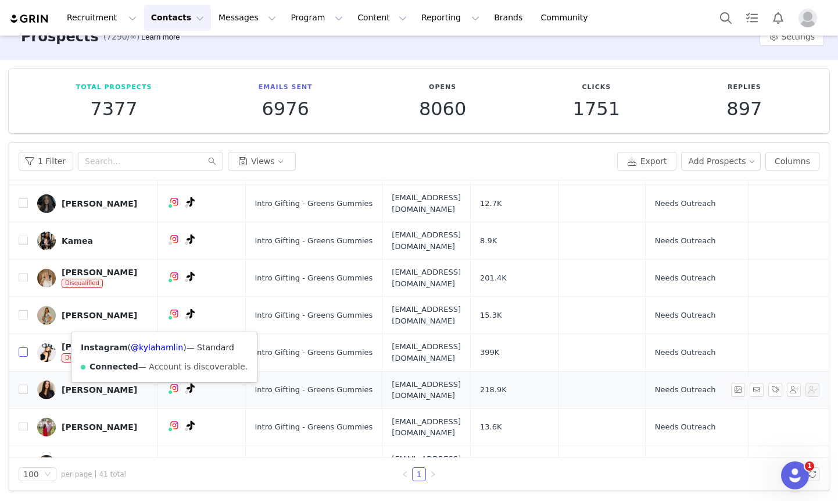
scroll to position [544, 0]
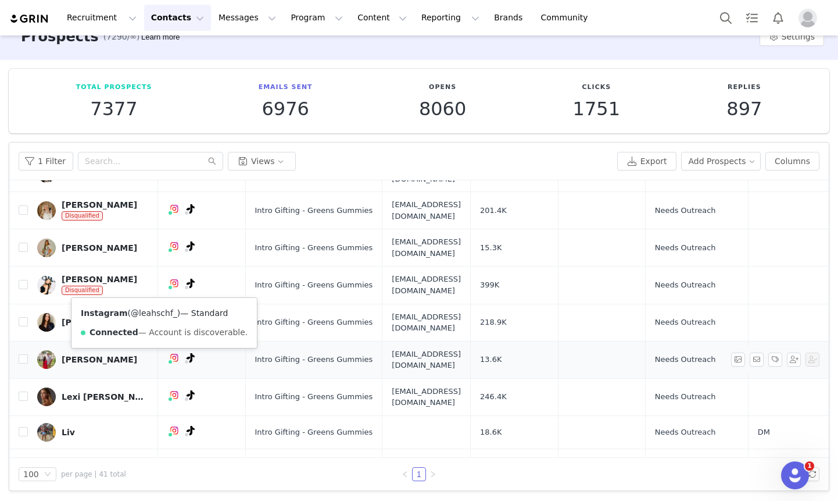
click at [155, 312] on link "@leahschf_" at bounding box center [154, 312] width 47 height 9
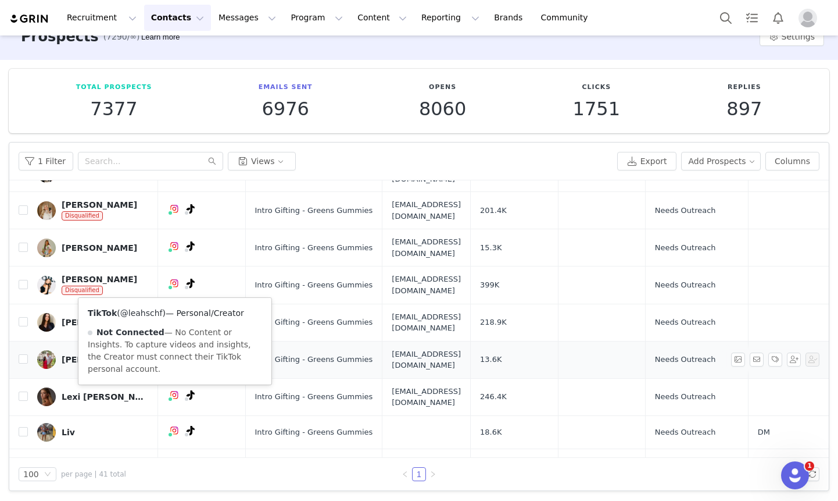
click at [158, 310] on link "@leahschf" at bounding box center [141, 312] width 42 height 9
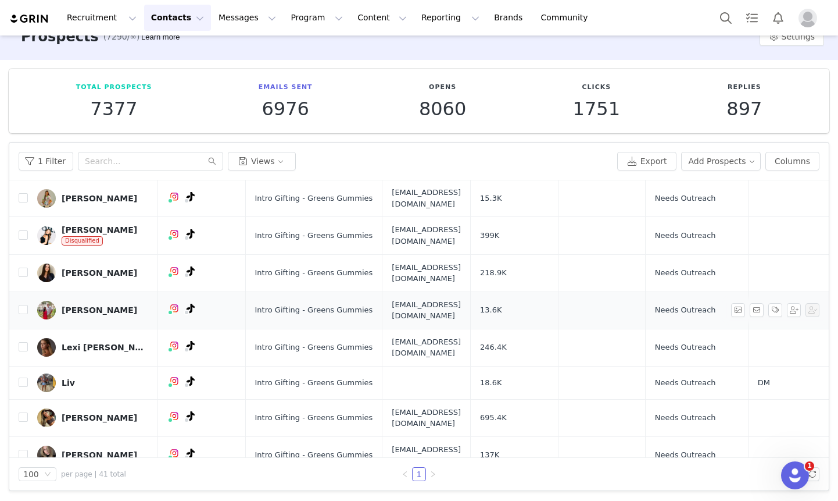
scroll to position [600, 0]
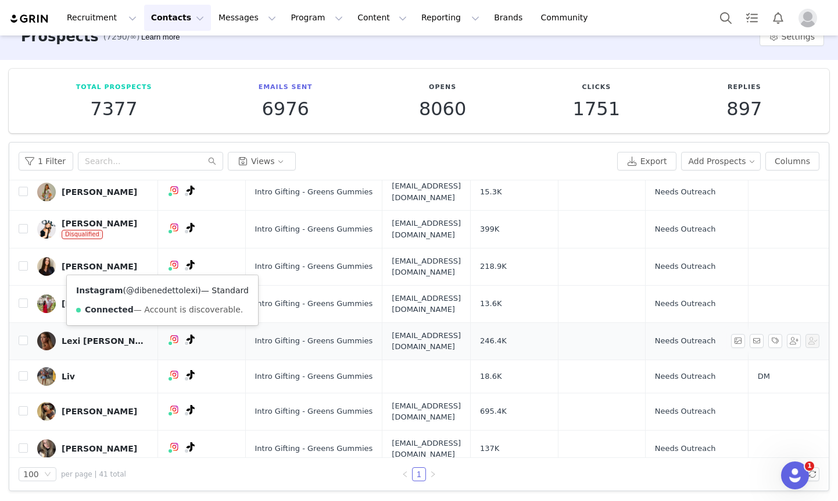
click at [147, 285] on link "@dibenedettolexi" at bounding box center [162, 289] width 72 height 9
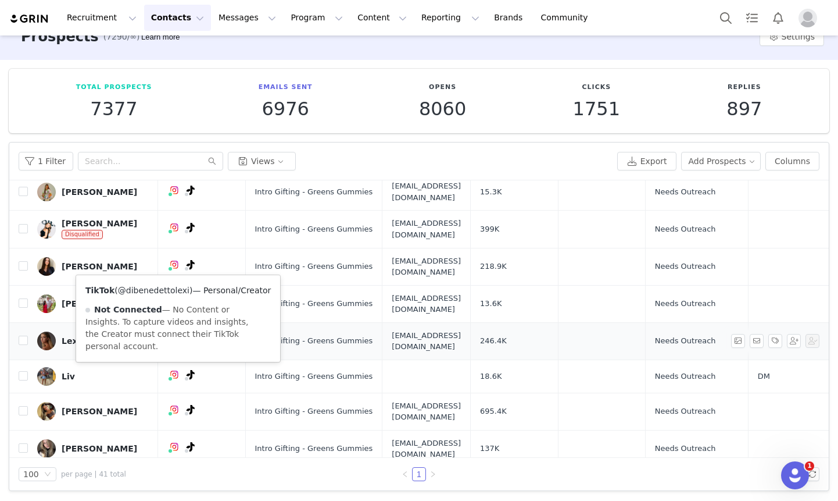
click at [160, 286] on link "@dibenedettolexi" at bounding box center [154, 289] width 72 height 9
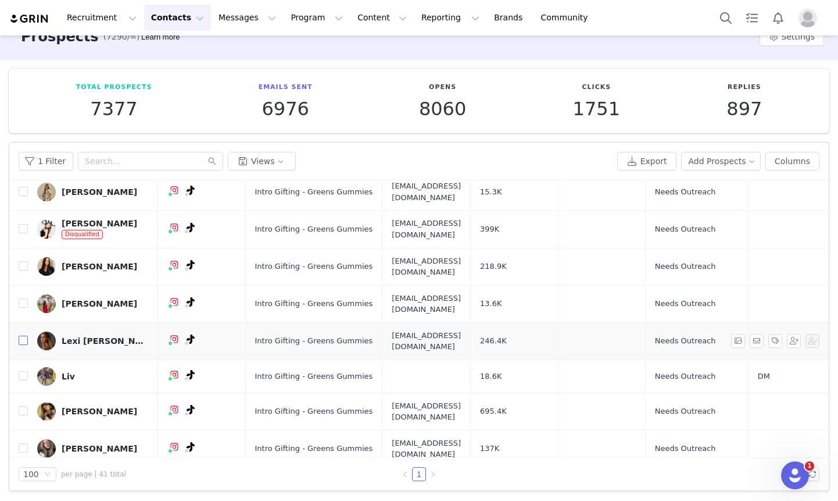
click at [24, 335] on input "checkbox" at bounding box center [23, 339] width 9 height 9
checkbox input "true"
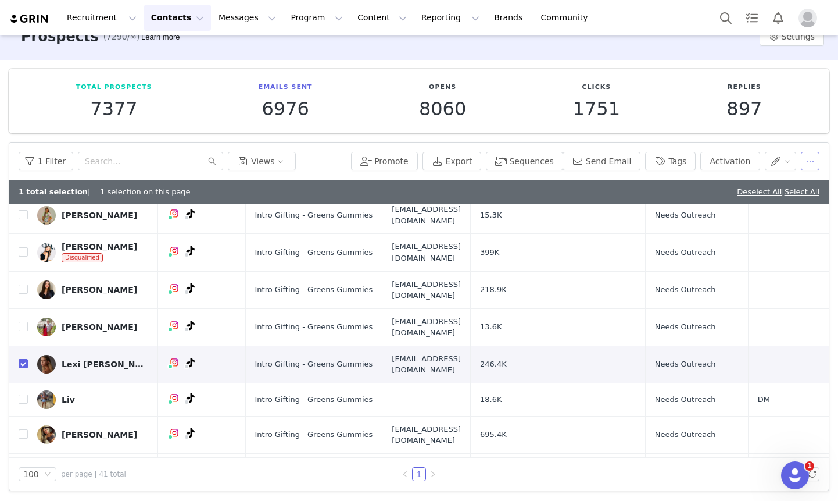
click at [815, 157] on button "button" at bounding box center [810, 161] width 19 height 19
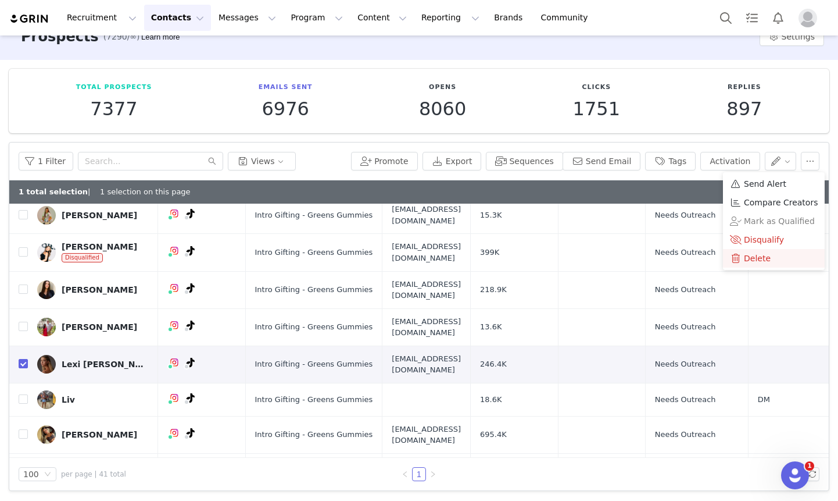
click at [767, 260] on span "Delete" at bounding box center [757, 258] width 27 height 13
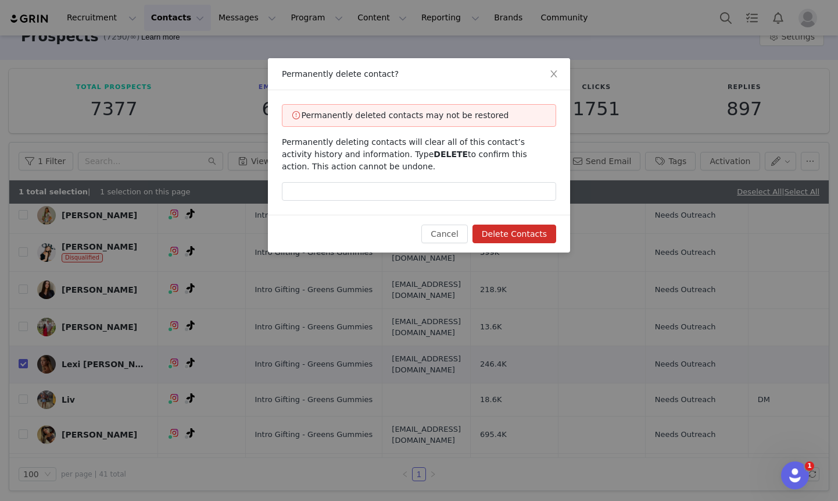
click at [476, 176] on div "Permanently deleted contacts may not be restored Permanently deleting contacts …" at bounding box center [419, 152] width 302 height 124
click at [459, 183] on input "text" at bounding box center [419, 191] width 274 height 19
type input "delete"
click at [532, 236] on button "Delete Contacts" at bounding box center [515, 233] width 84 height 19
checkbox input "false"
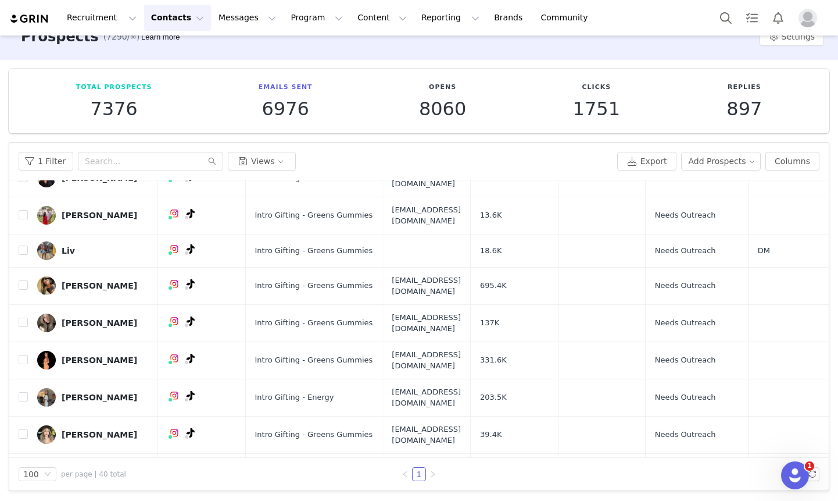
scroll to position [685, 0]
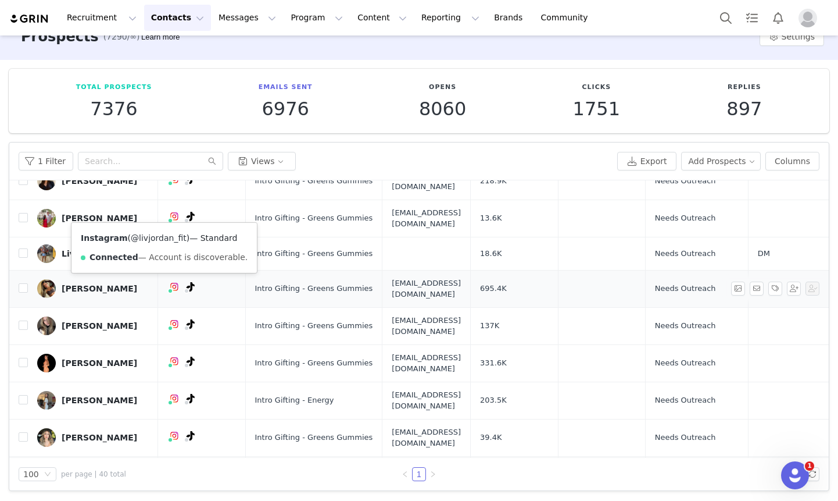
click at [153, 240] on link "@livjordan_fit" at bounding box center [159, 237] width 56 height 9
click at [23, 283] on input "checkbox" at bounding box center [23, 287] width 9 height 9
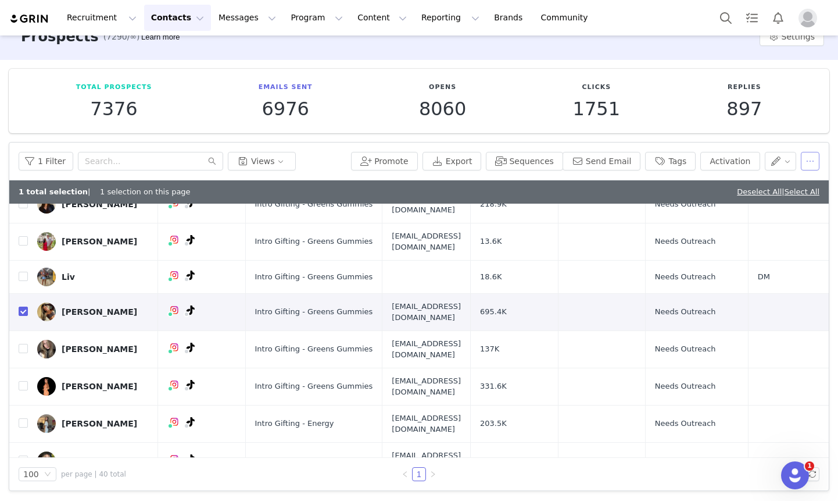
click at [807, 161] on button "button" at bounding box center [810, 161] width 19 height 19
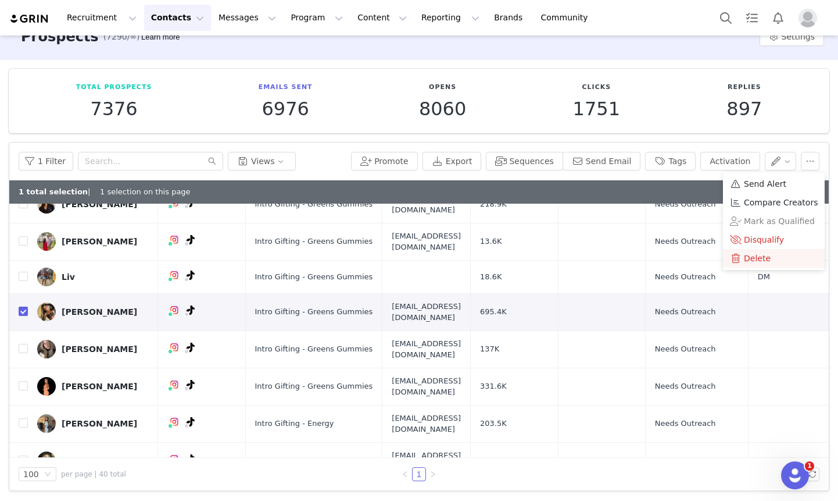
click at [759, 256] on span "Delete" at bounding box center [757, 258] width 27 height 13
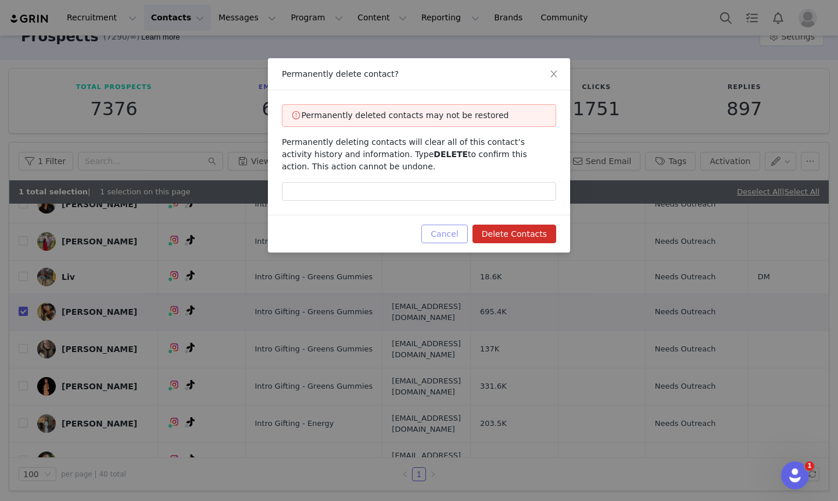
click at [449, 233] on button "Cancel" at bounding box center [444, 233] width 46 height 19
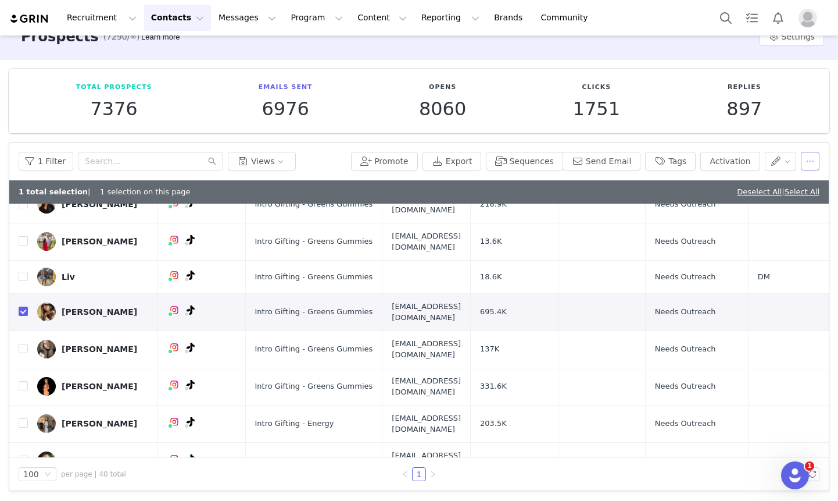
click at [805, 162] on button "button" at bounding box center [810, 161] width 19 height 19
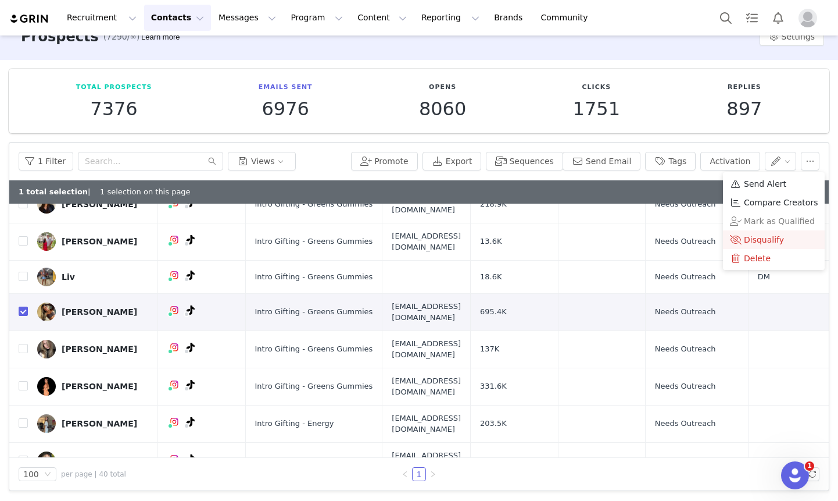
click at [760, 231] on li "Disqualify" at bounding box center [774, 239] width 102 height 19
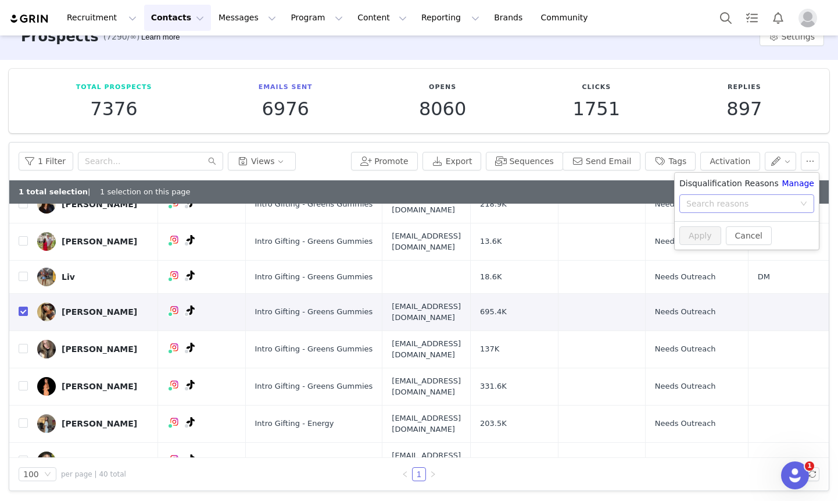
click at [741, 207] on div "Search reasons" at bounding box center [741, 204] width 108 height 12
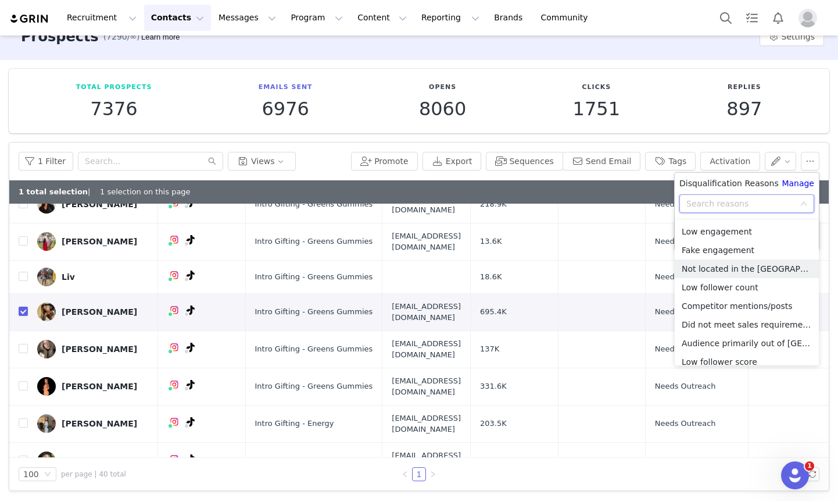
scroll to position [83, 0]
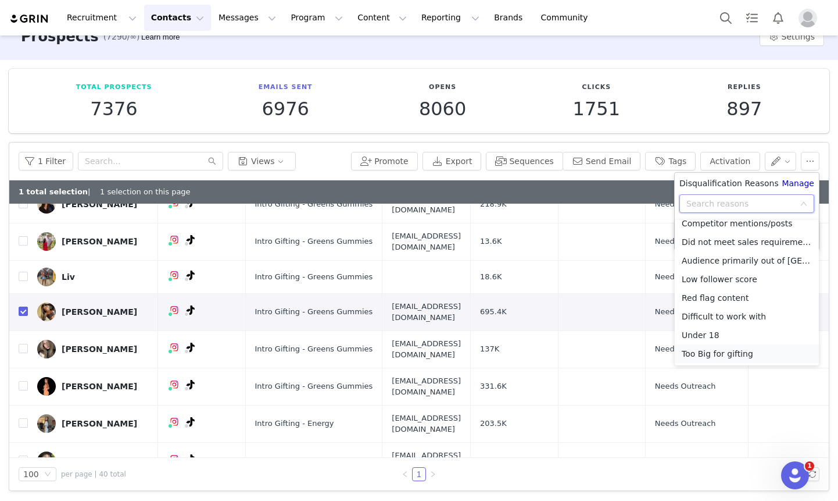
click at [738, 357] on li "Too Big for gifting" at bounding box center [747, 353] width 144 height 19
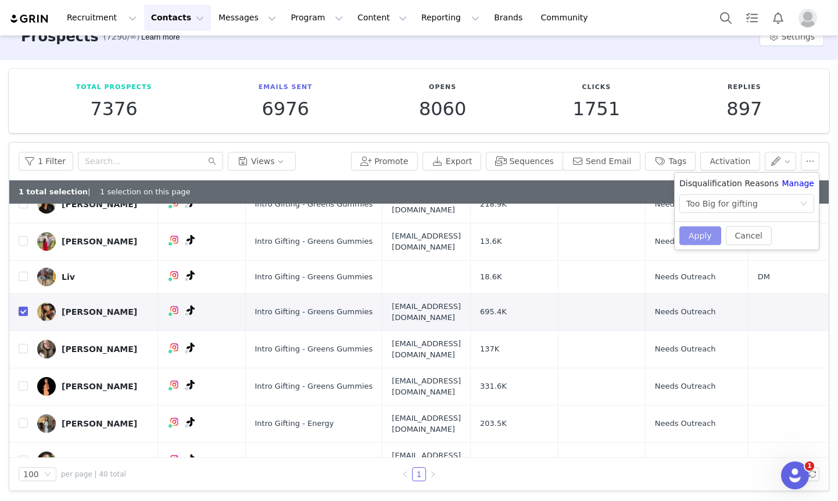
click at [701, 238] on button "Apply" at bounding box center [701, 235] width 42 height 19
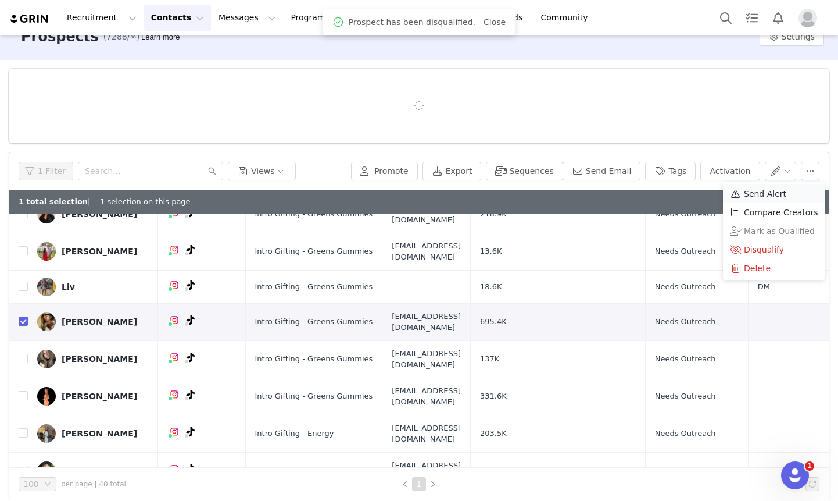
scroll to position [0, 0]
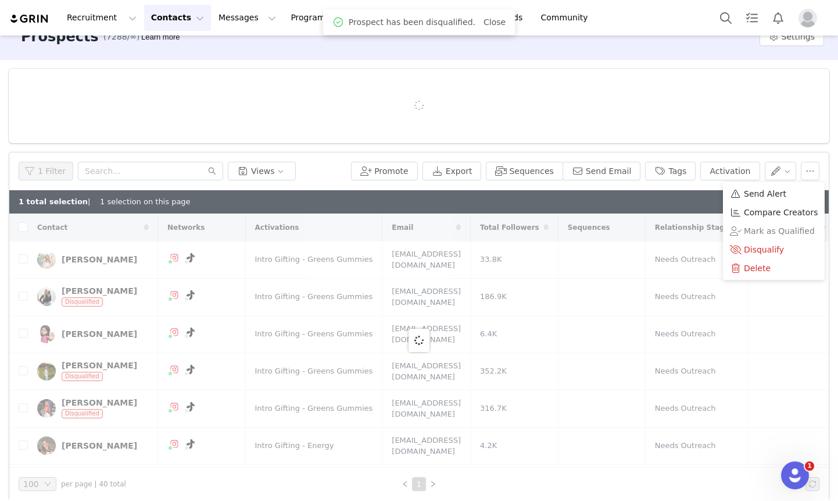
click at [788, 94] on div at bounding box center [419, 106] width 821 height 74
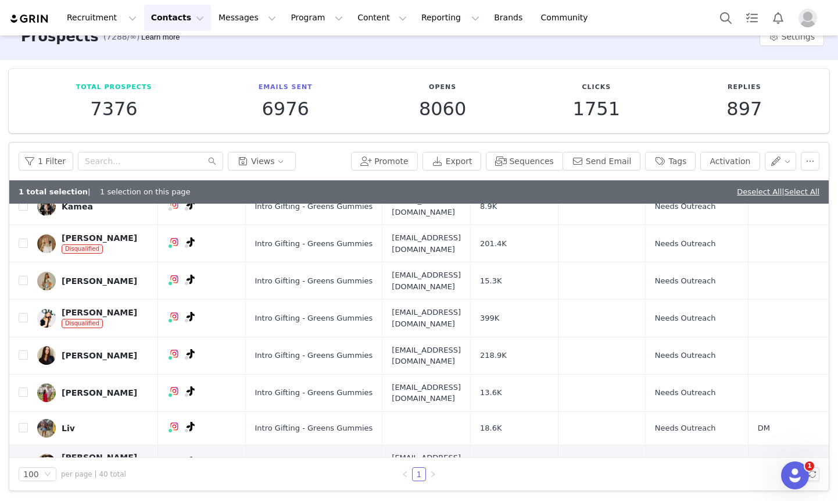
scroll to position [651, 0]
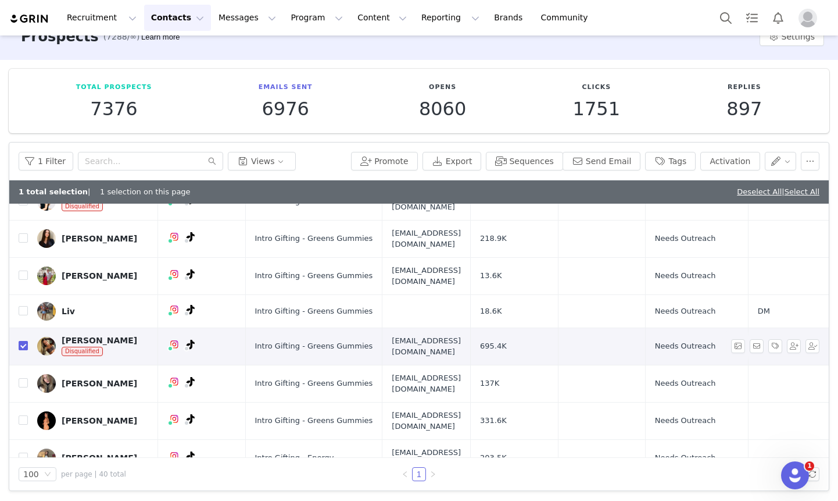
click at [24, 341] on input "checkbox" at bounding box center [23, 345] width 9 height 9
checkbox input "false"
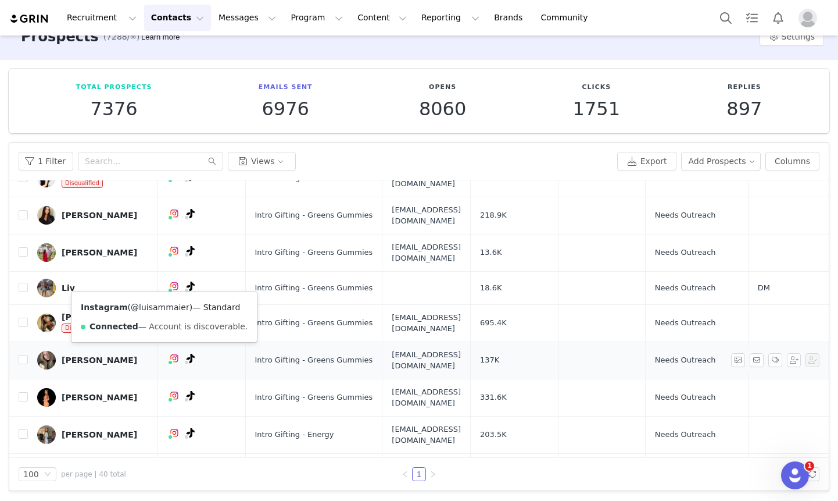
click at [156, 306] on link "@luisammaier" at bounding box center [160, 306] width 59 height 9
click at [22, 355] on input "checkbox" at bounding box center [23, 359] width 9 height 9
checkbox input "true"
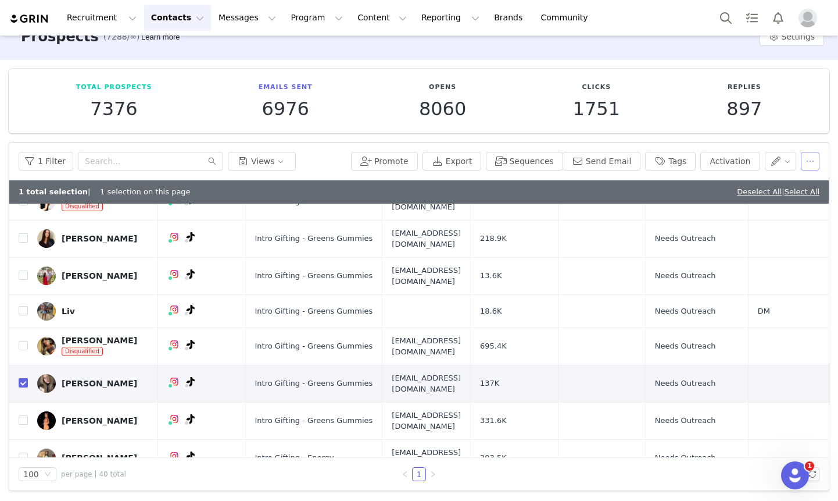
click at [809, 165] on button "button" at bounding box center [810, 161] width 19 height 19
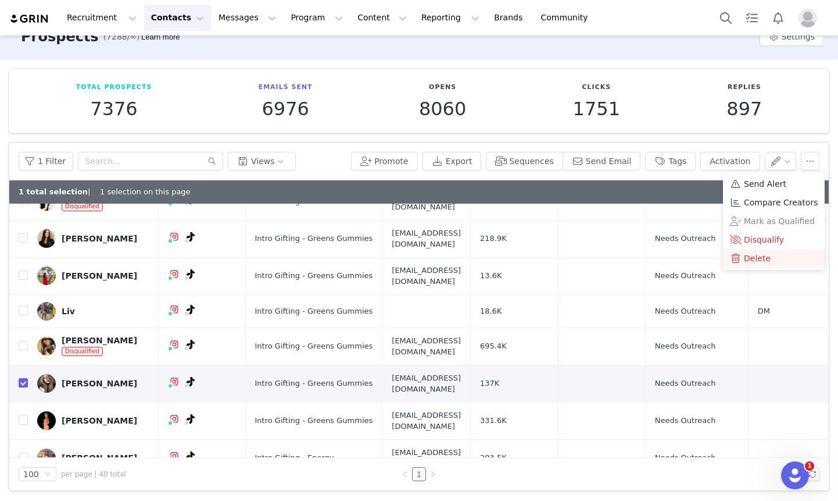
click at [760, 257] on span "Delete" at bounding box center [757, 258] width 27 height 13
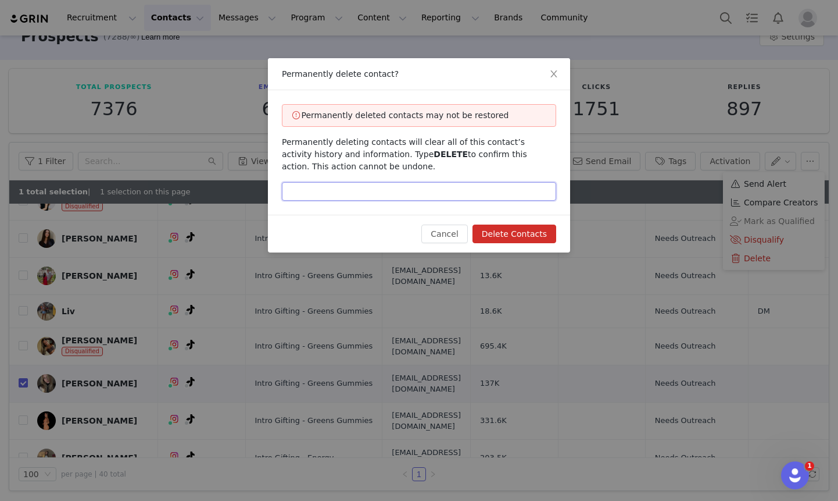
click at [421, 199] on input "text" at bounding box center [419, 191] width 274 height 19
type input "delete"
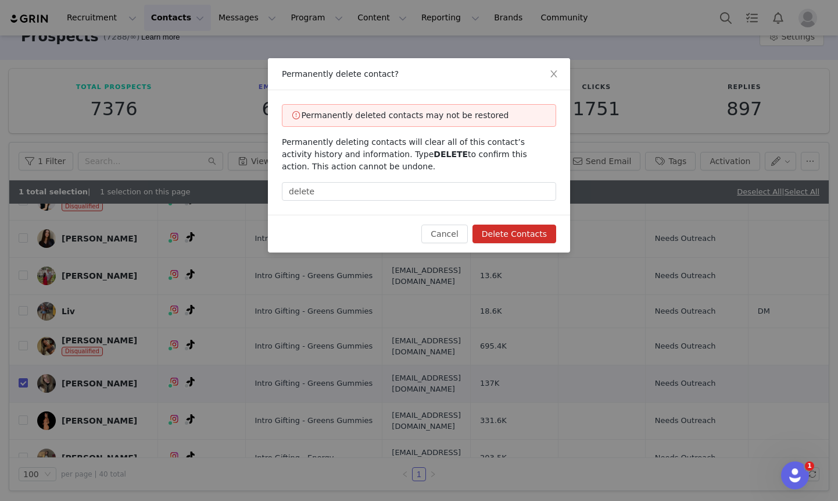
click at [510, 234] on button "Delete Contacts" at bounding box center [515, 233] width 84 height 19
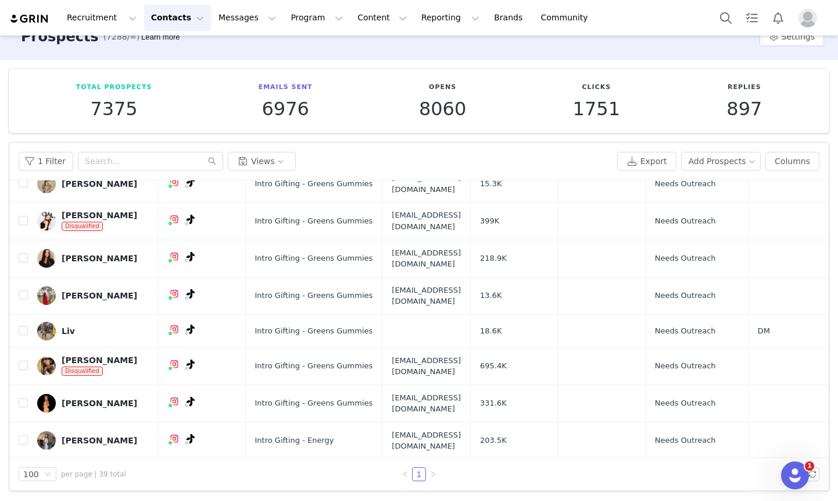
scroll to position [639, 0]
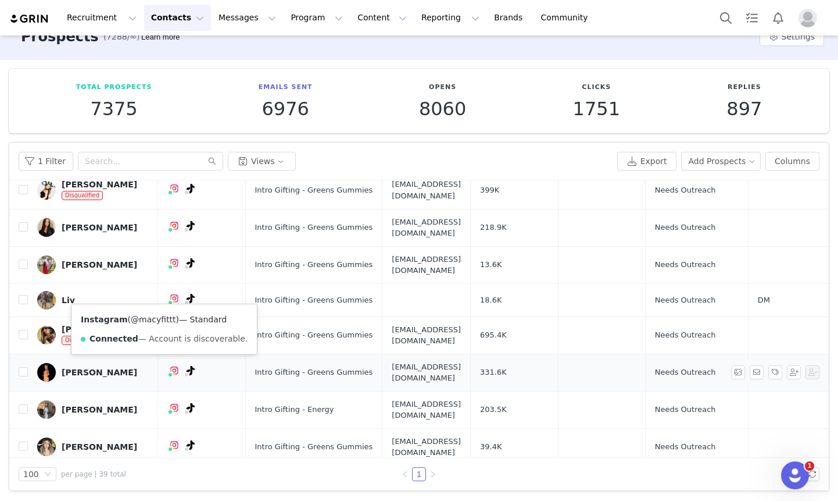
click at [146, 319] on link "@macyfittt" at bounding box center [153, 319] width 45 height 9
click at [27, 367] on input "checkbox" at bounding box center [23, 371] width 9 height 9
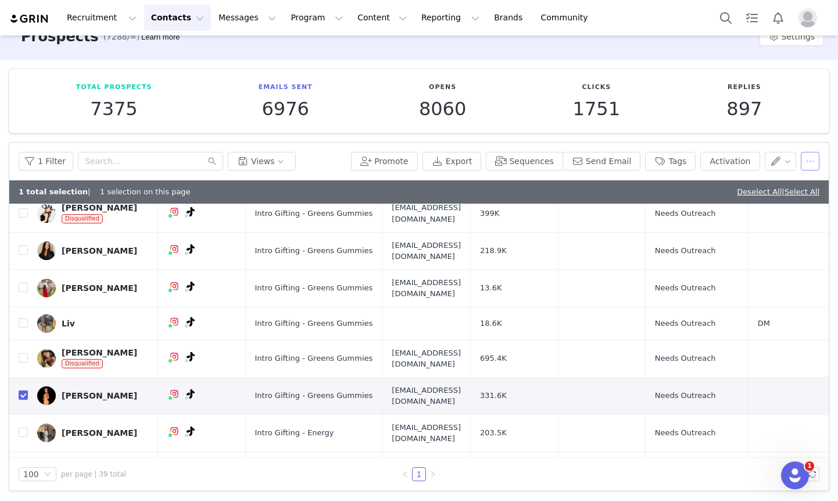
click at [812, 159] on button "button" at bounding box center [810, 161] width 19 height 19
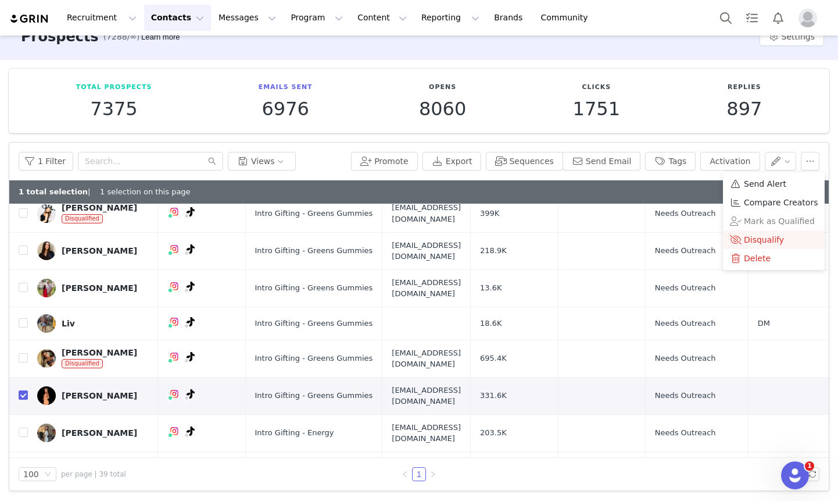
click at [771, 242] on span "Disqualify" at bounding box center [764, 239] width 40 height 13
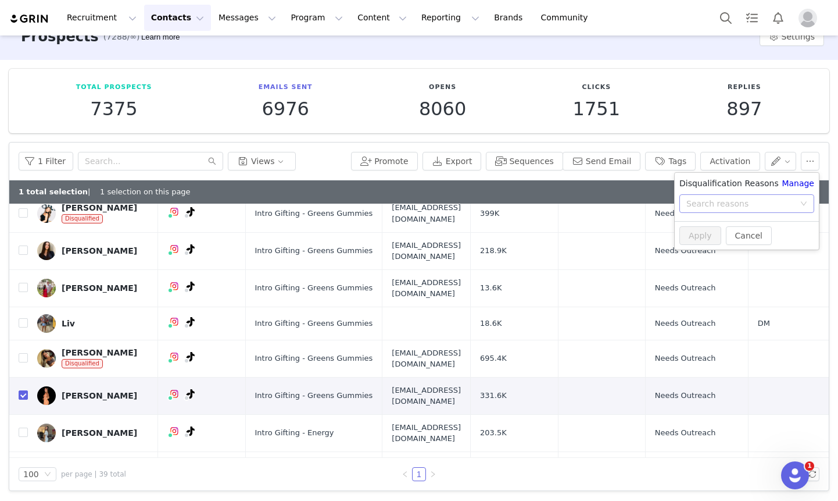
click at [731, 202] on div "Search reasons" at bounding box center [741, 204] width 108 height 12
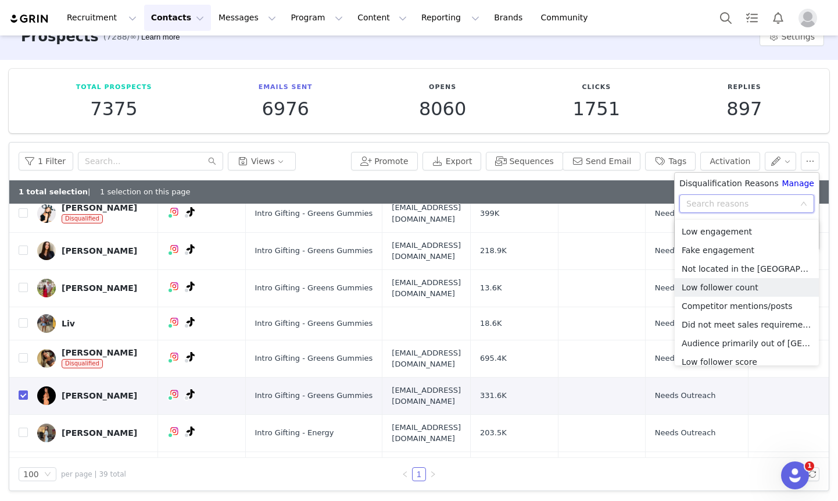
scroll to position [83, 0]
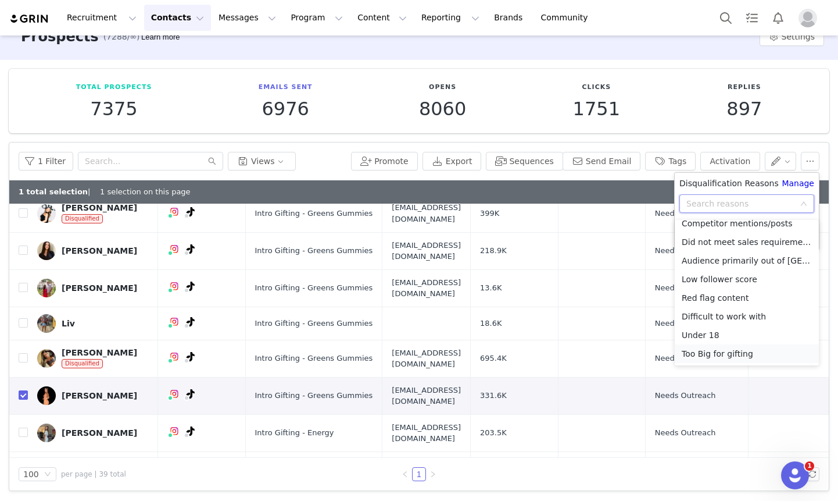
click at [727, 358] on li "Too Big for gifting" at bounding box center [747, 353] width 144 height 19
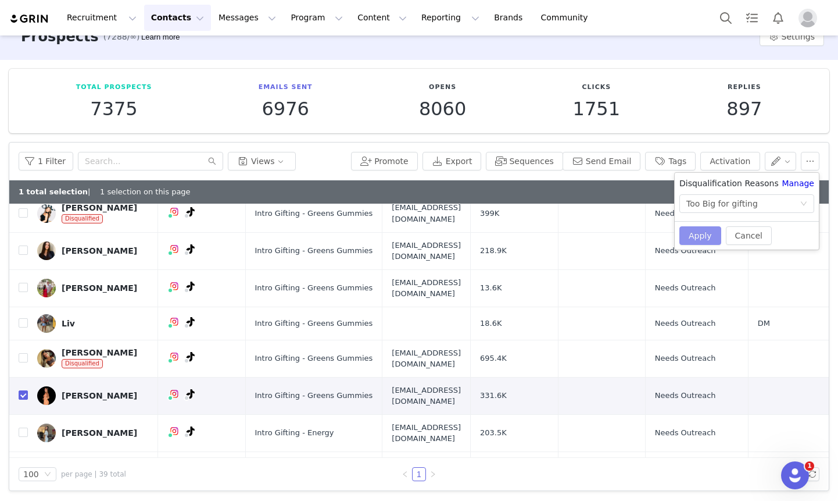
click at [688, 233] on button "Apply" at bounding box center [701, 235] width 42 height 19
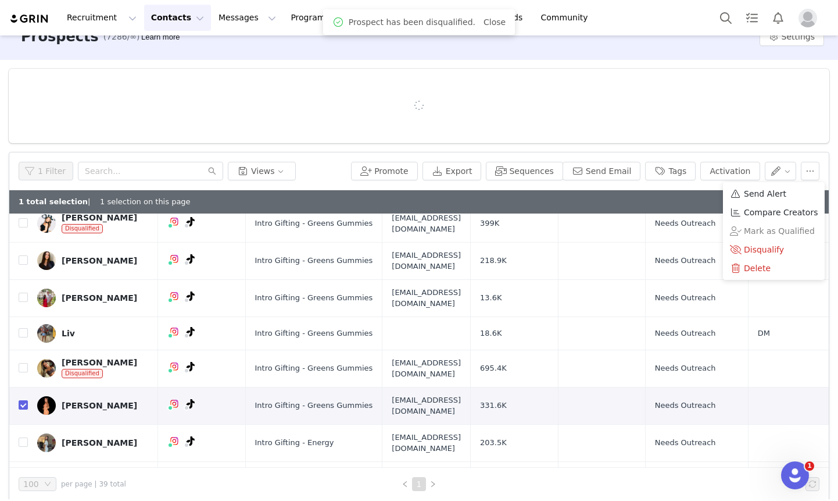
scroll to position [0, 0]
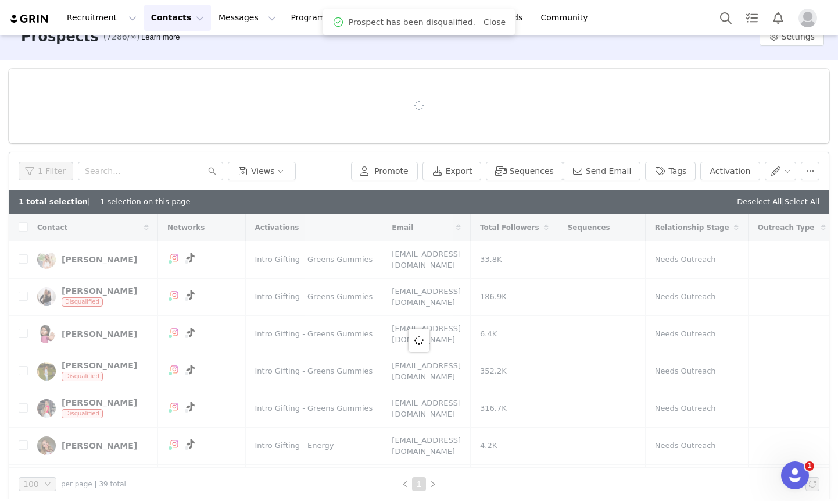
click at [760, 89] on div at bounding box center [419, 106] width 821 height 74
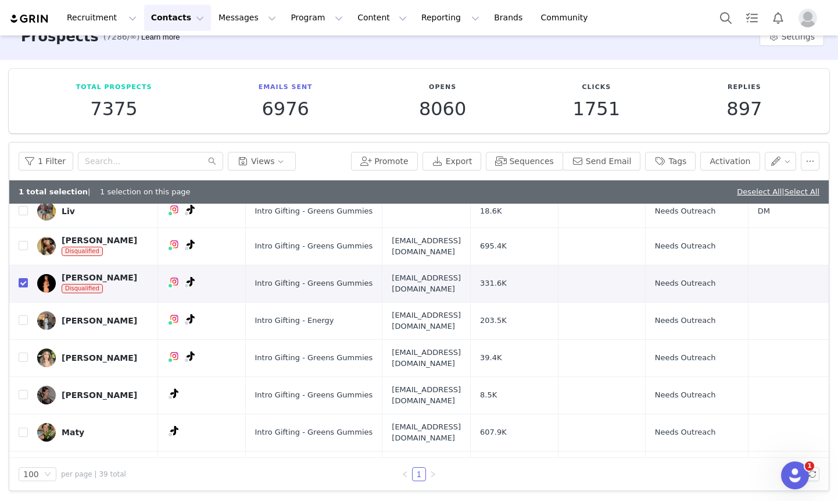
scroll to position [721, 0]
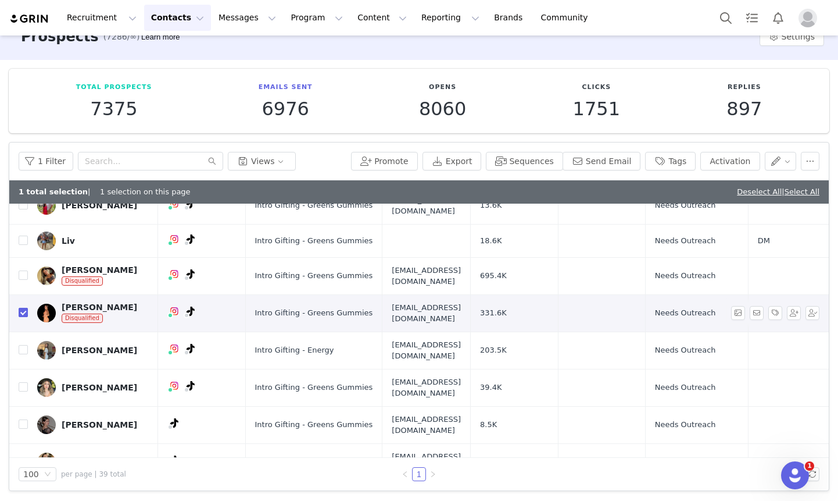
click at [23, 308] on input "checkbox" at bounding box center [23, 312] width 9 height 9
checkbox input "false"
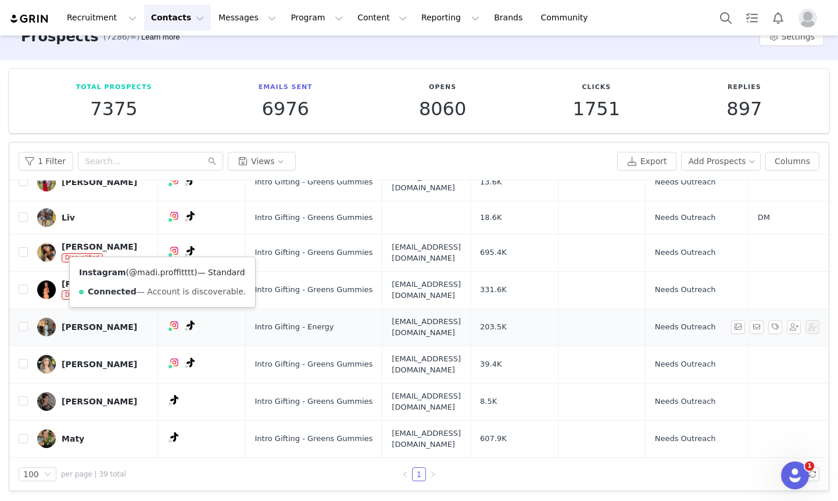
click at [158, 273] on link "@madi.proffitttt" at bounding box center [161, 271] width 65 height 9
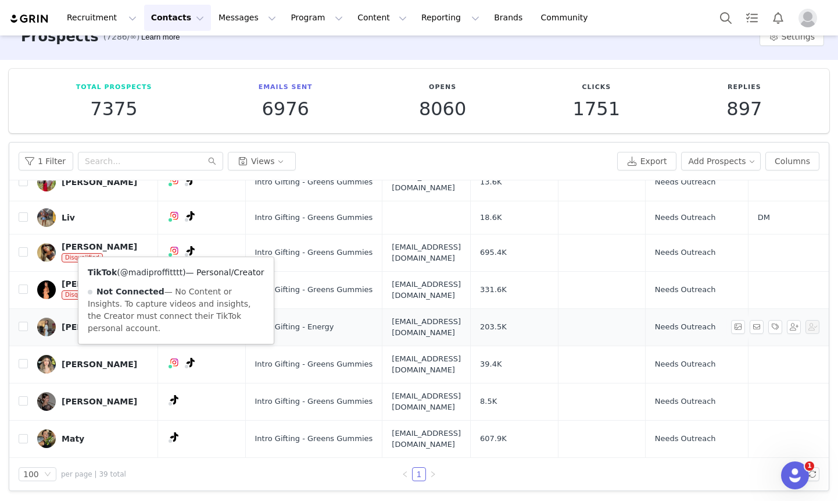
click at [160, 273] on link "@madiproffitttt" at bounding box center [151, 271] width 62 height 9
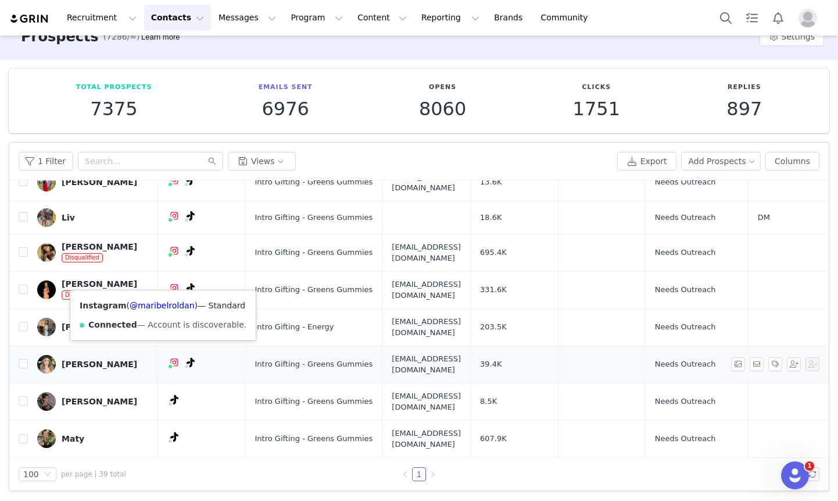
click at [155, 298] on div "Instagram ( @maribelroldan ) — Standard Connected — Account is discoverable." at bounding box center [162, 315] width 185 height 50
click at [155, 302] on link "@maribelroldan" at bounding box center [162, 305] width 65 height 9
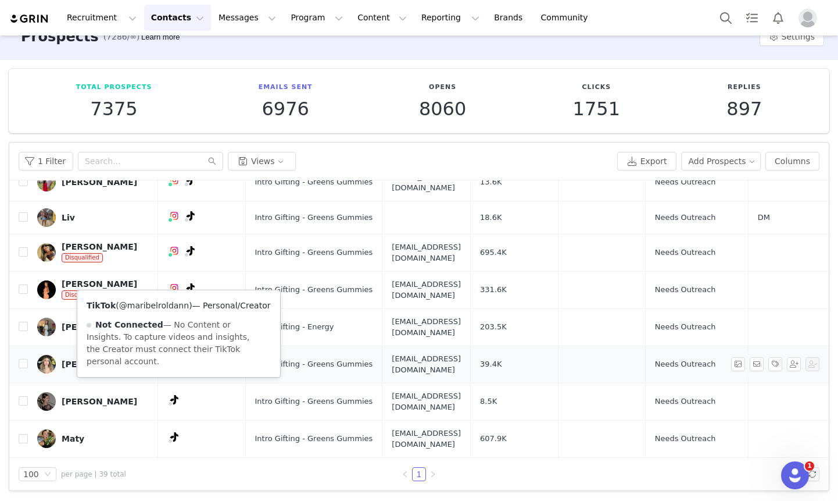
click at [170, 304] on link "@maribelroldann" at bounding box center [154, 305] width 70 height 9
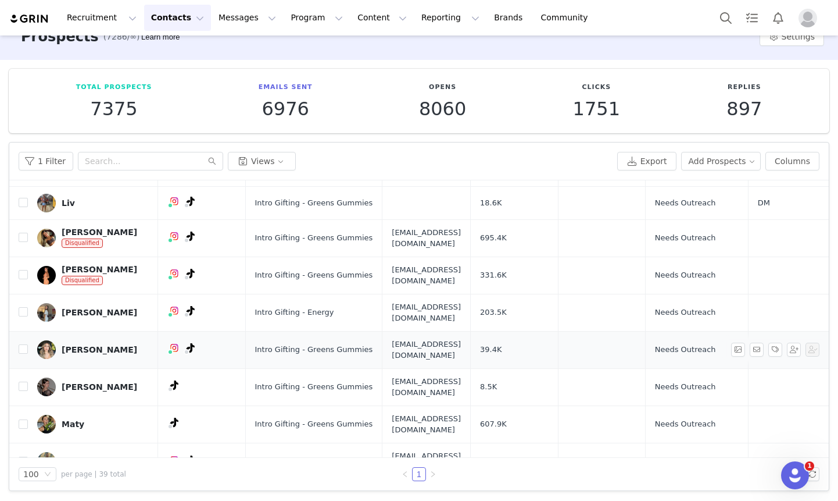
scroll to position [767, 0]
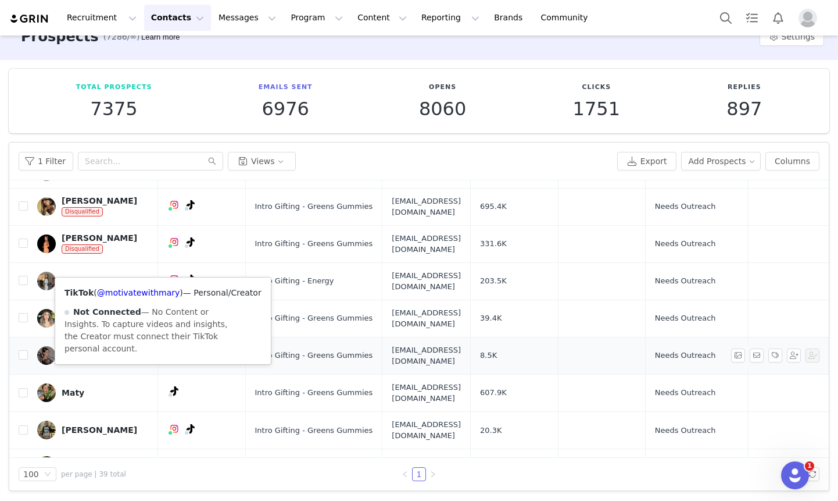
click at [147, 297] on div "TikTok ( @motivatewithmary ) — Personal/Creator Not Connected — No Content or I…" at bounding box center [163, 320] width 216 height 87
click at [148, 295] on link "@motivatewithmary" at bounding box center [138, 292] width 83 height 9
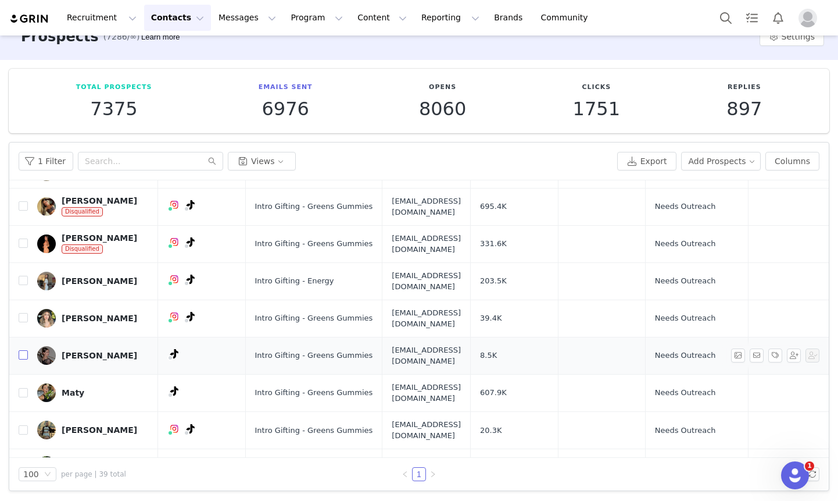
click at [22, 350] on input "checkbox" at bounding box center [23, 354] width 9 height 9
checkbox input "true"
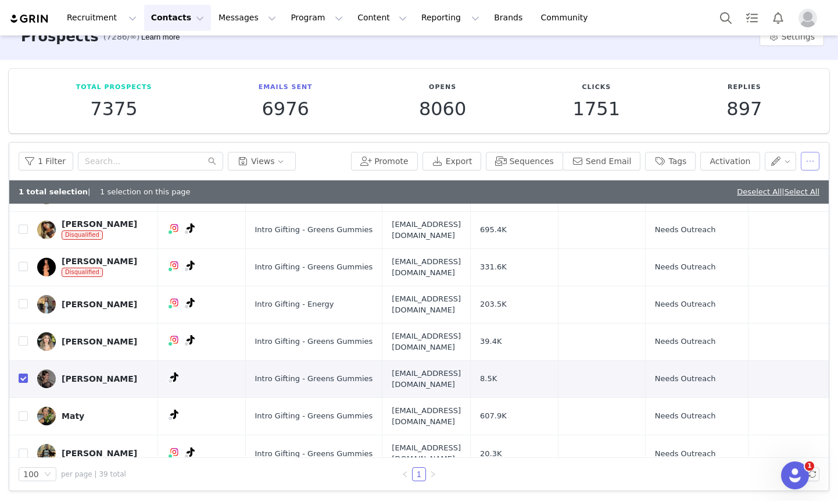
click at [810, 169] on button "button" at bounding box center [810, 161] width 19 height 19
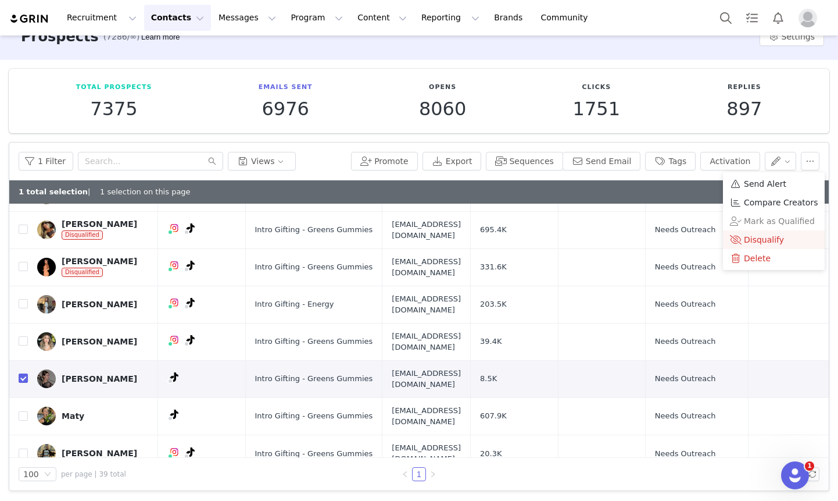
click at [776, 238] on span "Disqualify" at bounding box center [764, 239] width 40 height 13
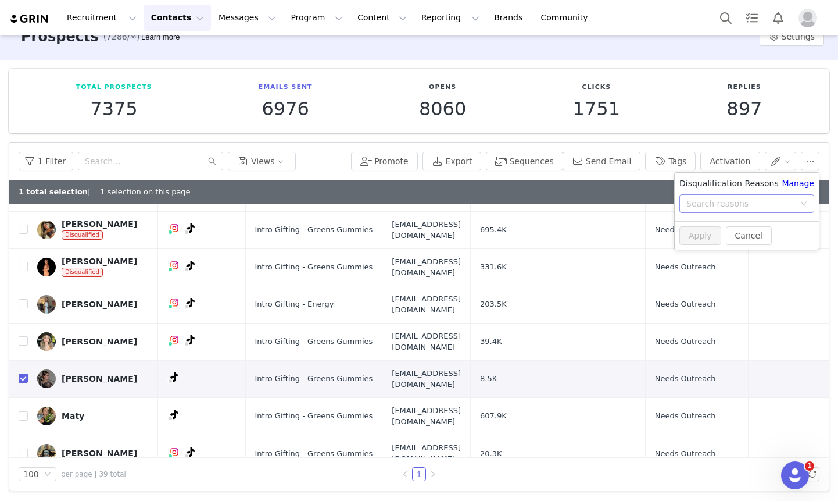
click at [701, 202] on div "Search reasons" at bounding box center [741, 204] width 108 height 12
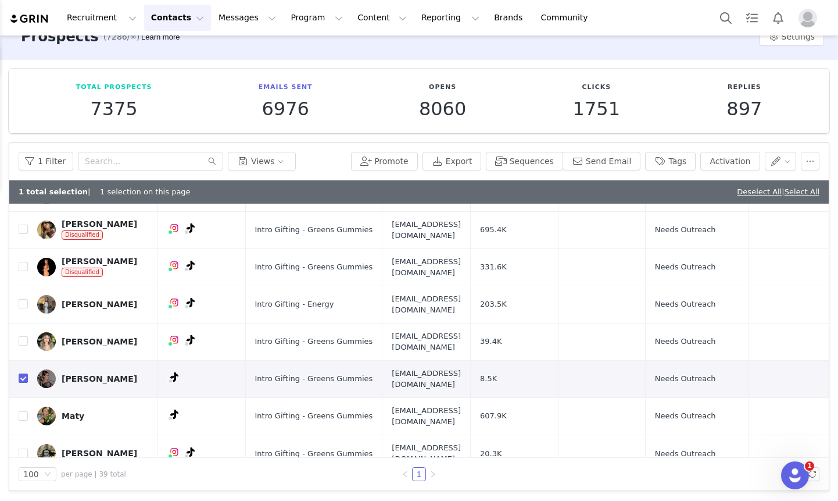
click at [830, 124] on div "Total Prospects 7375 Emails Sent 6976 Opens 8060 Clicks 1751 Replies 897 Filter…" at bounding box center [419, 280] width 838 height 440
click at [815, 171] on div "1 Filter Views Promote Export Sequences Send Email Tags Activation" at bounding box center [419, 161] width 820 height 38
click at [807, 147] on div "1 Filter Views Promote Export Sequences Send Email Tags Activation" at bounding box center [419, 161] width 820 height 38
click at [810, 158] on button "button" at bounding box center [810, 161] width 19 height 19
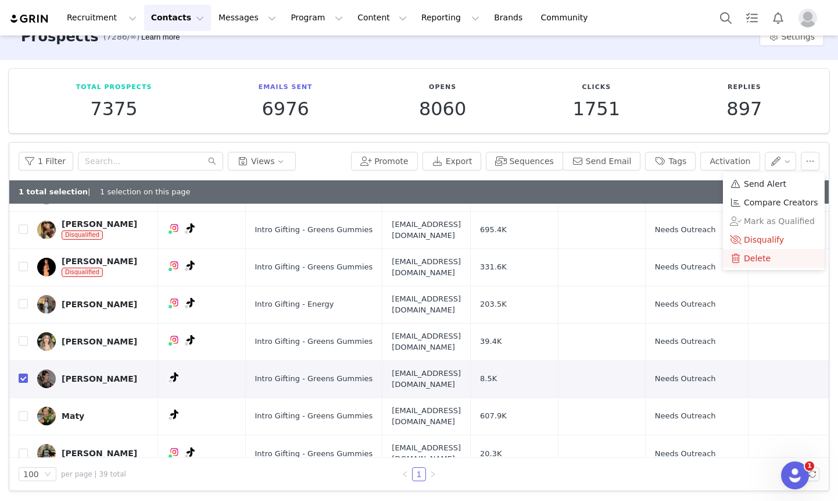
click at [763, 253] on span "Delete" at bounding box center [757, 258] width 27 height 13
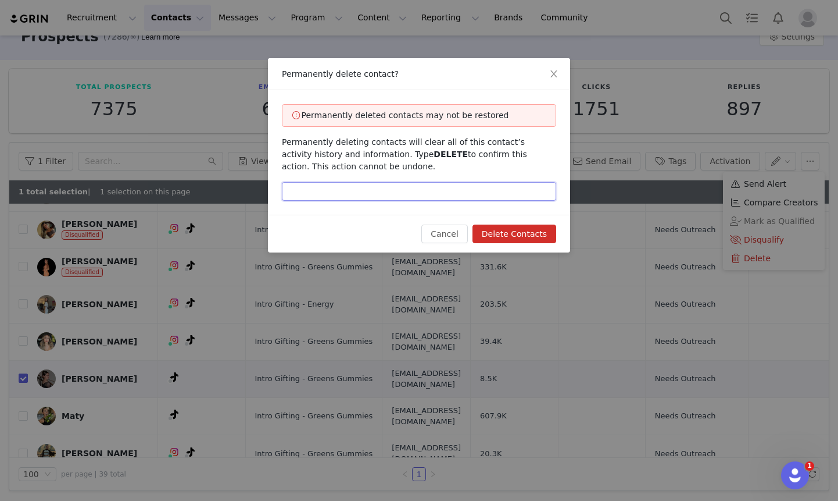
click at [463, 183] on input "text" at bounding box center [419, 191] width 274 height 19
type input "delete"
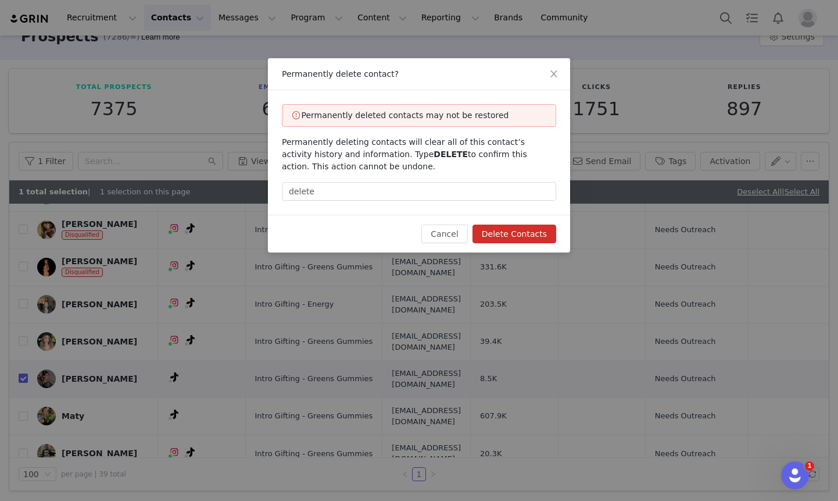
click at [520, 228] on button "Delete Contacts" at bounding box center [515, 233] width 84 height 19
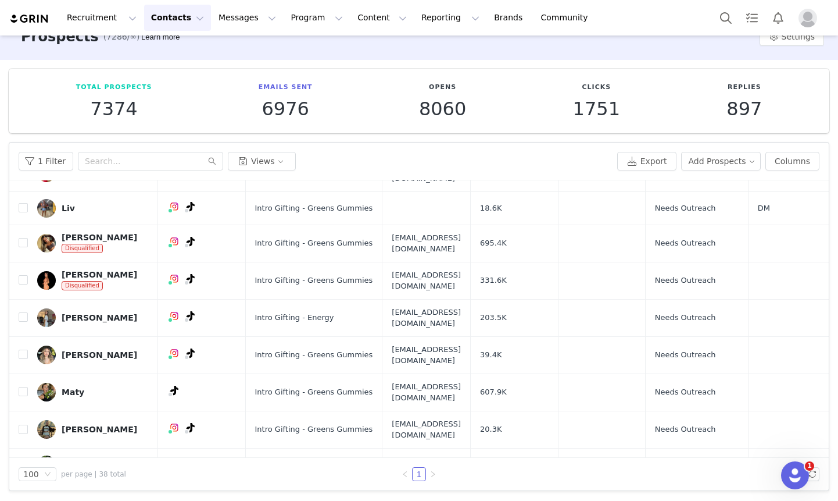
scroll to position [742, 0]
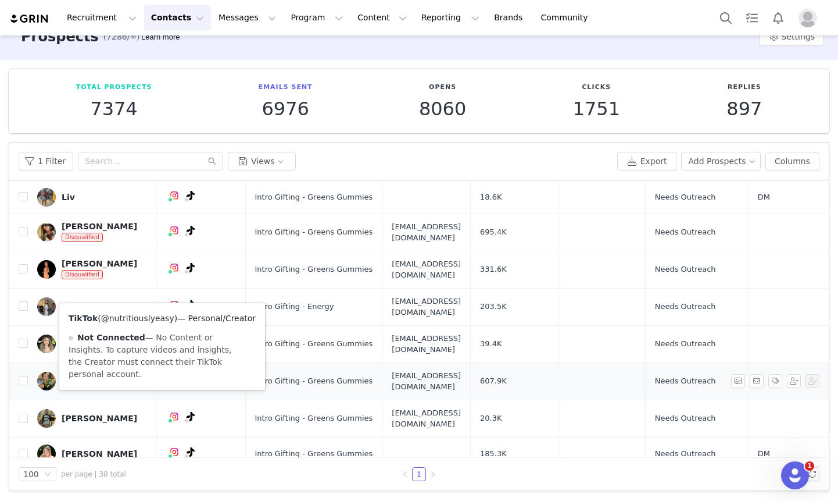
click at [151, 315] on link "@nutritiouslyeasy" at bounding box center [137, 317] width 73 height 9
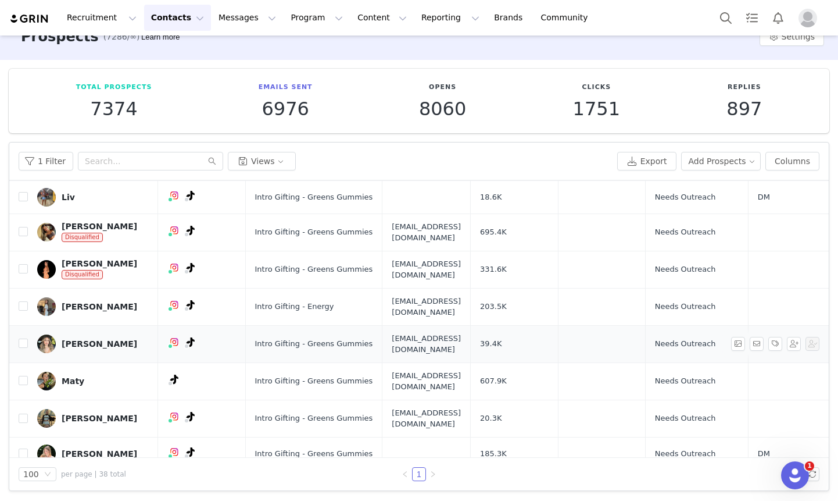
click at [30, 325] on td "[PERSON_NAME]" at bounding box center [93, 343] width 130 height 37
click at [24, 376] on input "checkbox" at bounding box center [23, 380] width 9 height 9
checkbox input "true"
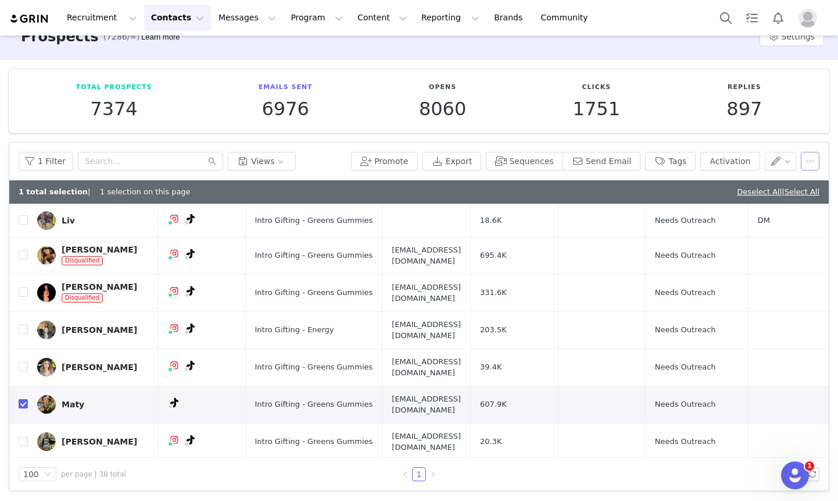
click at [802, 159] on button "button" at bounding box center [810, 161] width 19 height 19
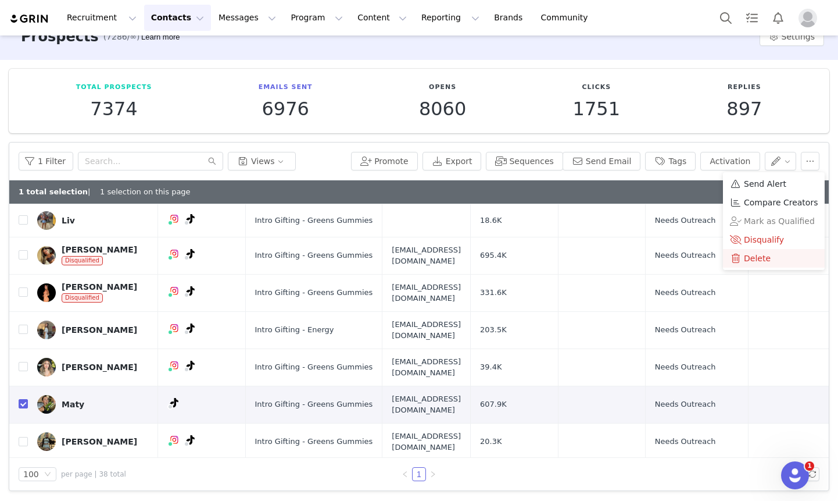
click at [763, 252] on span "Delete" at bounding box center [757, 258] width 27 height 13
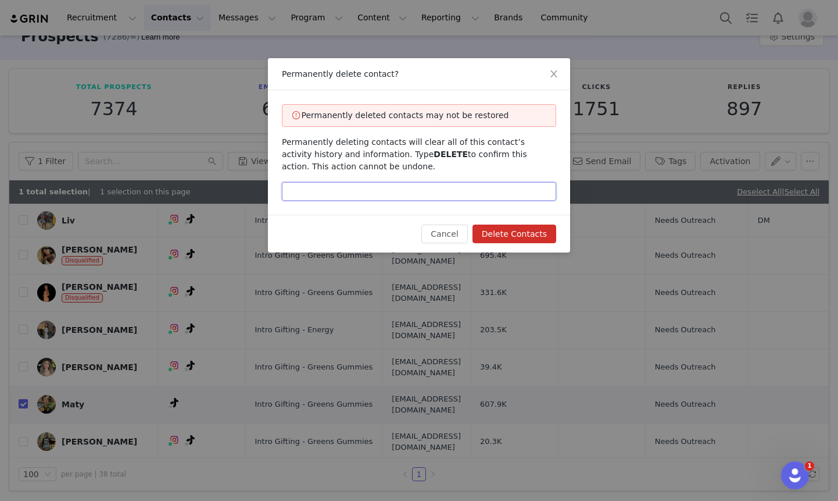
click at [455, 183] on input "text" at bounding box center [419, 191] width 274 height 19
type input "delete"
click at [539, 231] on button "Delete Contacts" at bounding box center [515, 233] width 84 height 19
checkbox input "false"
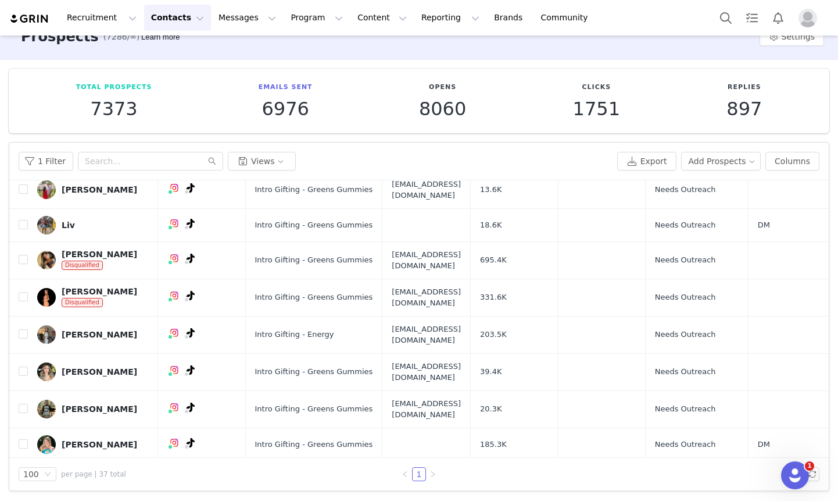
scroll to position [714, 0]
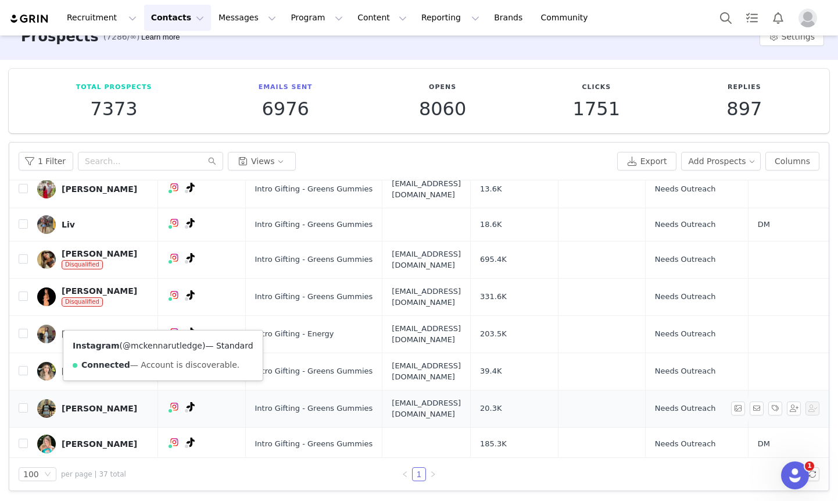
click at [155, 342] on link "@mckennarutledge" at bounding box center [163, 345] width 80 height 9
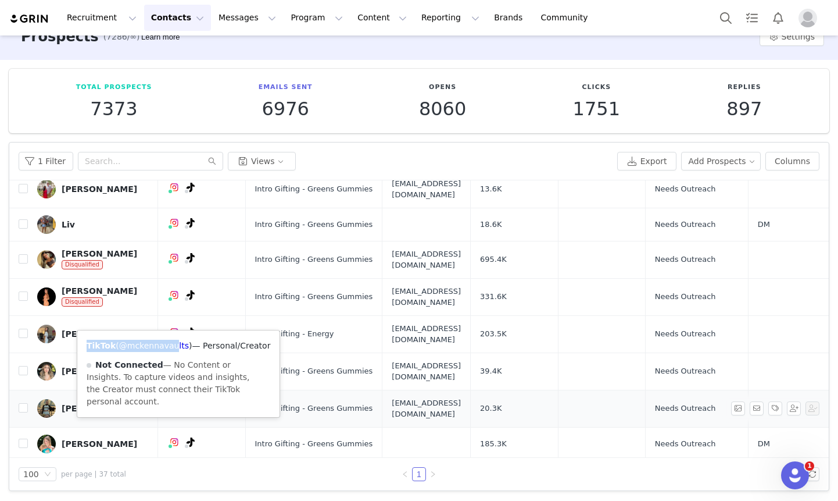
click at [168, 339] on div "TikTok ( @mckennavaults ) — Personal/Creator Not Connected — No Content or Insi…" at bounding box center [178, 373] width 202 height 87
click at [169, 347] on link "@mckennavaults" at bounding box center [154, 345] width 70 height 9
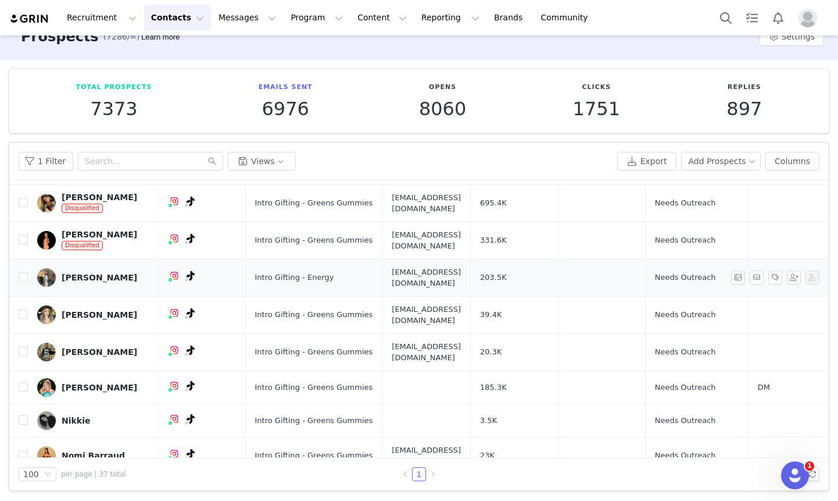
scroll to position [777, 0]
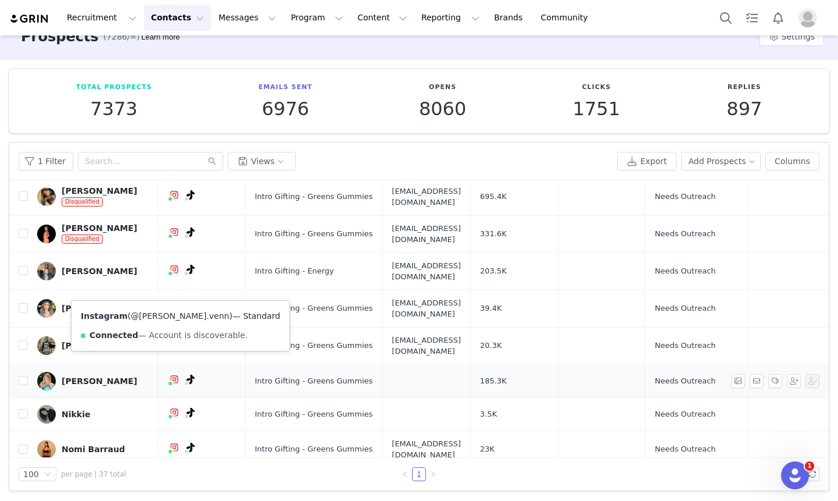
click at [151, 317] on link "@morgan.venn" at bounding box center [180, 315] width 98 height 9
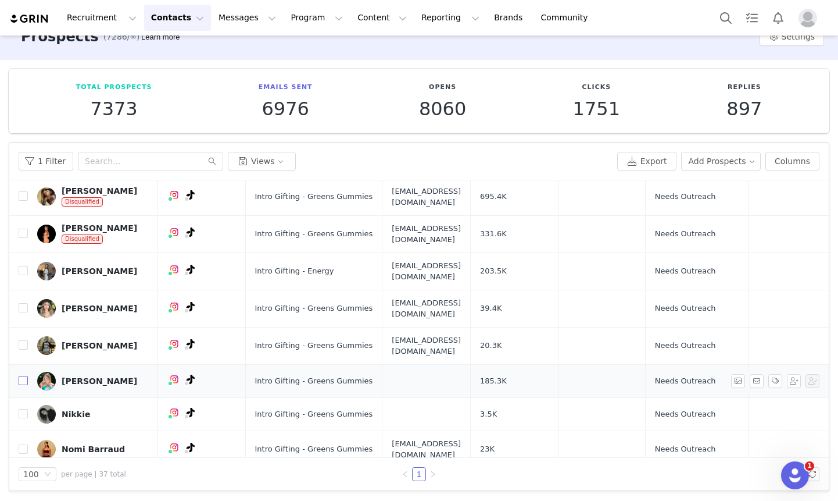
click at [23, 376] on input "checkbox" at bounding box center [23, 380] width 9 height 9
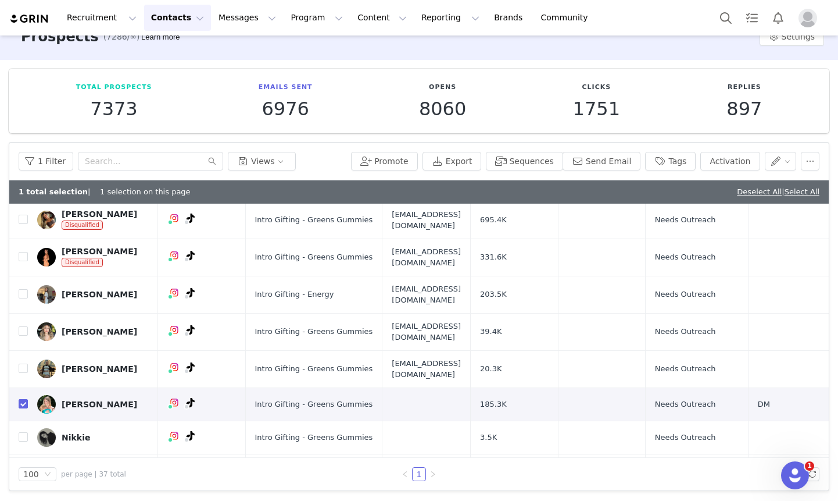
click at [810, 170] on div "1 Filter Views Promote Export Sequences Send Email Tags Activation" at bounding box center [419, 161] width 820 height 38
click at [810, 162] on button "button" at bounding box center [810, 161] width 19 height 19
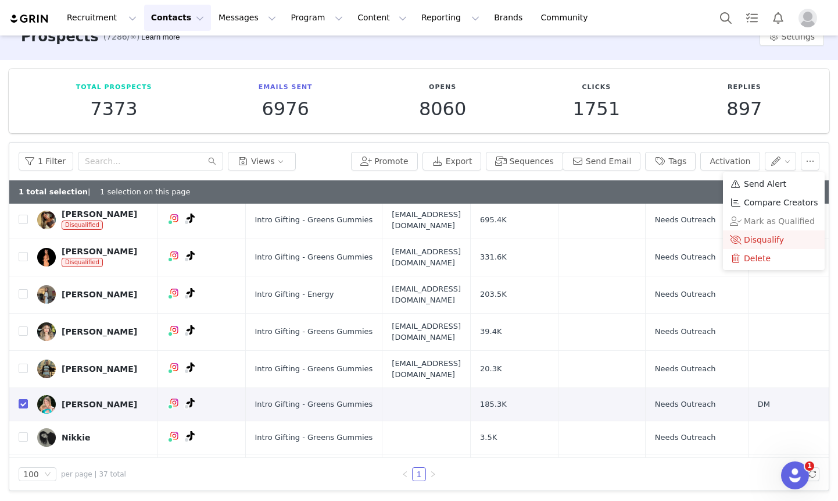
click at [759, 243] on span "Disqualify" at bounding box center [764, 239] width 40 height 13
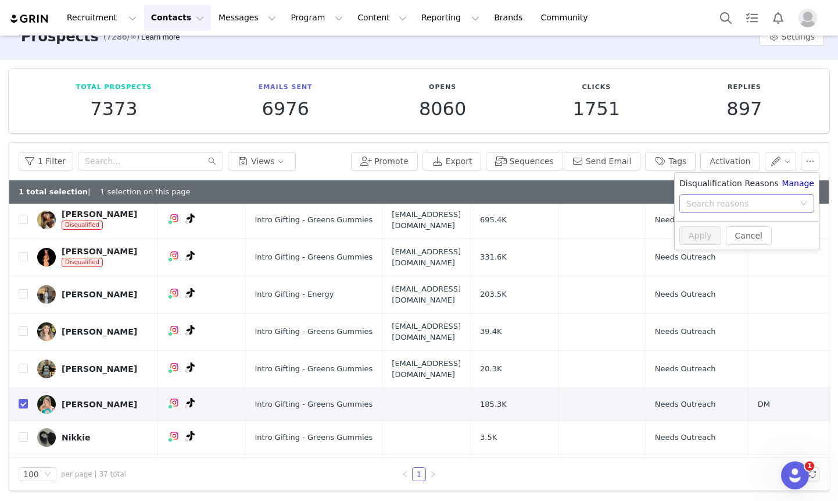
click at [729, 207] on div "Search reasons" at bounding box center [741, 204] width 108 height 12
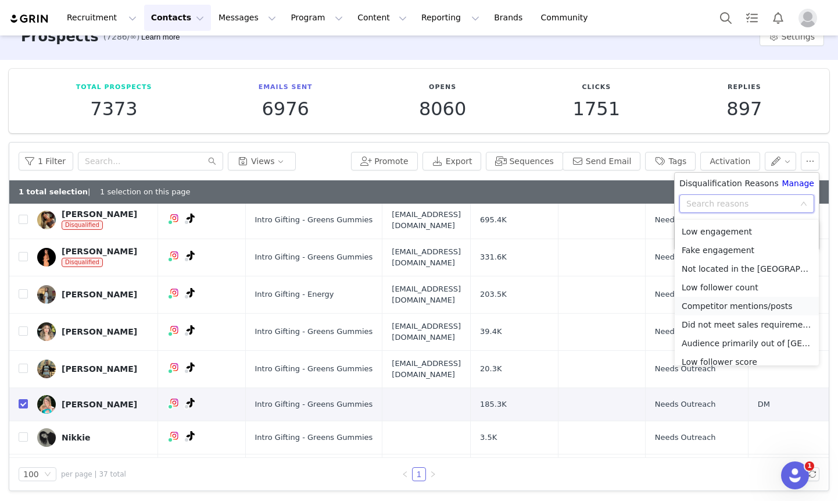
scroll to position [83, 0]
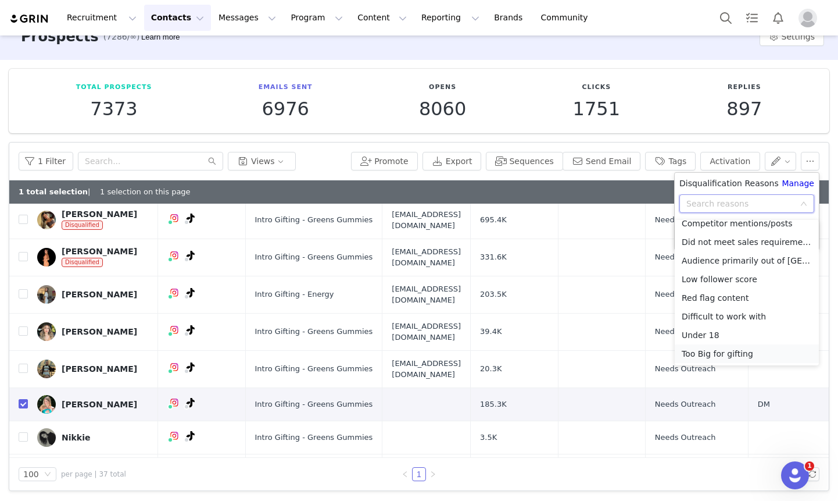
click at [717, 349] on li "Too Big for gifting" at bounding box center [747, 353] width 144 height 19
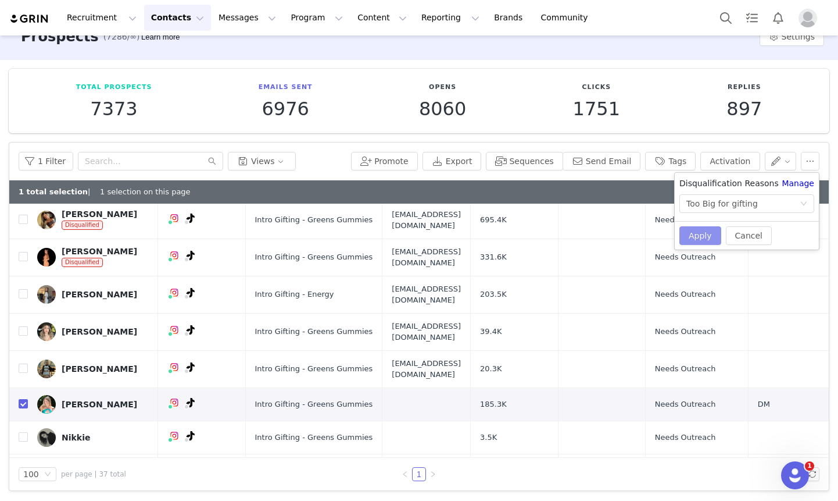
click at [701, 228] on button "Apply" at bounding box center [701, 235] width 42 height 19
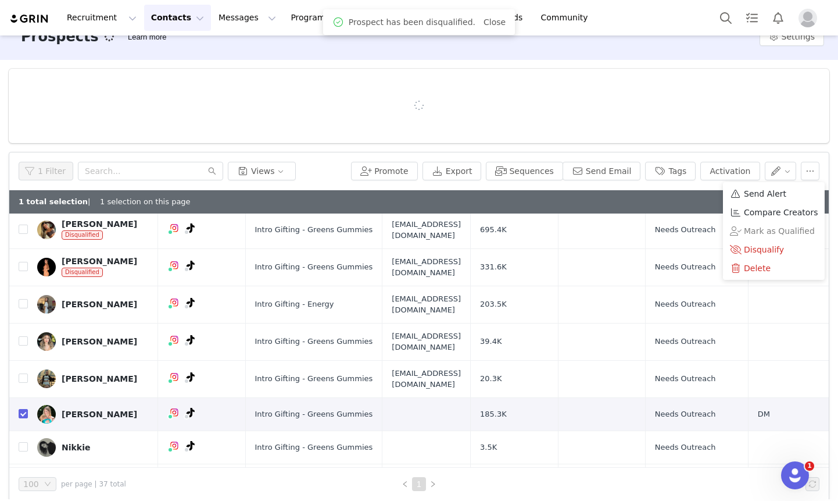
scroll to position [0, 0]
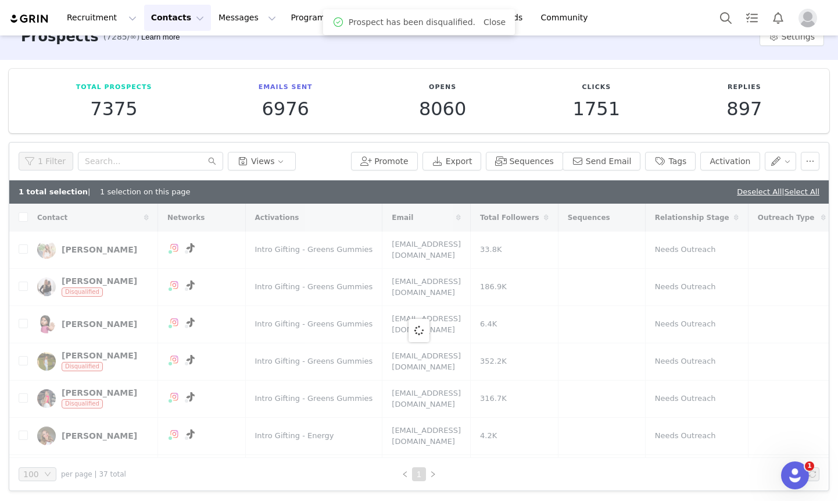
click at [552, 124] on div "Total Prospects 7375 Emails Sent 6976 Opens 8060 Clicks 1751 Replies 897" at bounding box center [419, 101] width 821 height 65
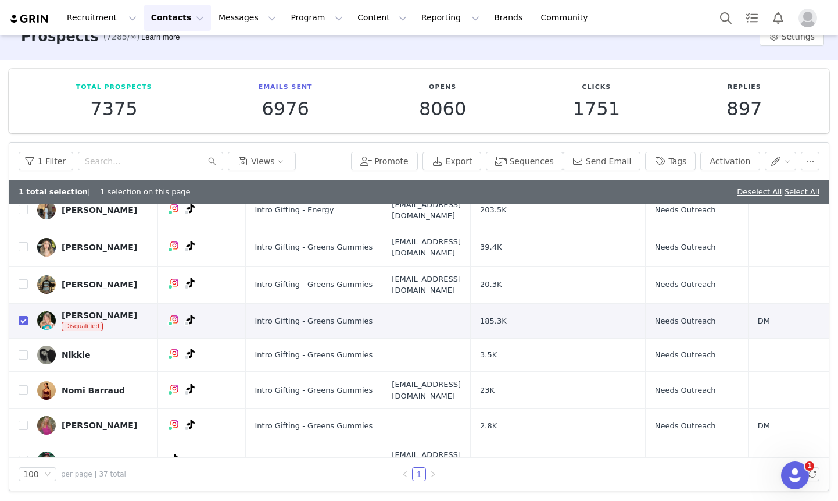
scroll to position [864, 0]
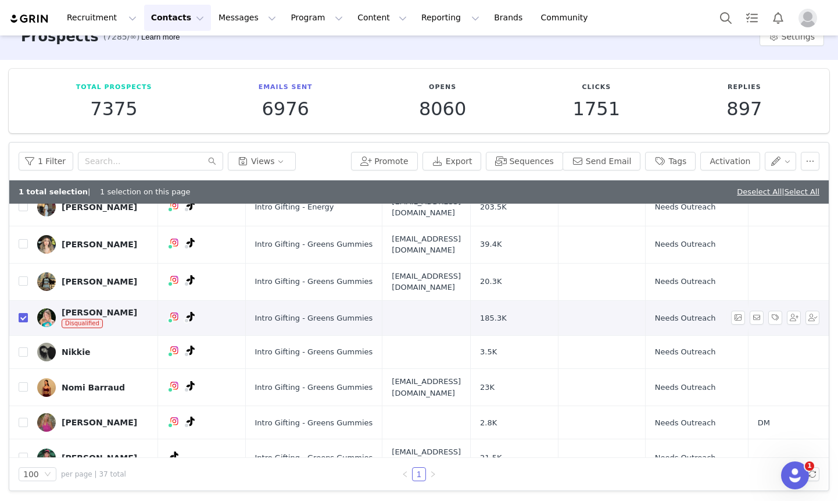
click at [24, 313] on input "checkbox" at bounding box center [23, 317] width 9 height 9
checkbox input "false"
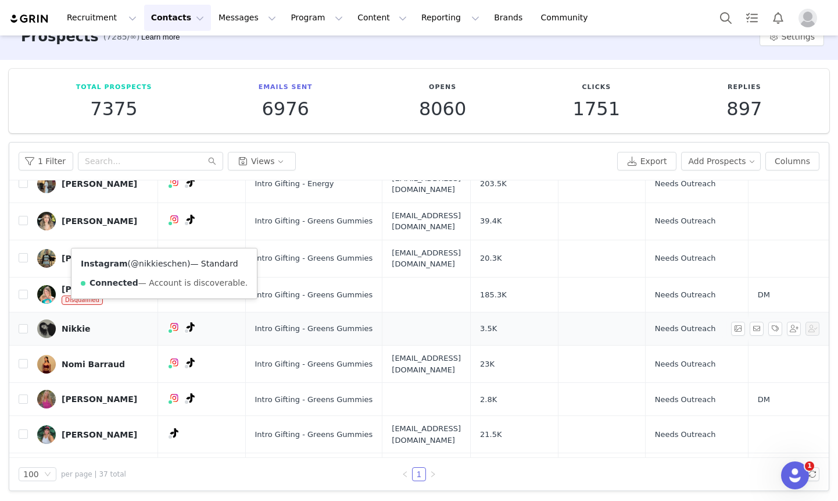
click at [152, 263] on link "@nikkieschen" at bounding box center [159, 263] width 56 height 9
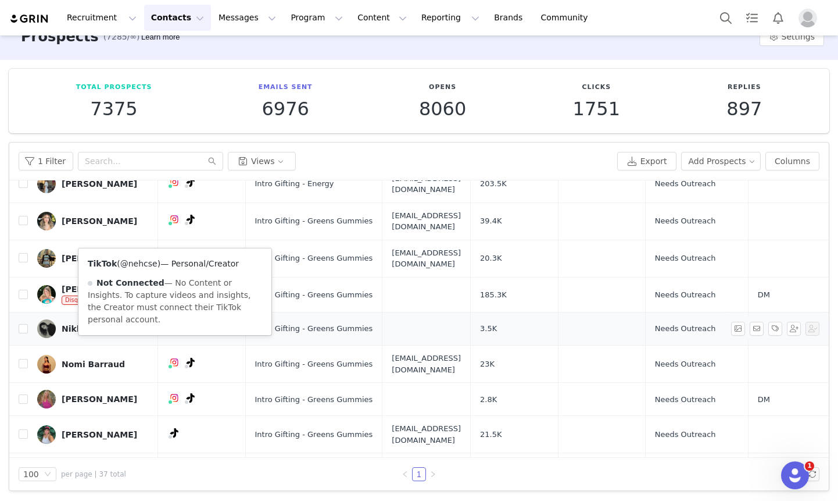
click at [145, 266] on link "@nehcse" at bounding box center [138, 263] width 37 height 9
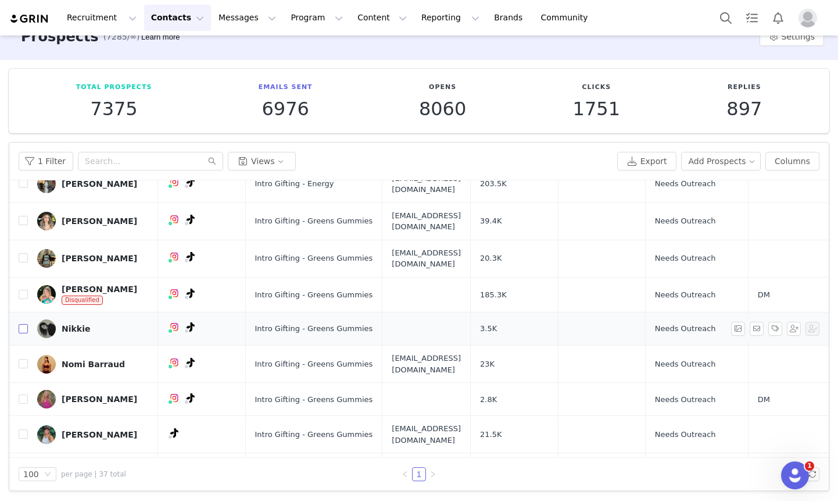
click at [26, 324] on input "checkbox" at bounding box center [23, 328] width 9 height 9
checkbox input "true"
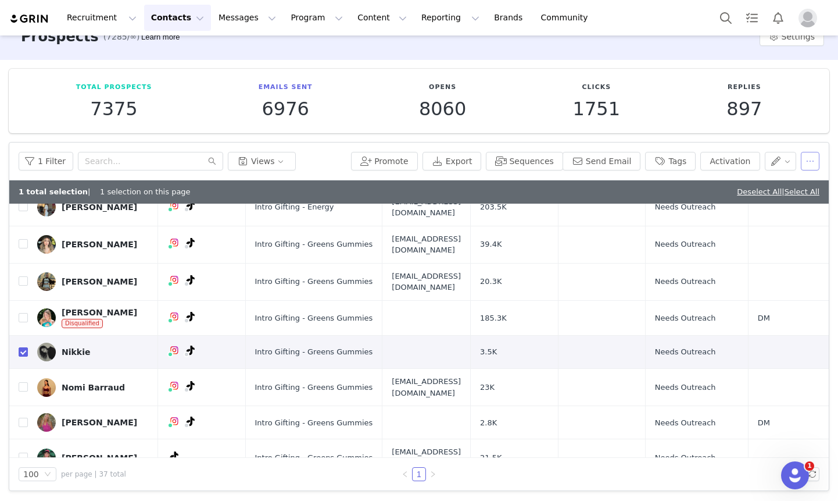
click at [811, 166] on button "button" at bounding box center [810, 161] width 19 height 19
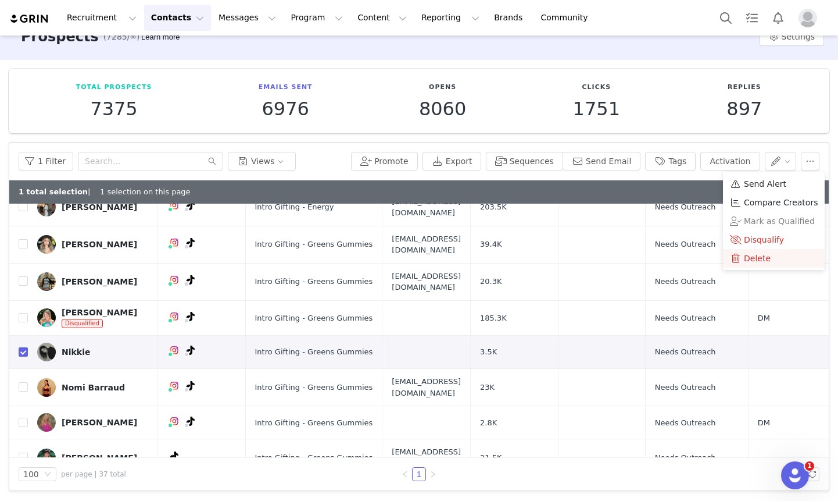
click at [759, 255] on span "Delete" at bounding box center [757, 258] width 27 height 13
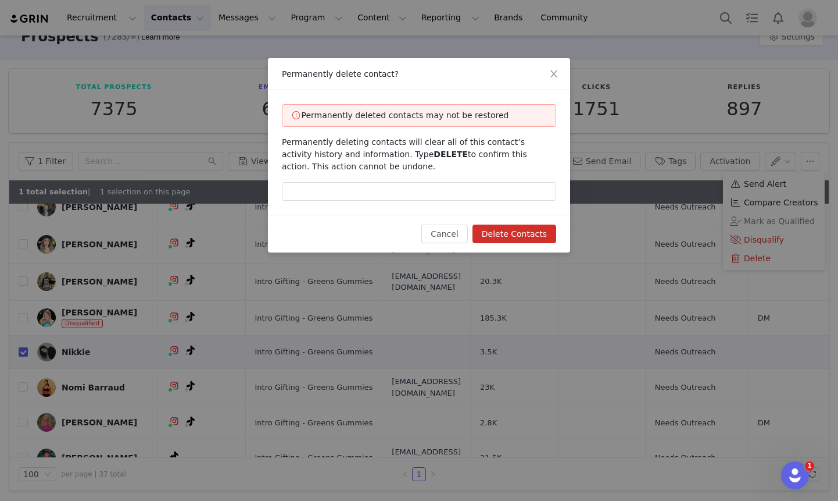
click at [506, 180] on div "Permanently deleted contacts may not be restored Permanently deleting contacts …" at bounding box center [419, 152] width 302 height 124
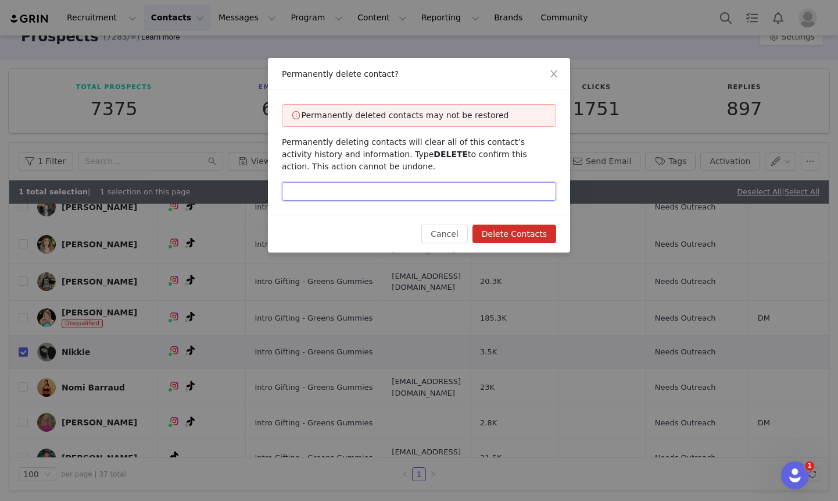
click at [485, 195] on input "text" at bounding box center [419, 191] width 274 height 19
type input "delete"
click at [526, 246] on div "Cancel Delete Contacts" at bounding box center [419, 234] width 302 height 38
click at [527, 242] on button "Delete Contacts" at bounding box center [515, 233] width 84 height 19
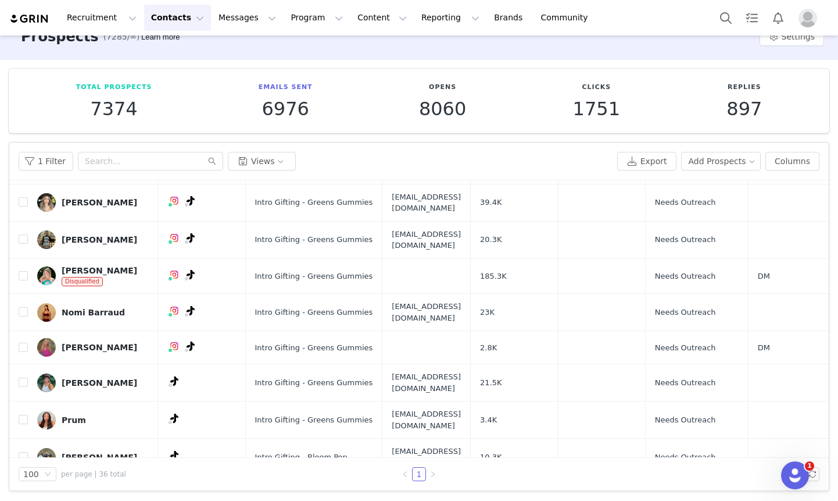
scroll to position [876, 0]
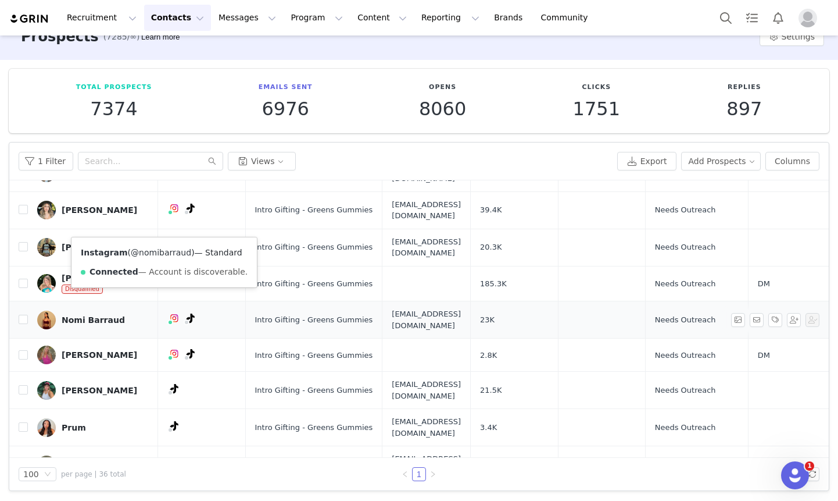
click at [153, 248] on link "@nomibarraud" at bounding box center [161, 252] width 60 height 9
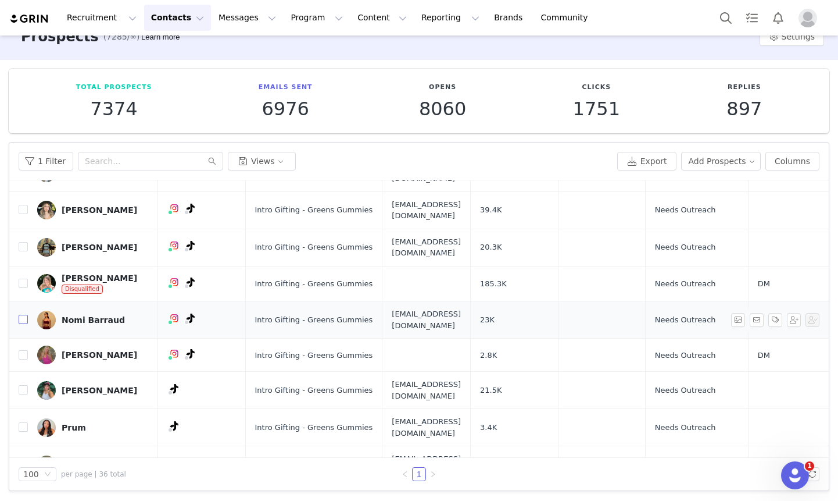
click at [24, 315] on input "checkbox" at bounding box center [23, 319] width 9 height 9
checkbox input "true"
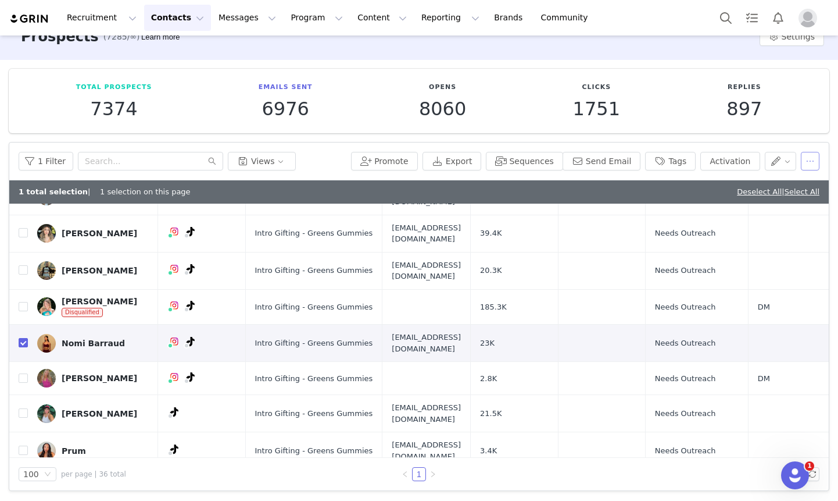
click at [808, 165] on button "button" at bounding box center [810, 161] width 19 height 19
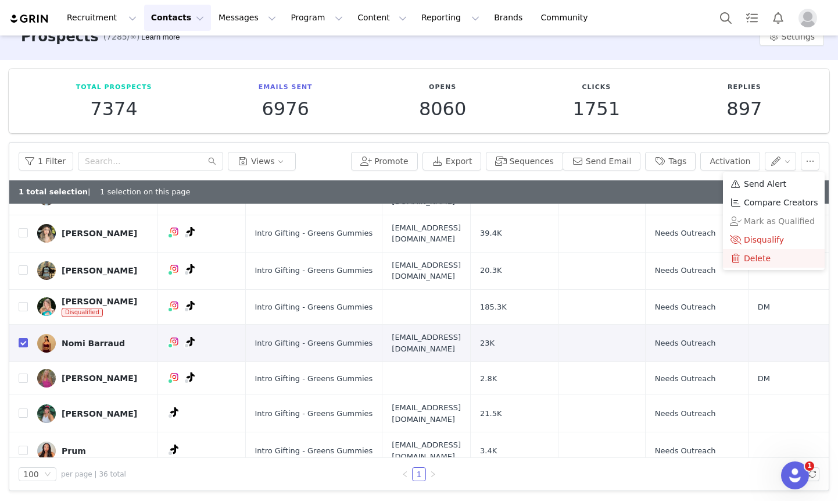
click at [769, 255] on div "Delete" at bounding box center [774, 258] width 88 height 13
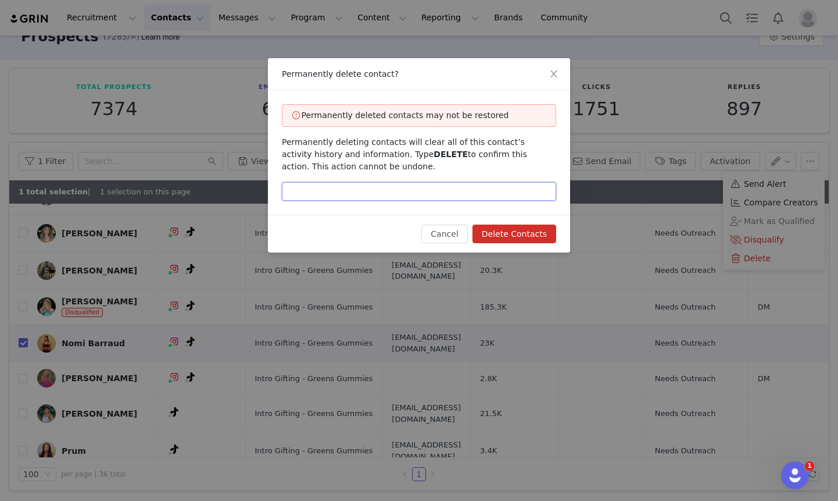
click at [469, 197] on input "text" at bounding box center [419, 191] width 274 height 19
type input "delete"
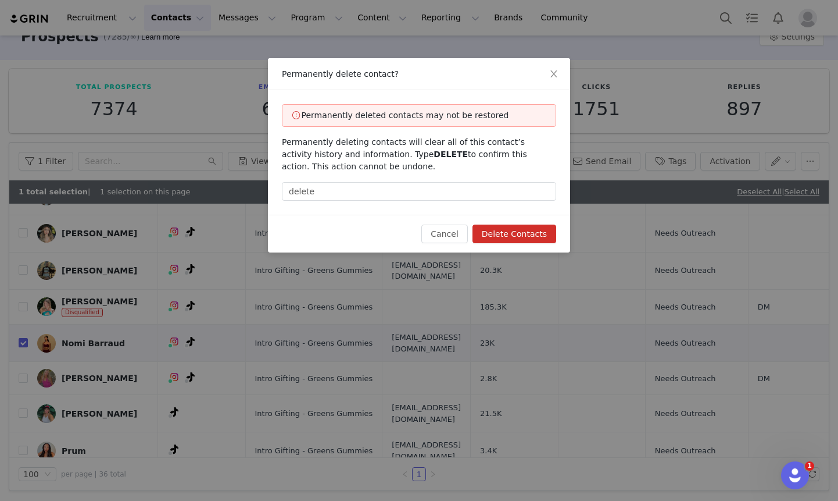
click at [539, 231] on button "Delete Contacts" at bounding box center [515, 233] width 84 height 19
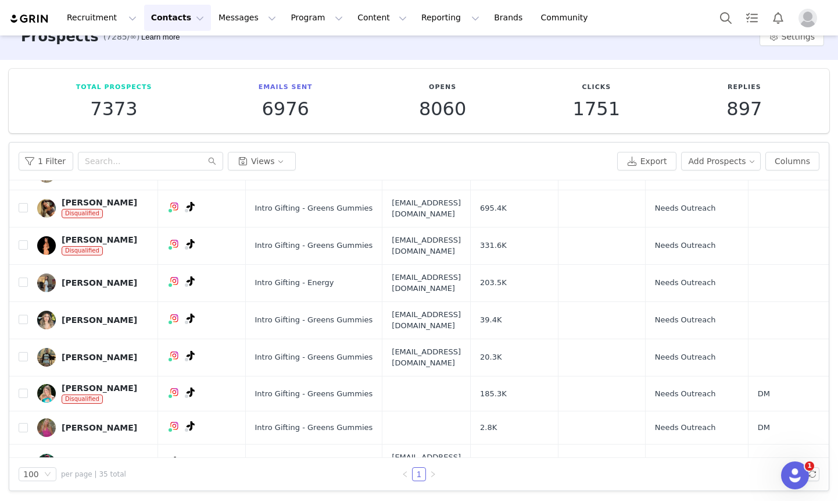
scroll to position [840, 0]
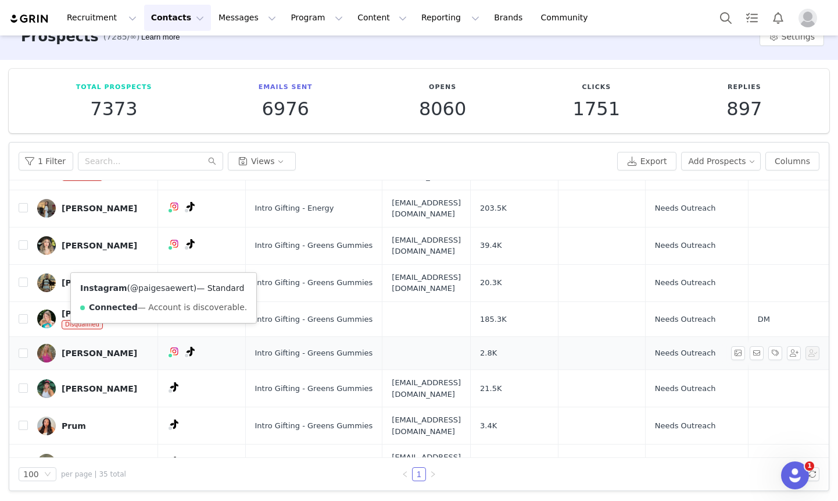
click at [155, 287] on link "@paigesaewert" at bounding box center [161, 287] width 63 height 9
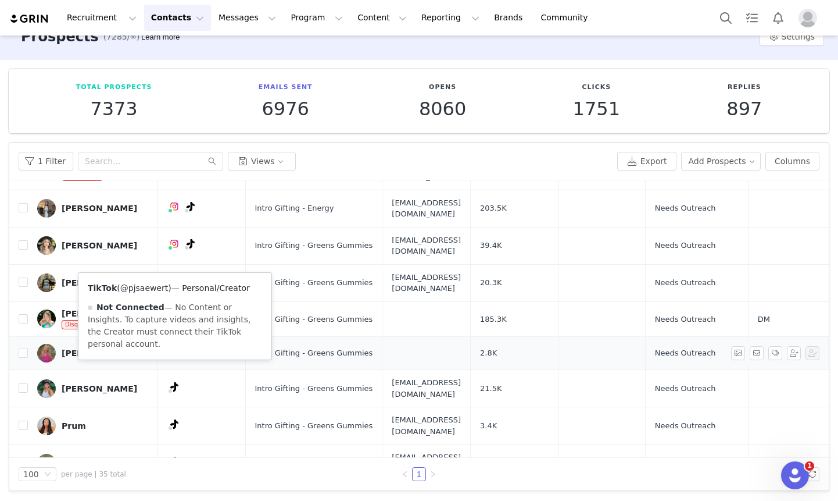
click at [153, 286] on link "@pjsaewert" at bounding box center [144, 287] width 48 height 9
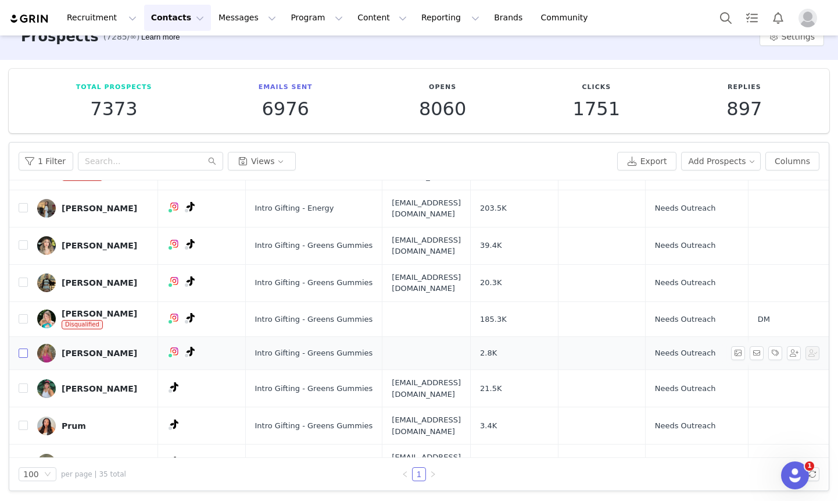
click at [21, 348] on input "checkbox" at bounding box center [23, 352] width 9 height 9
checkbox input "true"
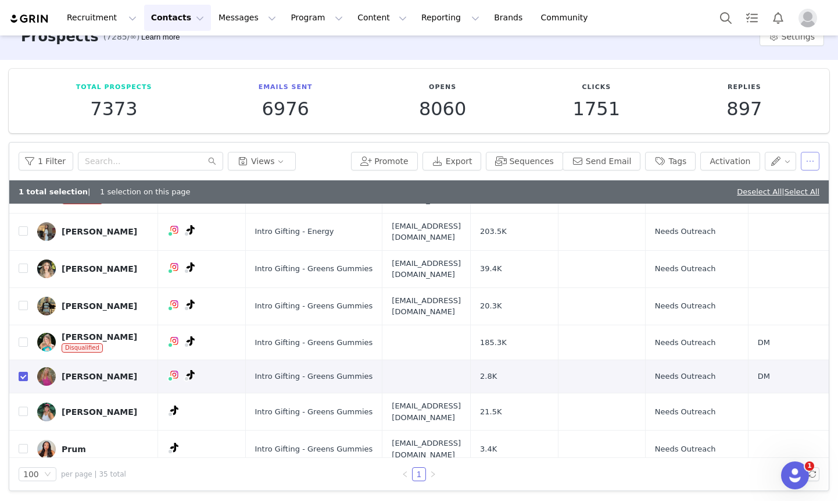
click at [811, 159] on button "button" at bounding box center [810, 161] width 19 height 19
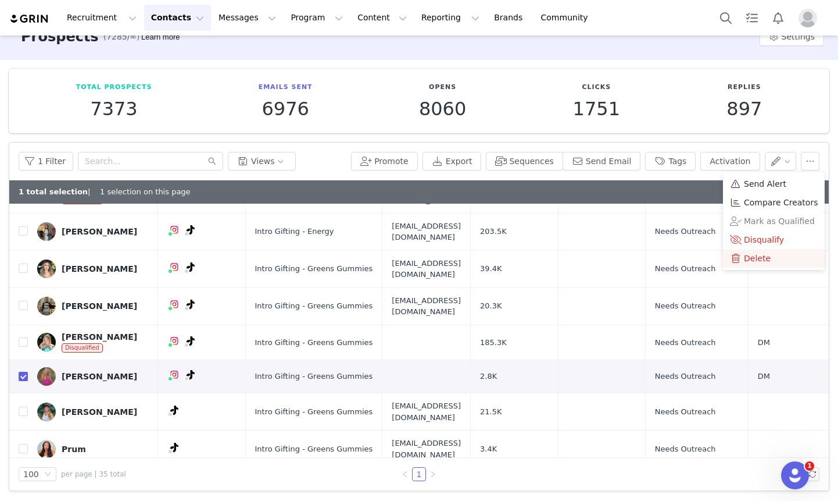
click at [758, 252] on span "Delete" at bounding box center [757, 258] width 27 height 13
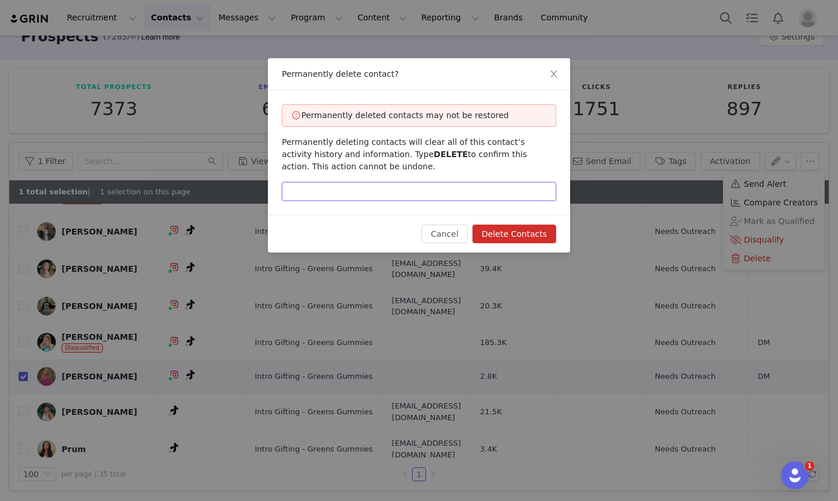
click at [459, 191] on input "text" at bounding box center [419, 191] width 274 height 19
type input "delete"
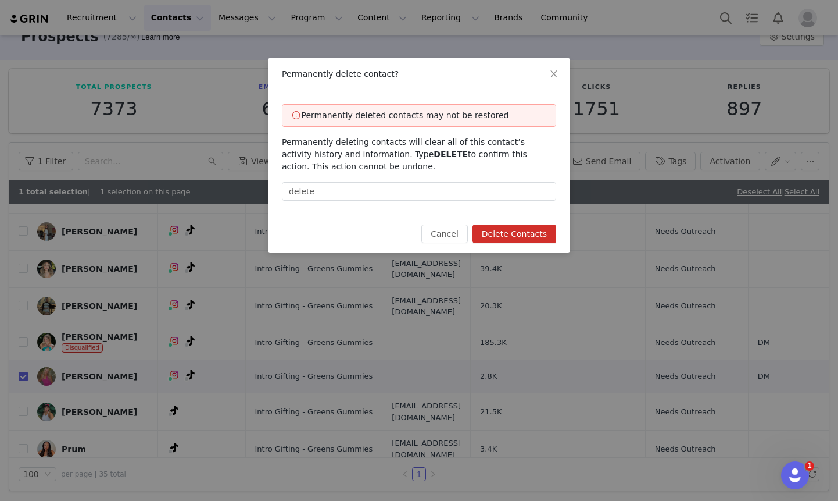
click at [530, 237] on button "Delete Contacts" at bounding box center [515, 233] width 84 height 19
checkbox input "false"
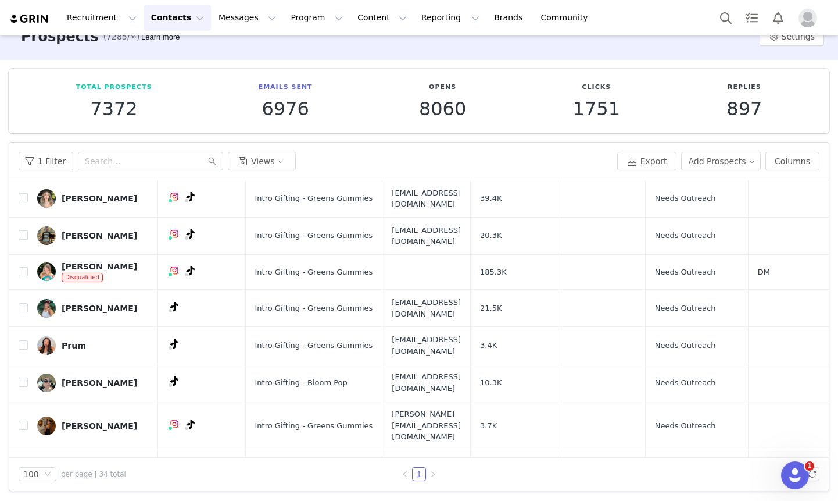
scroll to position [886, 0]
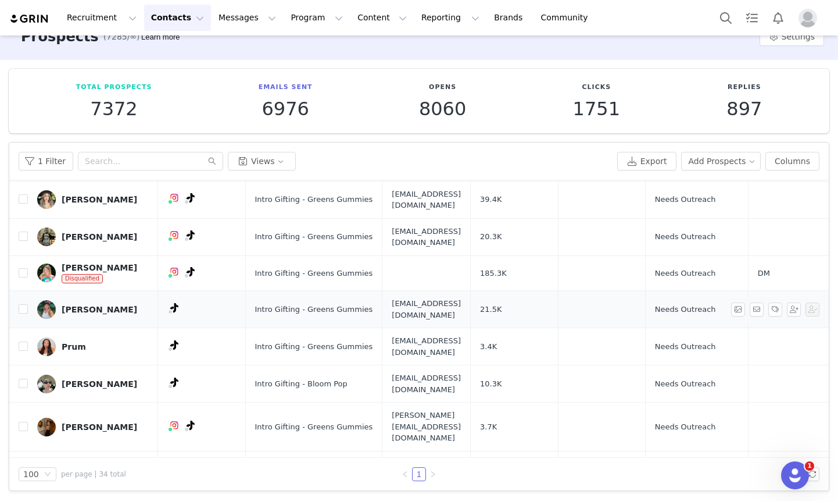
click at [62, 305] on div "presley" at bounding box center [100, 309] width 76 height 9
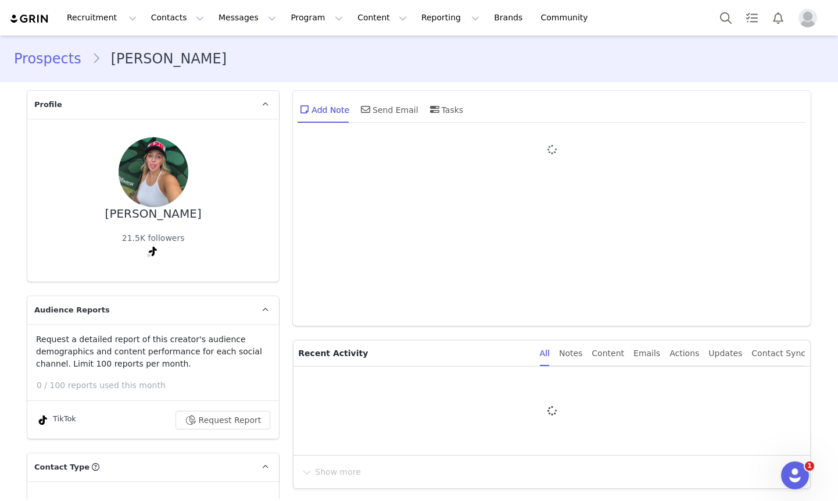
type input "+1 (United States)"
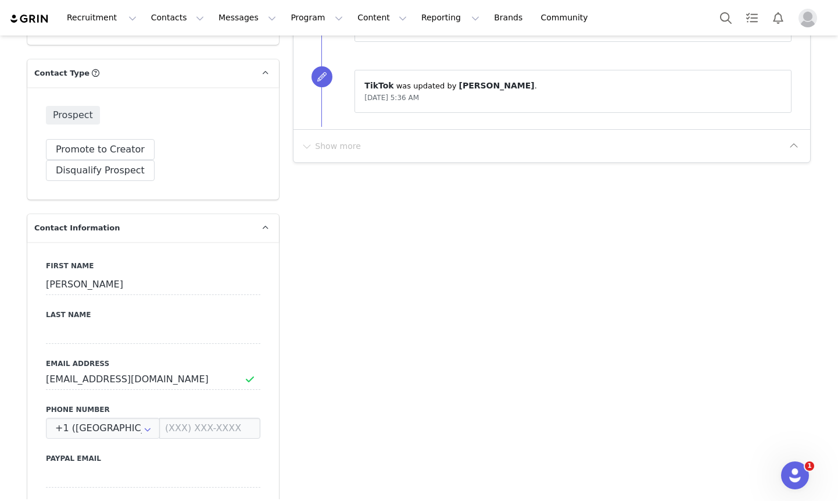
scroll to position [400, 0]
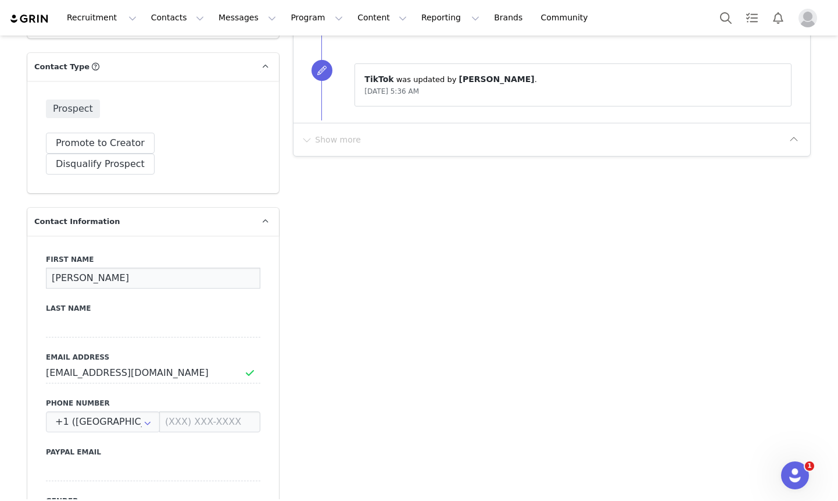
click at [48, 267] on input "presley" at bounding box center [153, 277] width 215 height 21
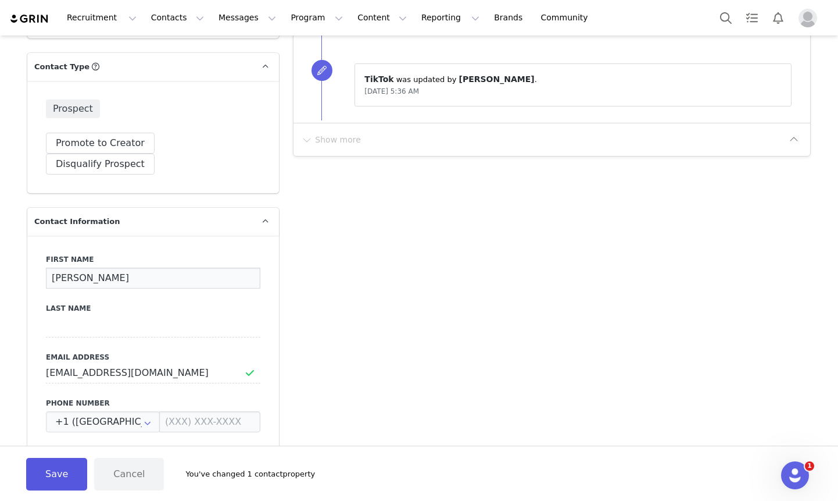
type input "Presley"
click at [54, 483] on button "Save" at bounding box center [56, 474] width 61 height 33
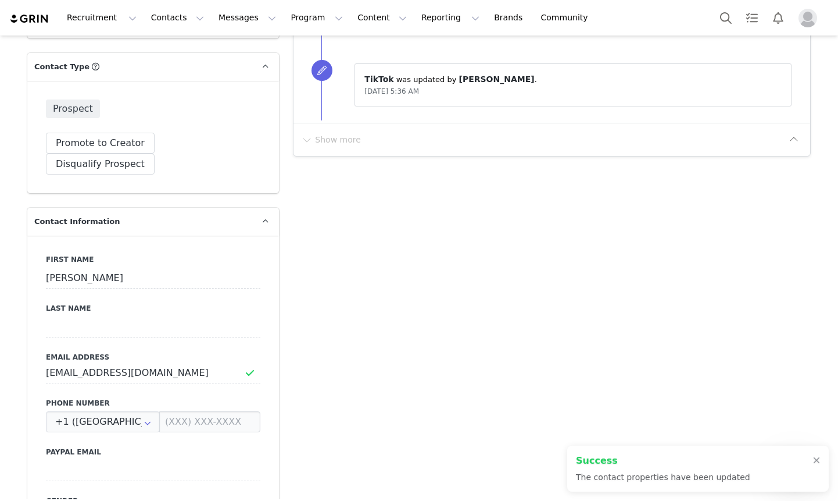
scroll to position [0, 0]
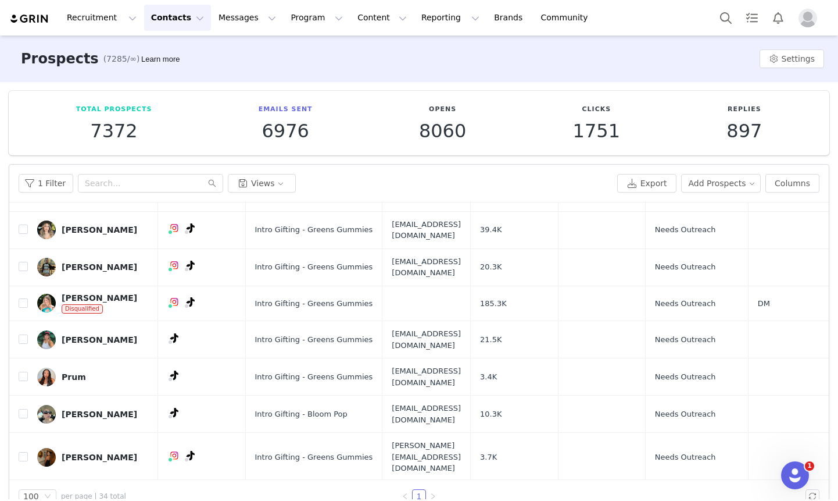
scroll to position [895, 0]
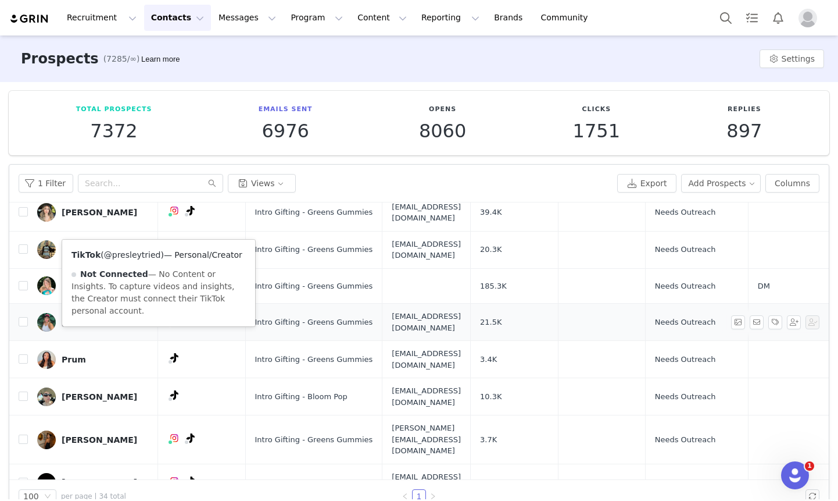
click at [147, 253] on link "@presleytried" at bounding box center [132, 254] width 57 height 9
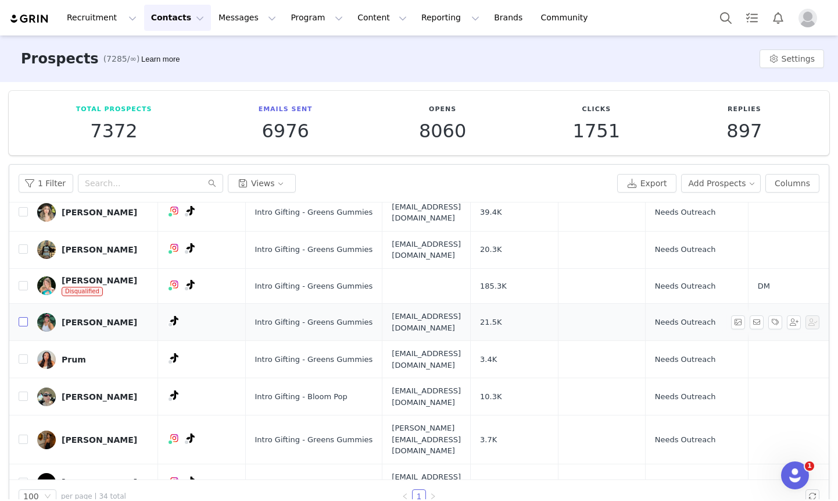
click at [23, 317] on input "checkbox" at bounding box center [23, 321] width 9 height 9
checkbox input "true"
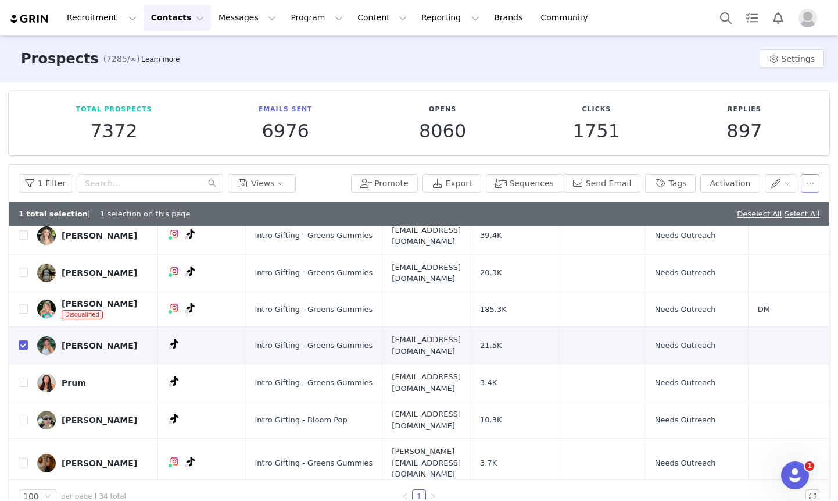
click at [817, 189] on button "button" at bounding box center [810, 183] width 19 height 19
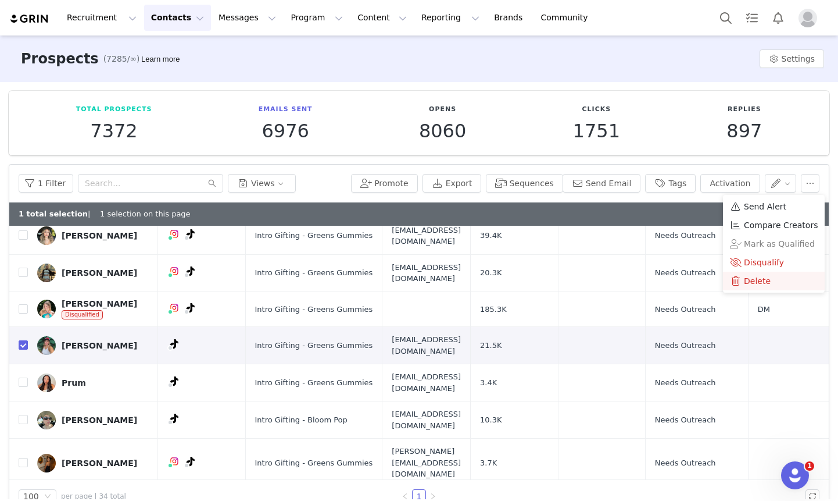
click at [766, 277] on span "Delete" at bounding box center [757, 280] width 27 height 13
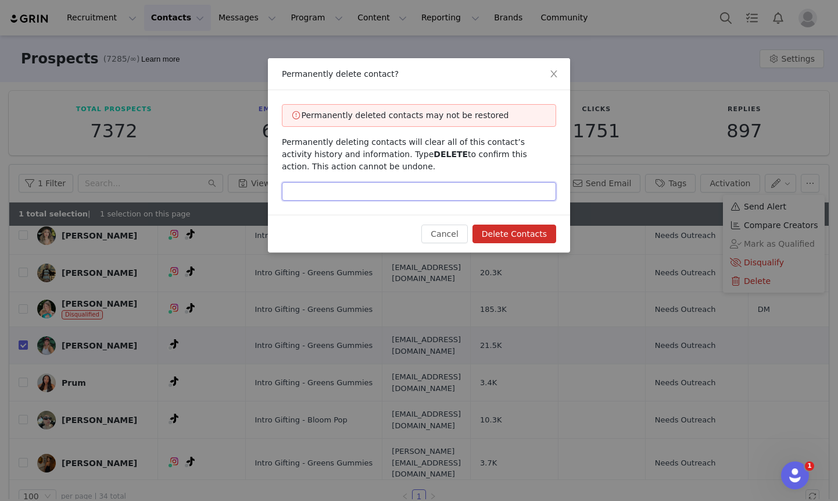
click at [488, 197] on input "text" at bounding box center [419, 191] width 274 height 19
type input "delete"
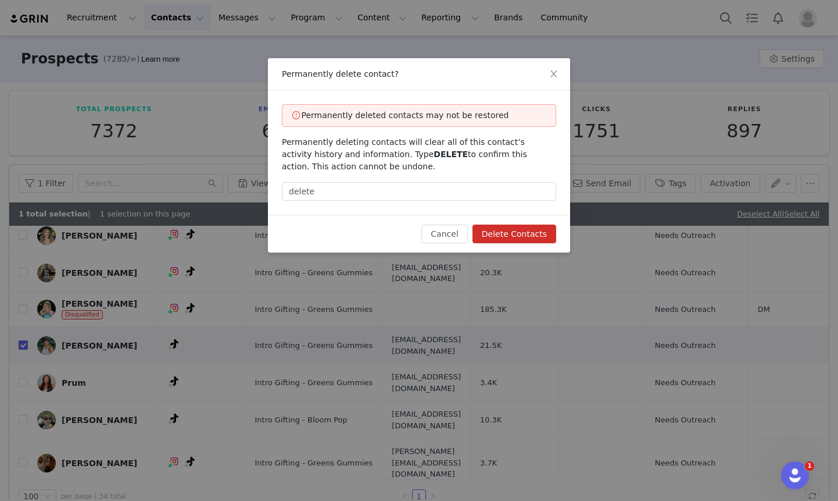
click at [545, 231] on button "Delete Contacts" at bounding box center [515, 233] width 84 height 19
checkbox input "false"
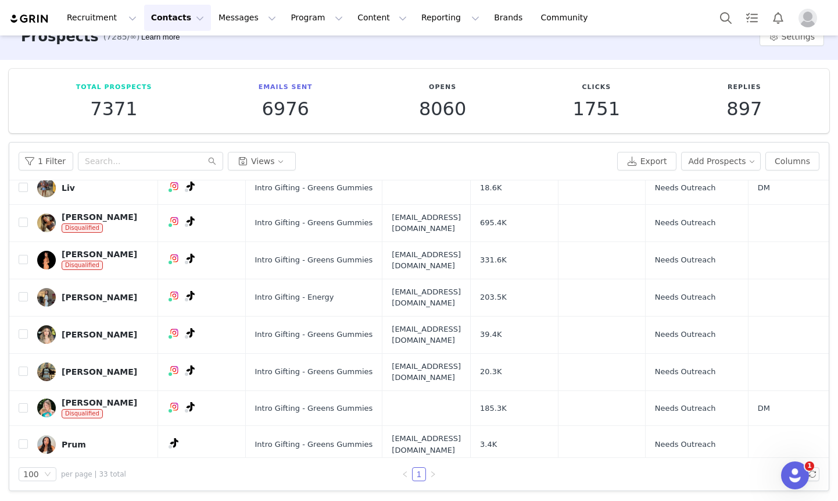
scroll to position [762, 0]
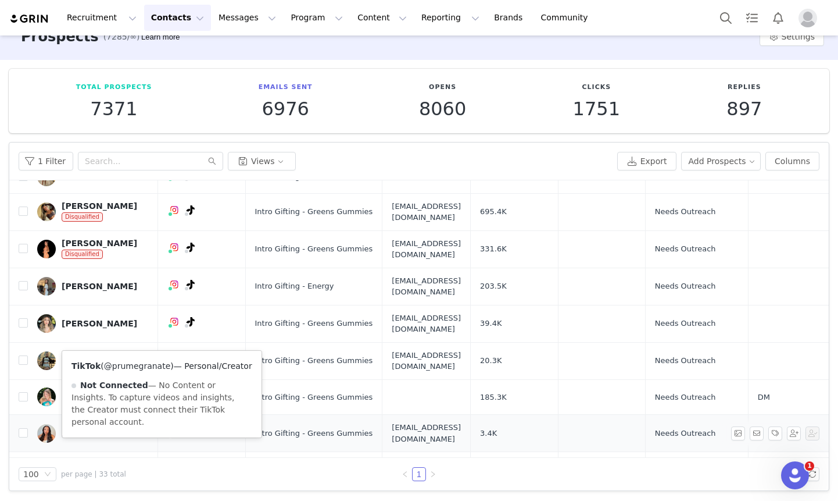
click at [148, 367] on link "@prumegranate" at bounding box center [137, 365] width 67 height 9
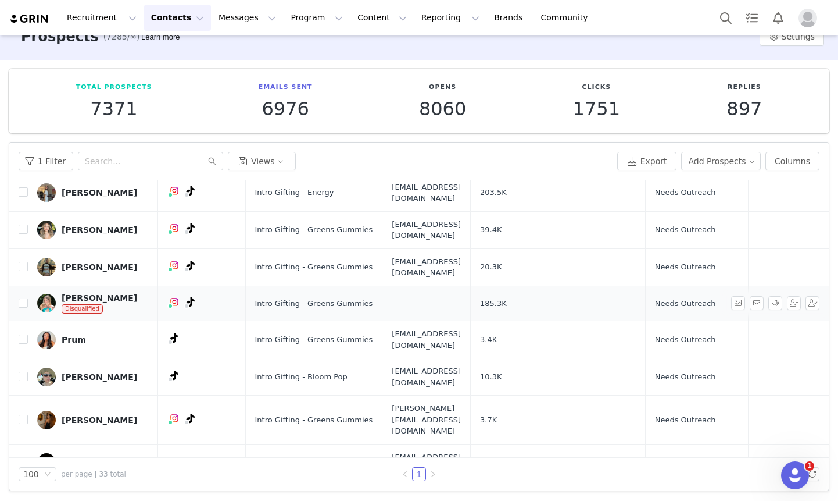
scroll to position [862, 0]
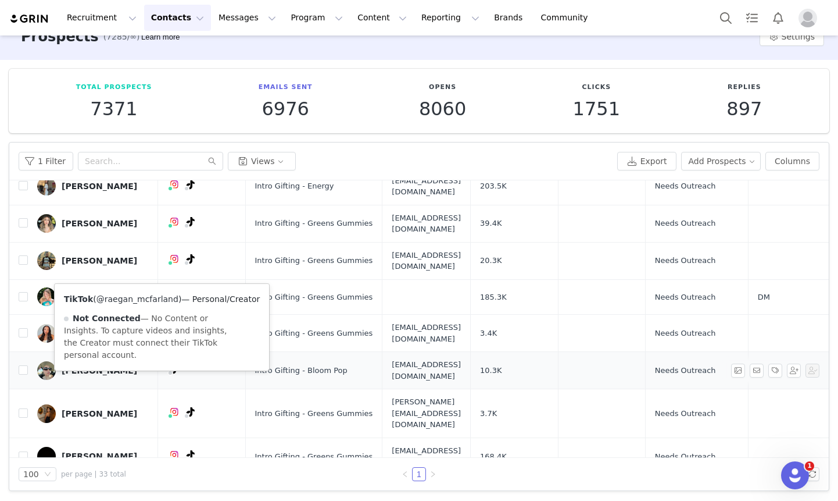
click at [148, 299] on link "@raegan_mcfarland" at bounding box center [138, 298] width 82 height 9
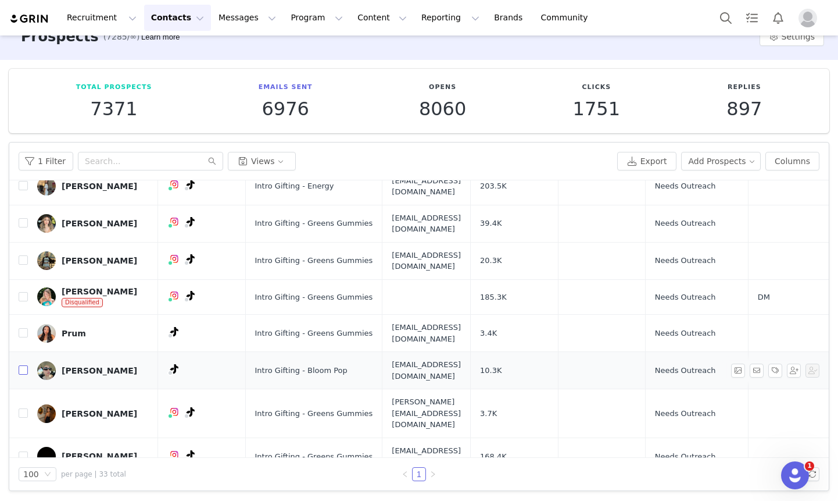
click at [26, 365] on input "checkbox" at bounding box center [23, 369] width 9 height 9
checkbox input "true"
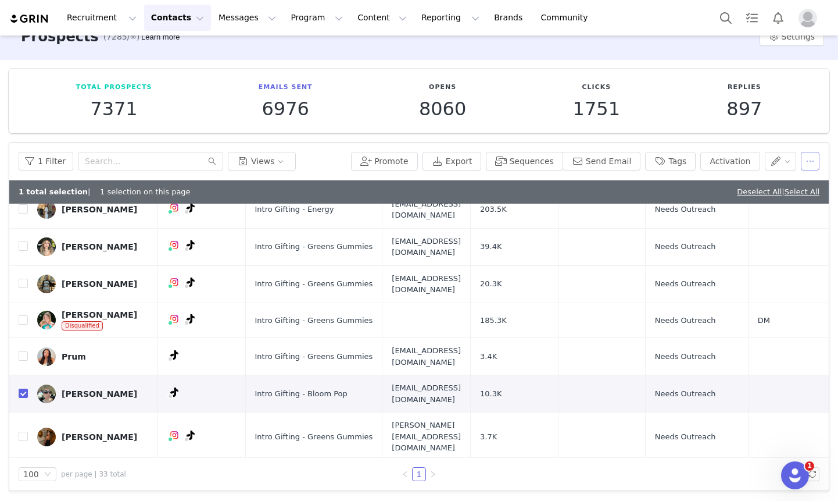
click at [807, 156] on button "button" at bounding box center [810, 161] width 19 height 19
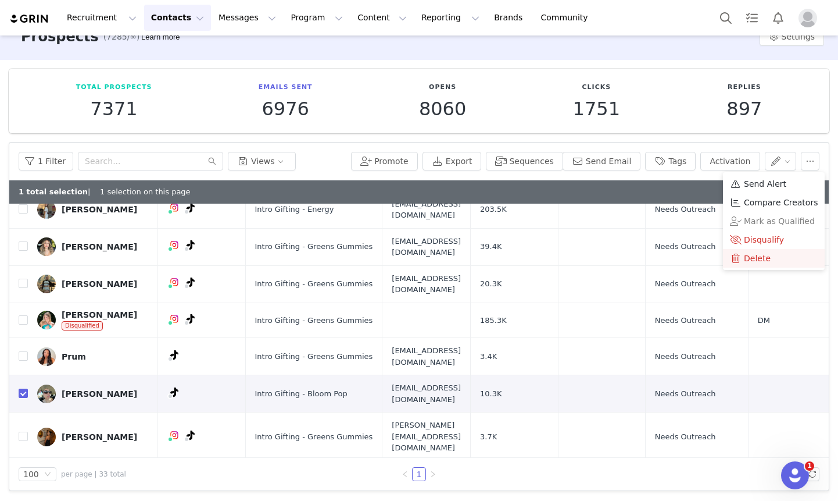
click at [745, 253] on span "Delete" at bounding box center [757, 258] width 27 height 13
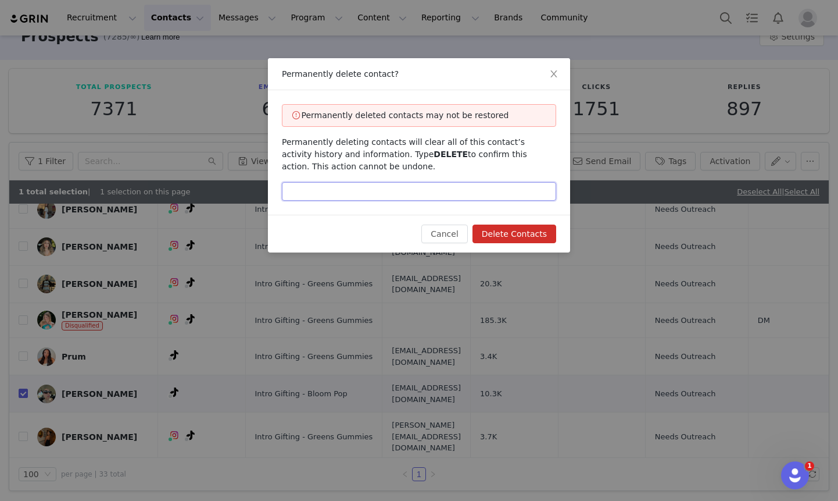
click at [516, 187] on input "text" at bounding box center [419, 191] width 274 height 19
type input "delete"
click at [524, 233] on button "Delete Contacts" at bounding box center [515, 233] width 84 height 19
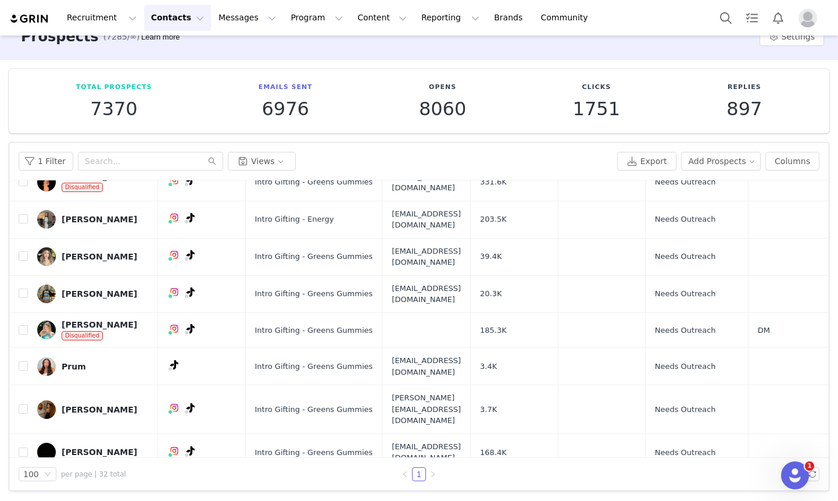
scroll to position [828, 0]
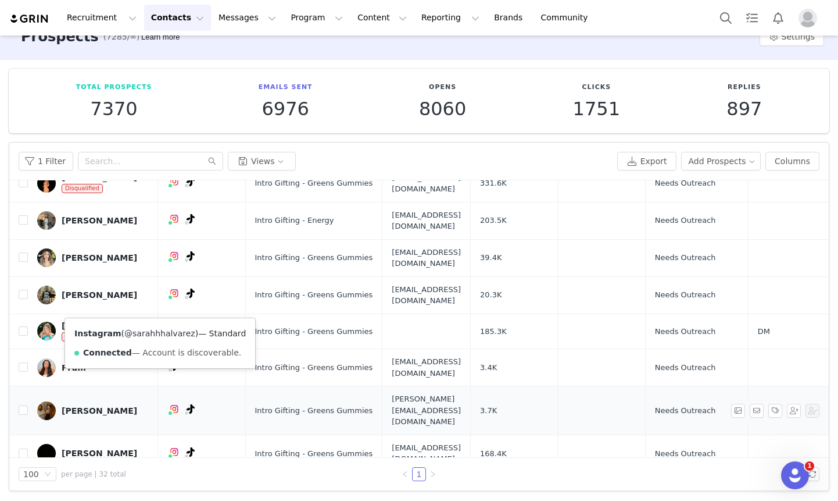
click at [153, 328] on link "@sarahhhalvarez" at bounding box center [159, 332] width 71 height 9
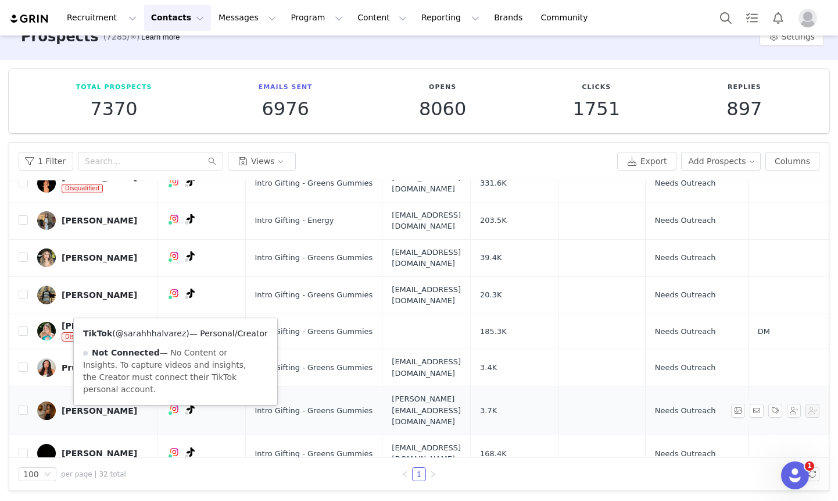
click at [155, 334] on link "@sarahhhalvarez" at bounding box center [151, 332] width 71 height 9
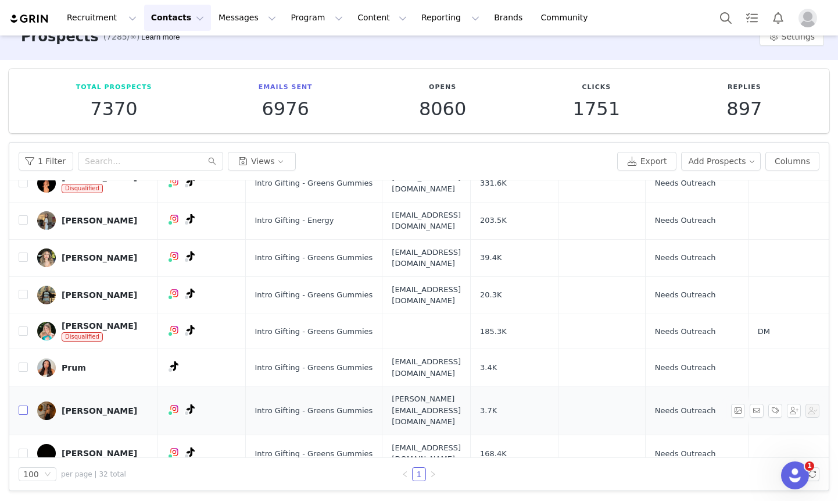
click at [20, 405] on input "checkbox" at bounding box center [23, 409] width 9 height 9
checkbox input "true"
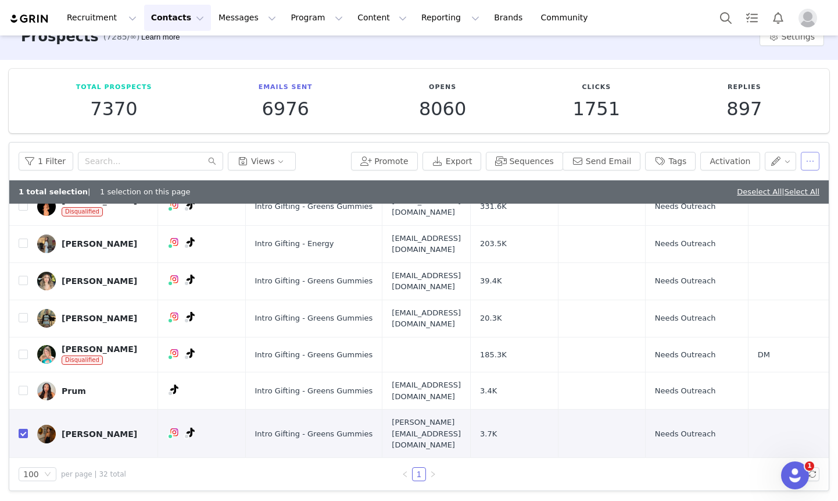
click at [817, 163] on button "button" at bounding box center [810, 161] width 19 height 19
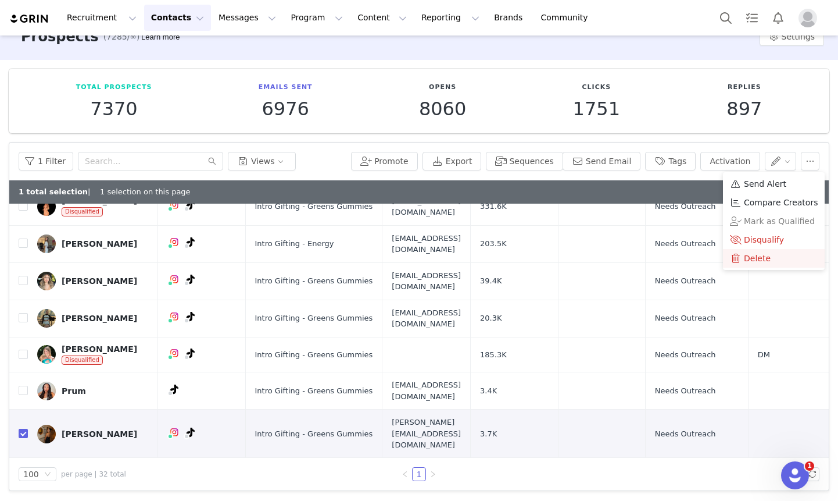
click at [760, 254] on span "Delete" at bounding box center [757, 258] width 27 height 13
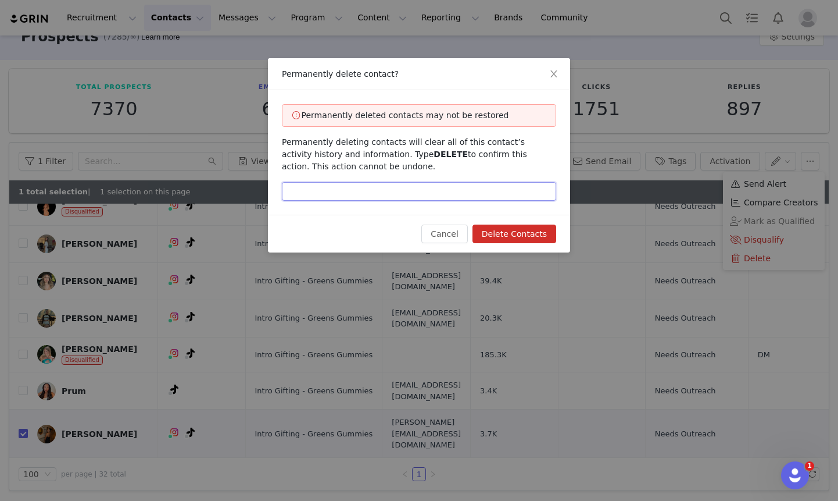
click at [442, 193] on input "text" at bounding box center [419, 191] width 274 height 19
type input "delete"
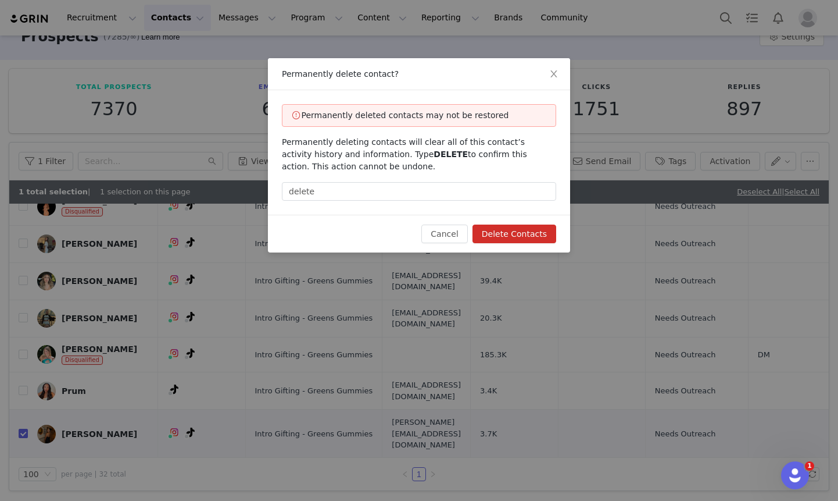
click at [549, 235] on button "Delete Contacts" at bounding box center [515, 233] width 84 height 19
checkbox input "false"
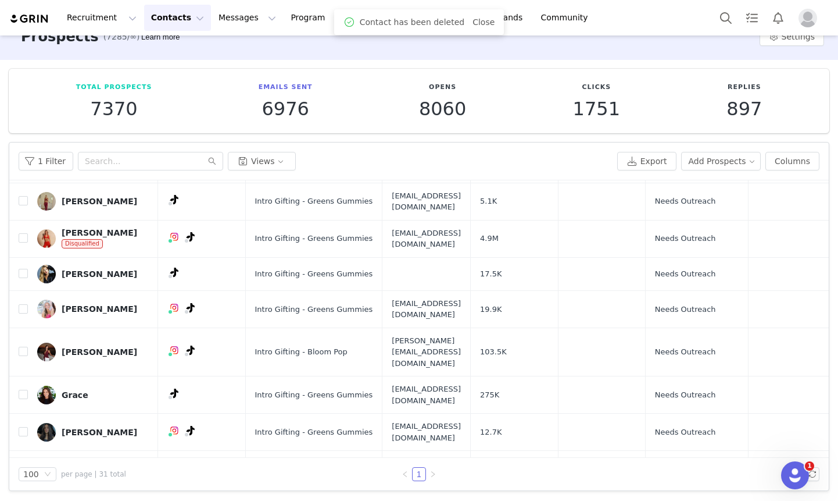
scroll to position [796, 0]
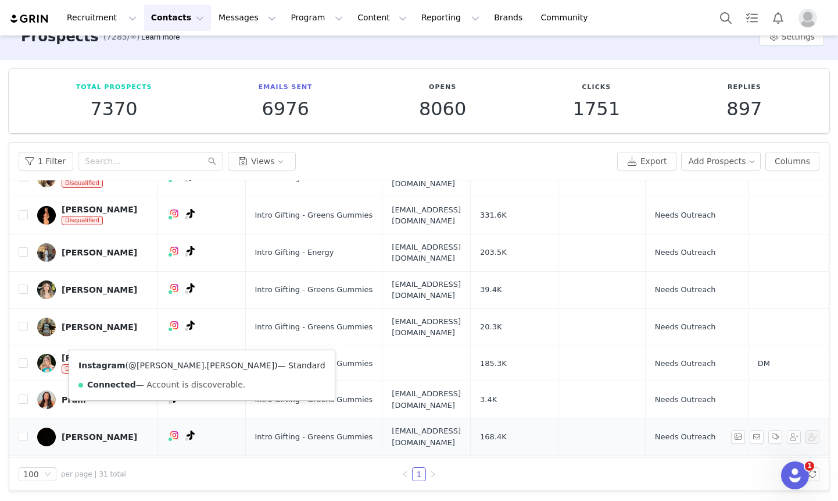
click at [153, 360] on link "@shea.huber" at bounding box center [201, 364] width 146 height 9
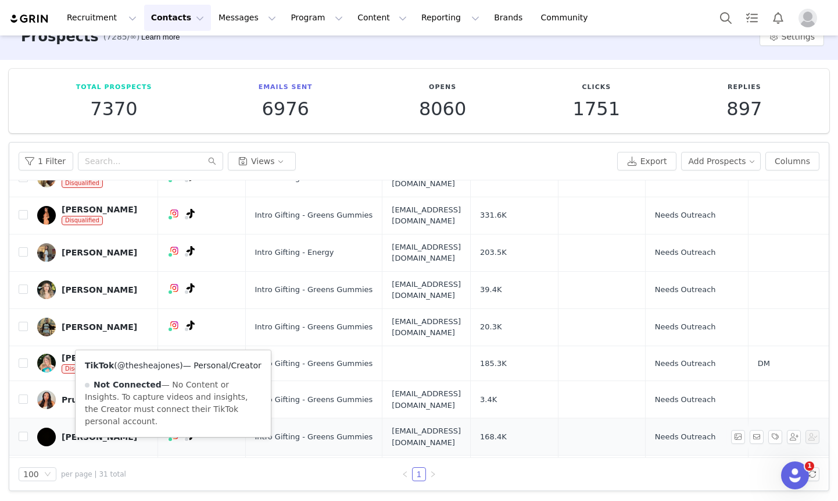
click at [155, 363] on link "@thesheajones" at bounding box center [148, 364] width 63 height 9
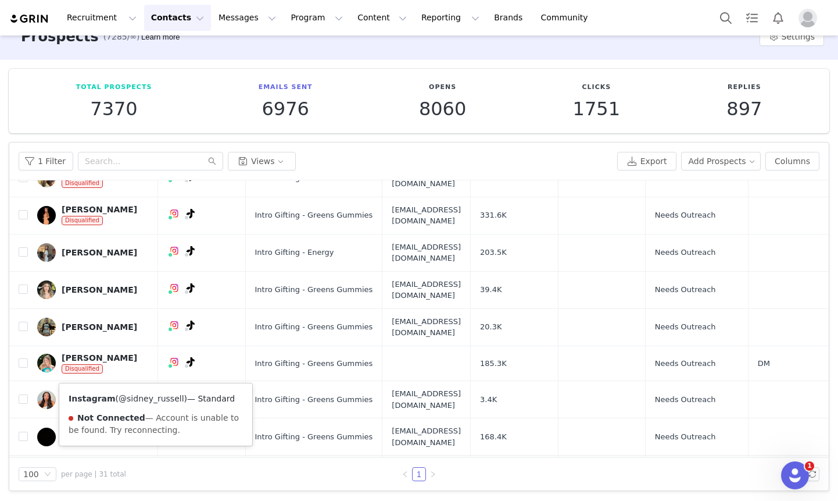
click at [150, 395] on link "@sidney_russell" at bounding box center [151, 398] width 65 height 9
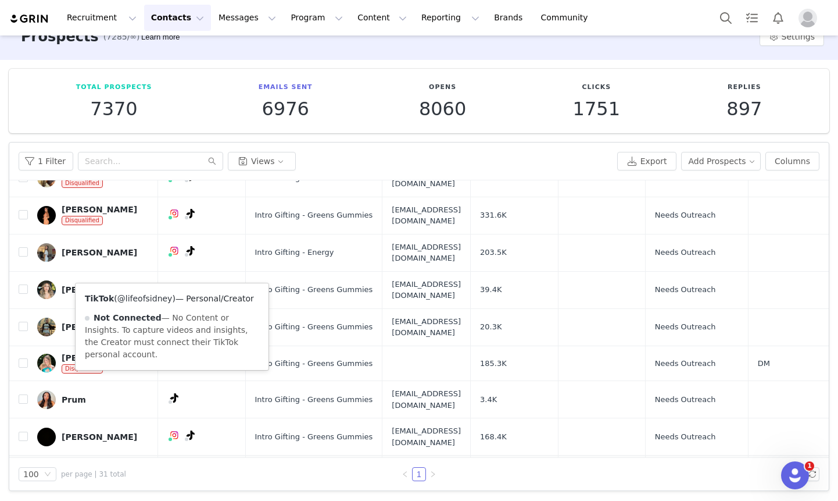
click at [159, 300] on link "@lifeofsidney" at bounding box center [144, 298] width 55 height 9
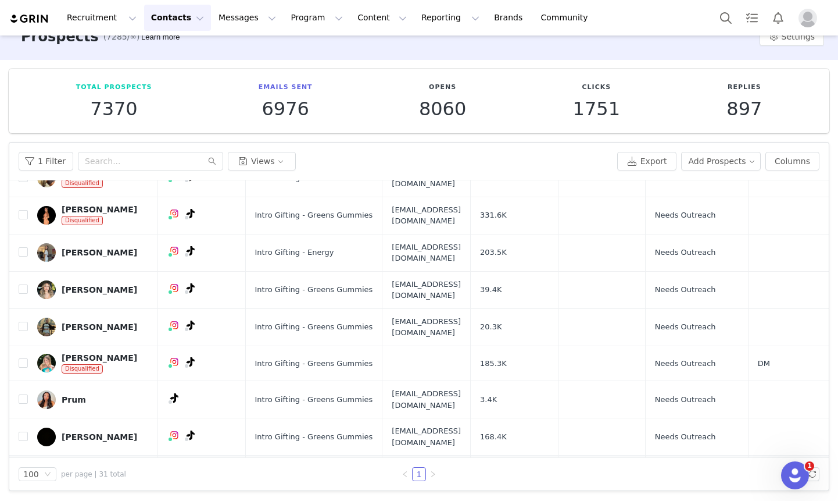
click at [16, 455] on td at bounding box center [18, 473] width 19 height 37
click at [24, 469] on input "checkbox" at bounding box center [23, 473] width 9 height 9
checkbox input "true"
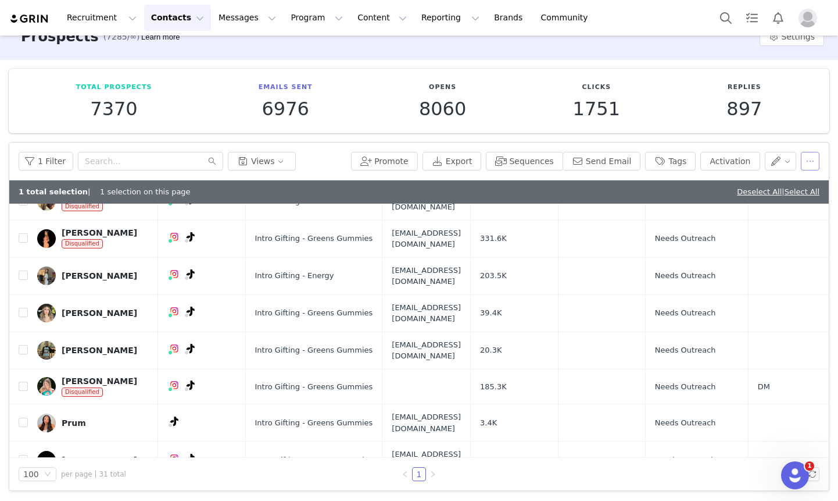
click at [813, 155] on button "button" at bounding box center [810, 161] width 19 height 19
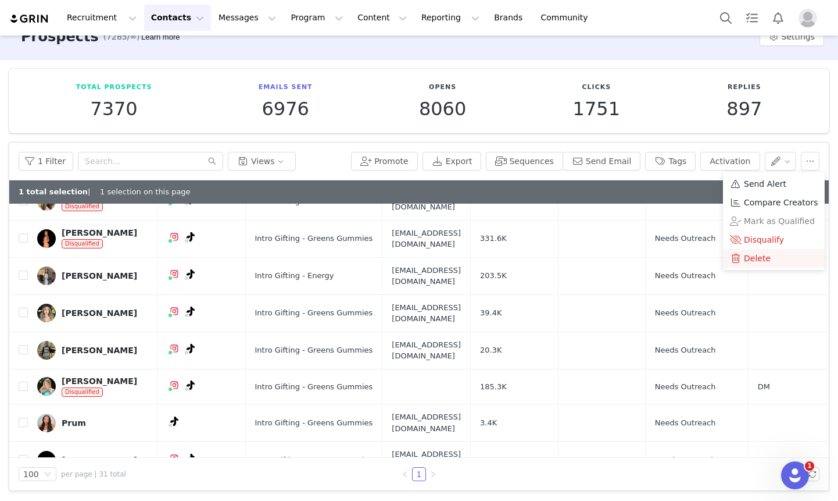
click at [757, 253] on span "Delete" at bounding box center [757, 258] width 27 height 13
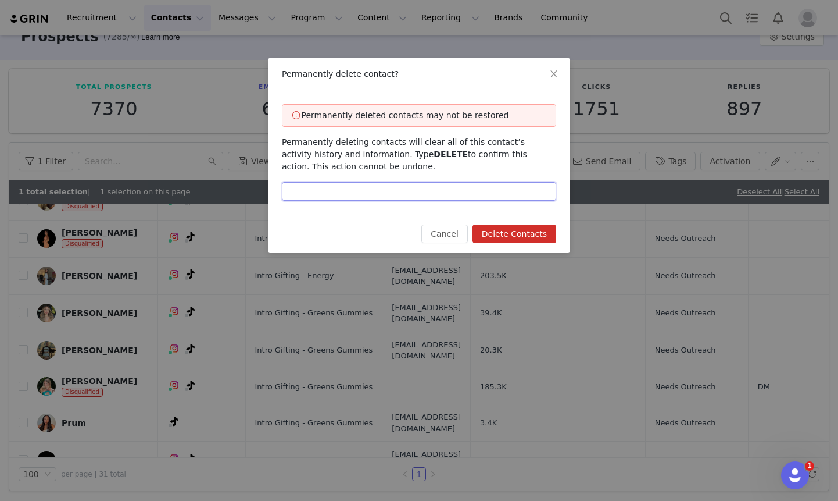
click at [459, 196] on input "text" at bounding box center [419, 191] width 274 height 19
type input "delete"
click at [544, 235] on button "Delete Contacts" at bounding box center [515, 233] width 84 height 19
checkbox input "false"
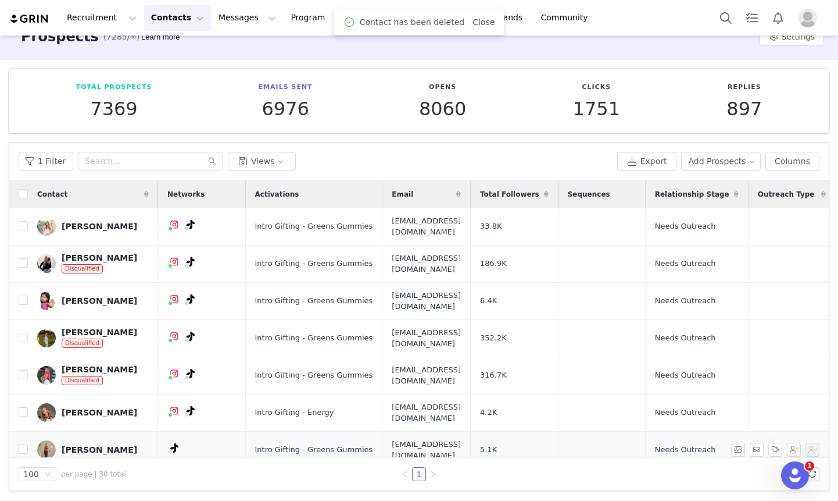
scroll to position [763, 0]
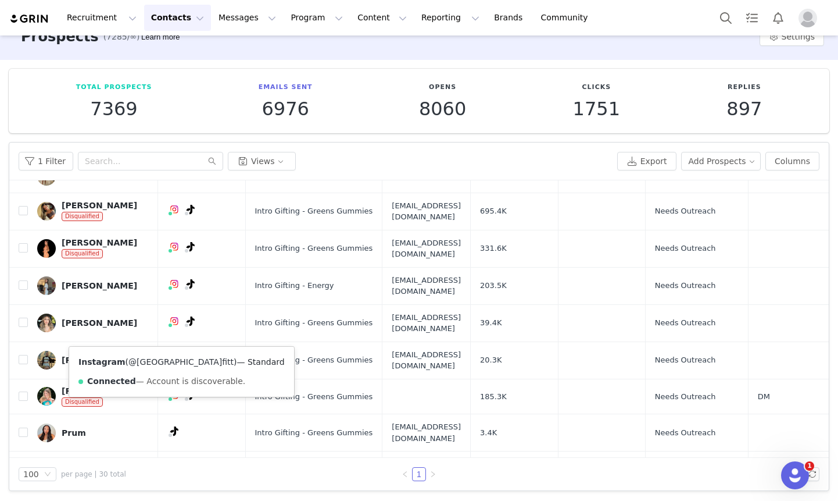
click at [152, 365] on link "@siena.fitt" at bounding box center [180, 361] width 105 height 9
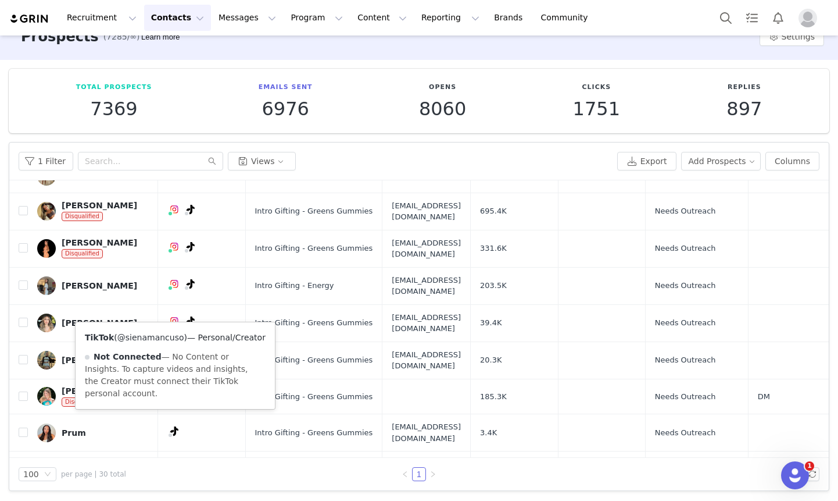
click at [163, 341] on link "@sienamancuso" at bounding box center [150, 337] width 67 height 9
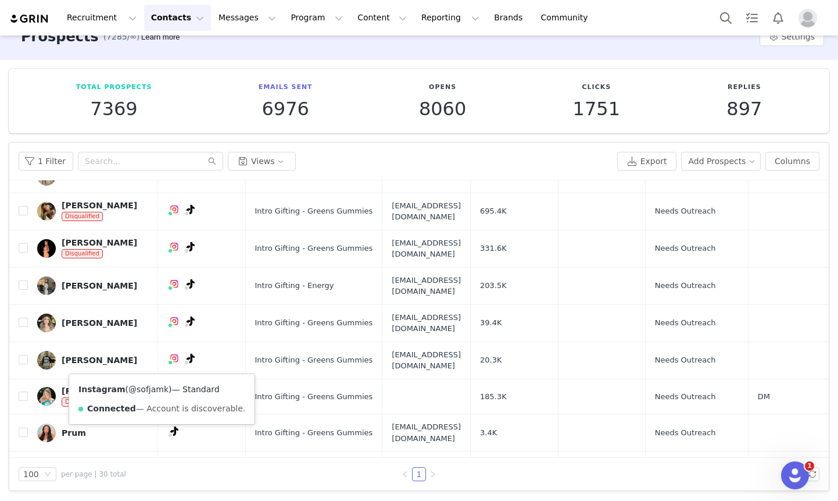
click at [152, 392] on link "@sofjamk" at bounding box center [148, 388] width 40 height 9
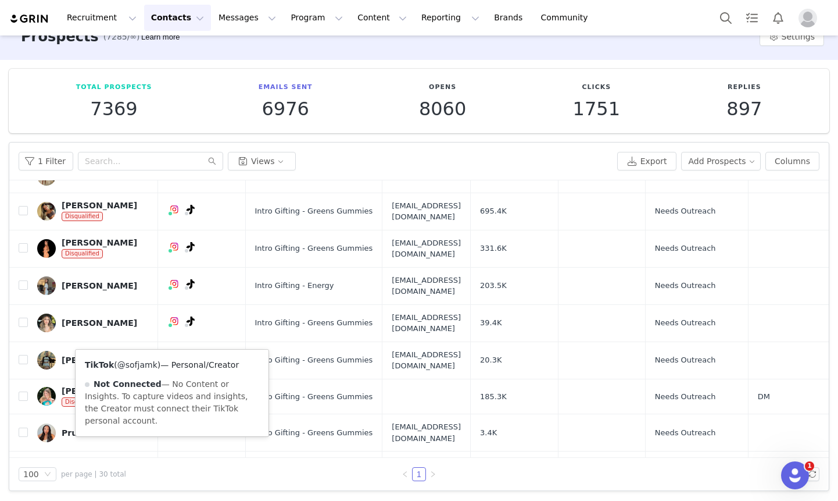
click at [145, 367] on link "@sofjamk" at bounding box center [137, 364] width 40 height 9
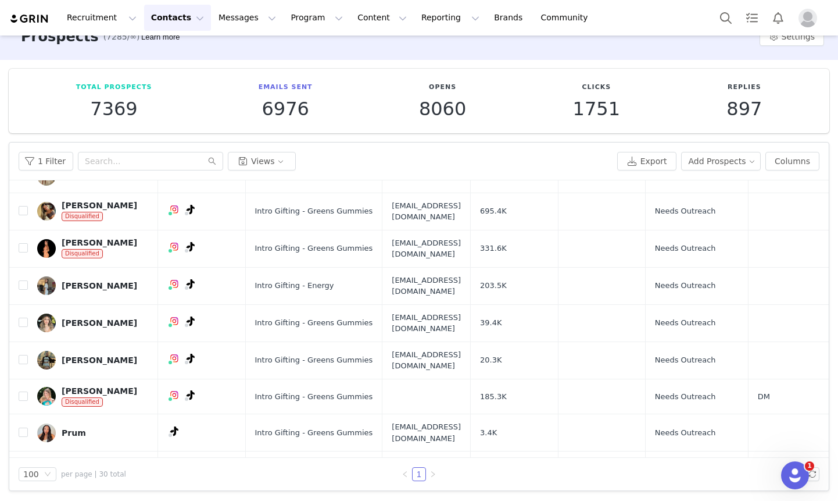
checkbox input "true"
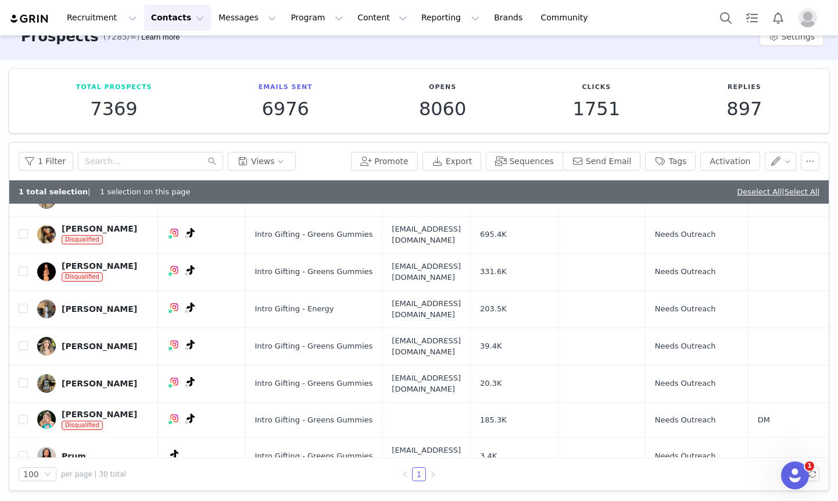
scroll to position [786, 0]
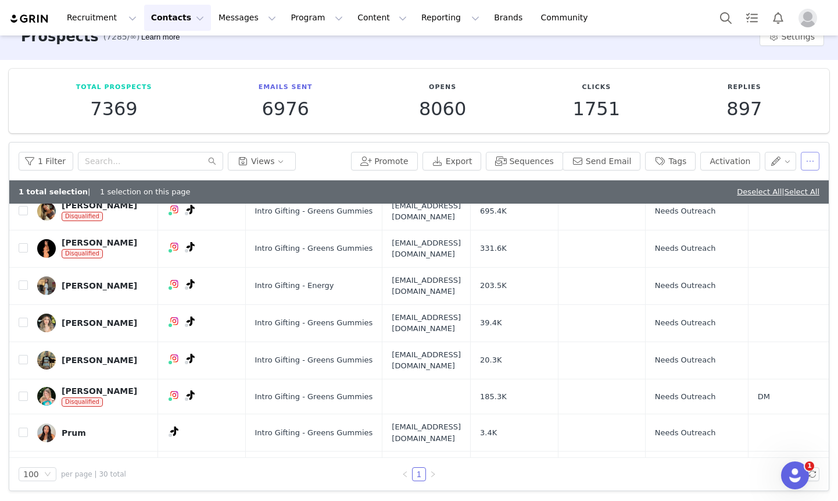
click at [809, 162] on button "button" at bounding box center [810, 161] width 19 height 19
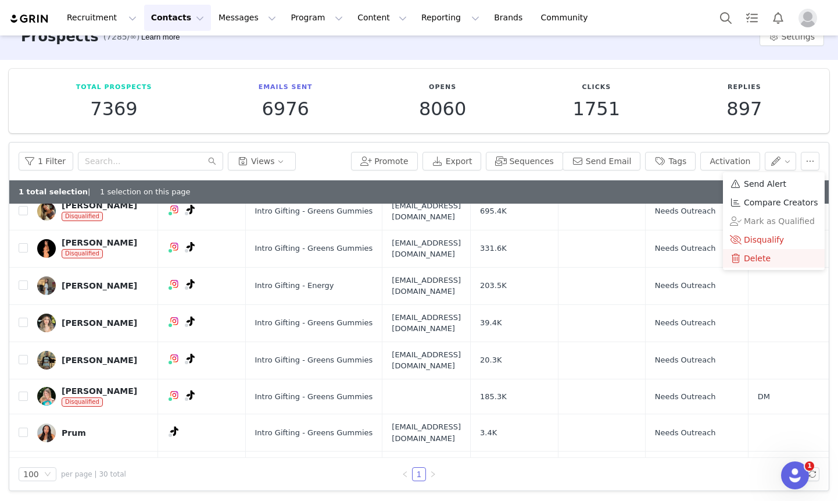
click at [748, 257] on span "Delete" at bounding box center [757, 258] width 27 height 13
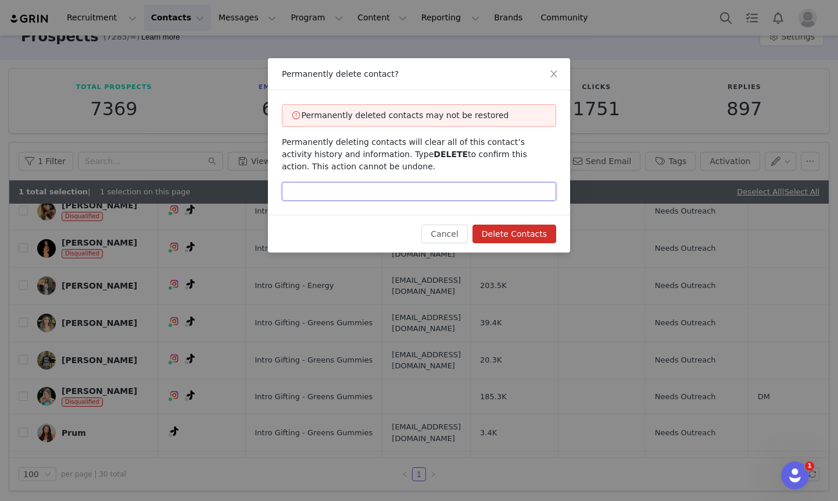
click at [406, 192] on input "text" at bounding box center [419, 191] width 274 height 19
type input "delete"
click at [507, 226] on button "Delete Contacts" at bounding box center [515, 233] width 84 height 19
checkbox input "false"
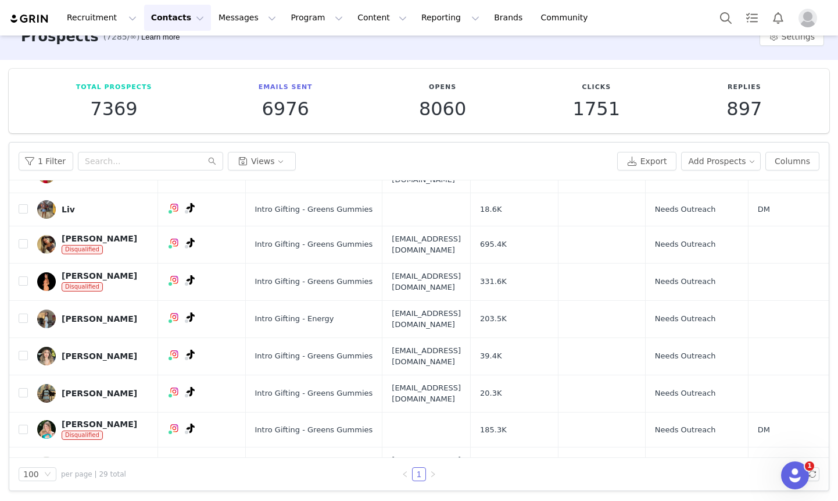
scroll to position [729, 0]
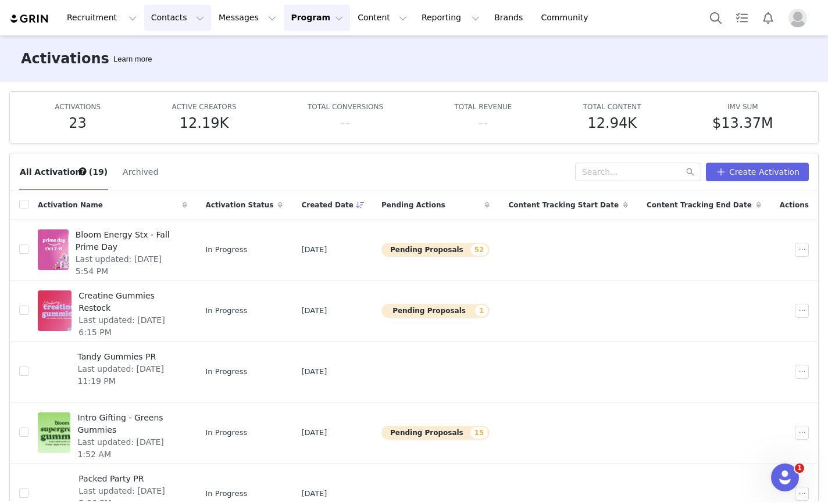
click at [154, 19] on button "Contacts Contacts" at bounding box center [177, 18] width 67 height 26
click at [162, 68] on p "Prospects" at bounding box center [164, 73] width 39 height 12
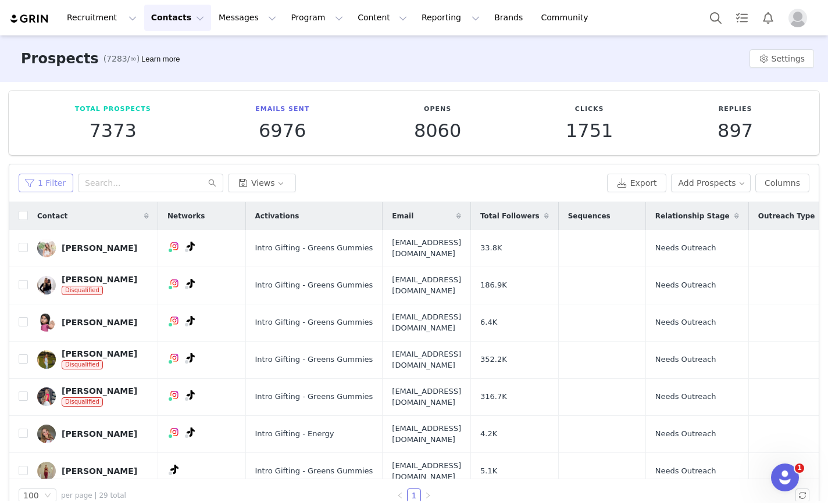
click at [45, 184] on button "1 Filter" at bounding box center [46, 183] width 55 height 19
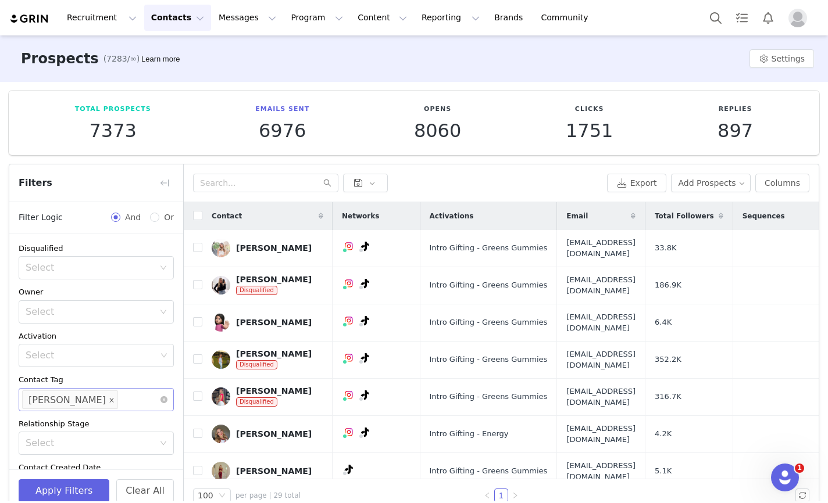
click at [109, 396] on span at bounding box center [112, 400] width 6 height 16
click at [79, 396] on div "Select" at bounding box center [91, 400] width 131 height 12
type input "car"
click at [85, 428] on li "[PERSON_NAME]" at bounding box center [96, 425] width 155 height 19
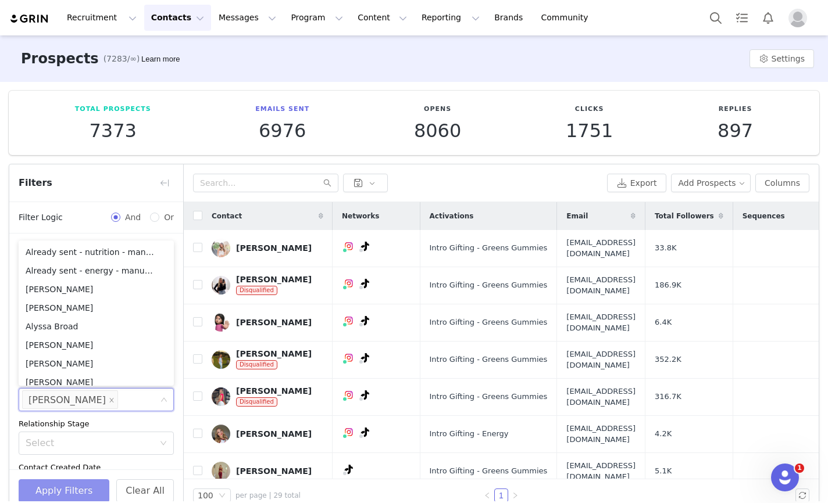
click at [82, 491] on button "Apply Filters" at bounding box center [64, 491] width 91 height 23
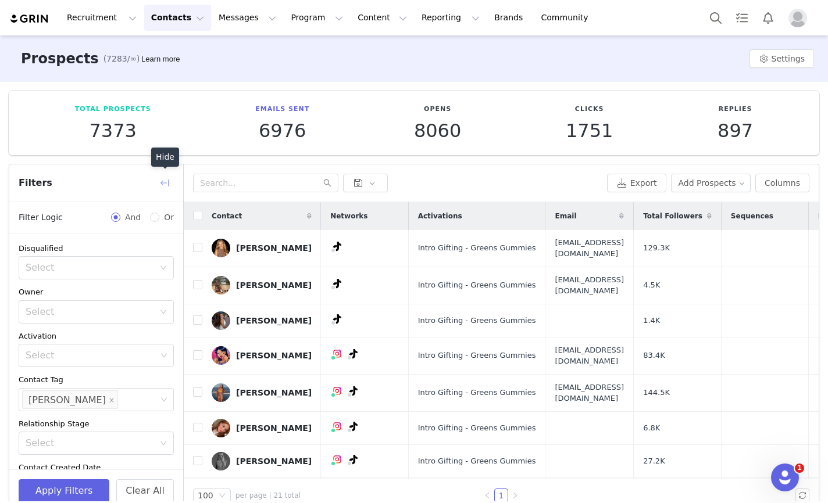
click at [160, 183] on button "button" at bounding box center [164, 183] width 19 height 19
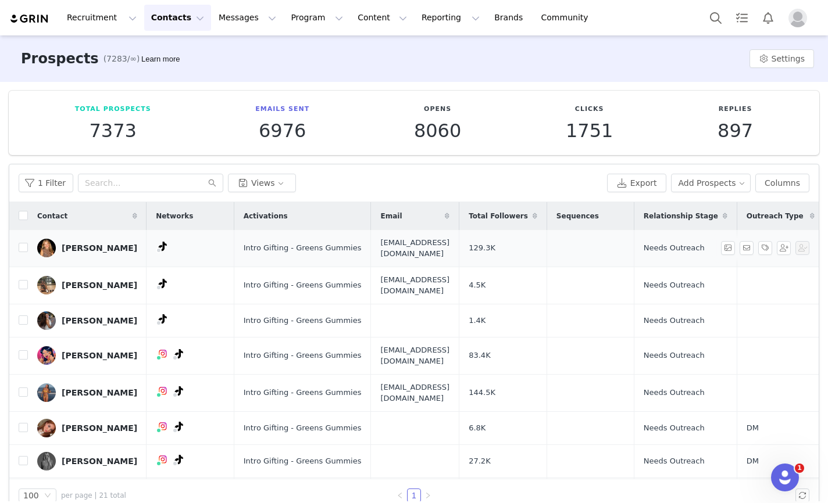
click at [28, 244] on td "[PERSON_NAME]" at bounding box center [87, 248] width 119 height 37
click at [24, 245] on input "checkbox" at bounding box center [23, 247] width 9 height 9
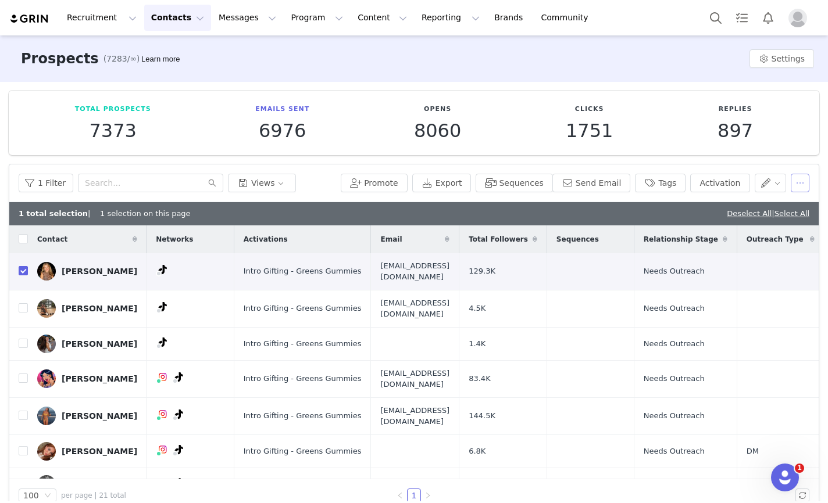
click at [801, 190] on button "button" at bounding box center [800, 183] width 19 height 19
click at [23, 271] on input "checkbox" at bounding box center [23, 270] width 9 height 9
checkbox input "false"
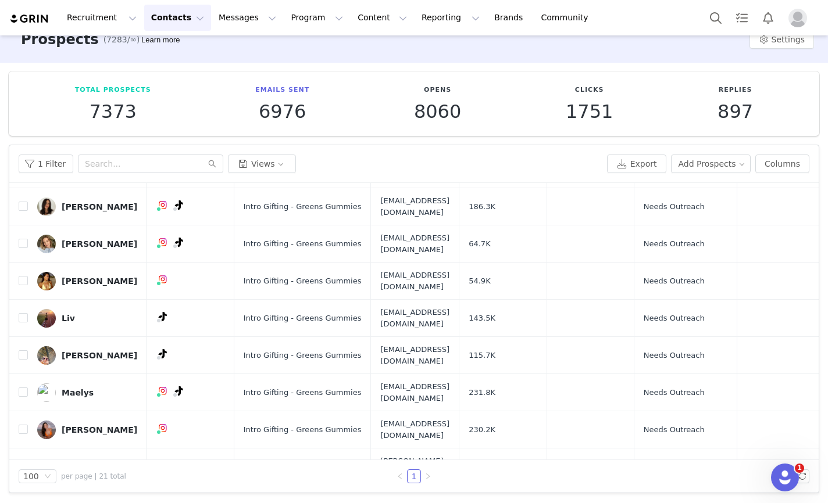
scroll to position [446, 0]
